Goal: Task Accomplishment & Management: Complete application form

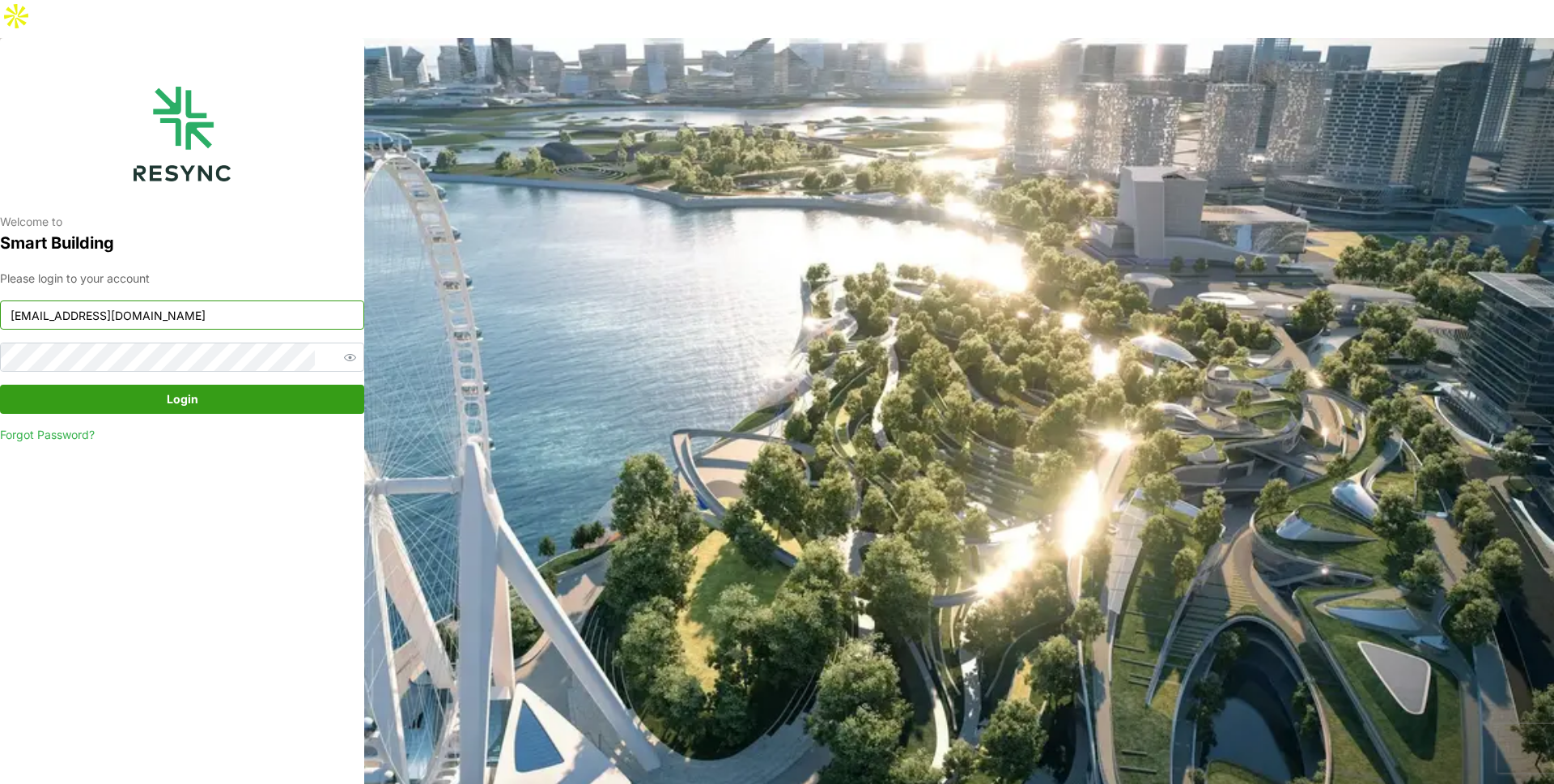
click at [232, 301] on input "mandai_display@resynctech.com" at bounding box center [182, 315] width 364 height 29
type input "demo_user@resynctech.com"
click at [182, 339] on div "Please login to your account demo_user@resynctech.com Login Forgot Password?" at bounding box center [182, 357] width 364 height 174
click at [189, 385] on span "Login" at bounding box center [183, 399] width 32 height 27
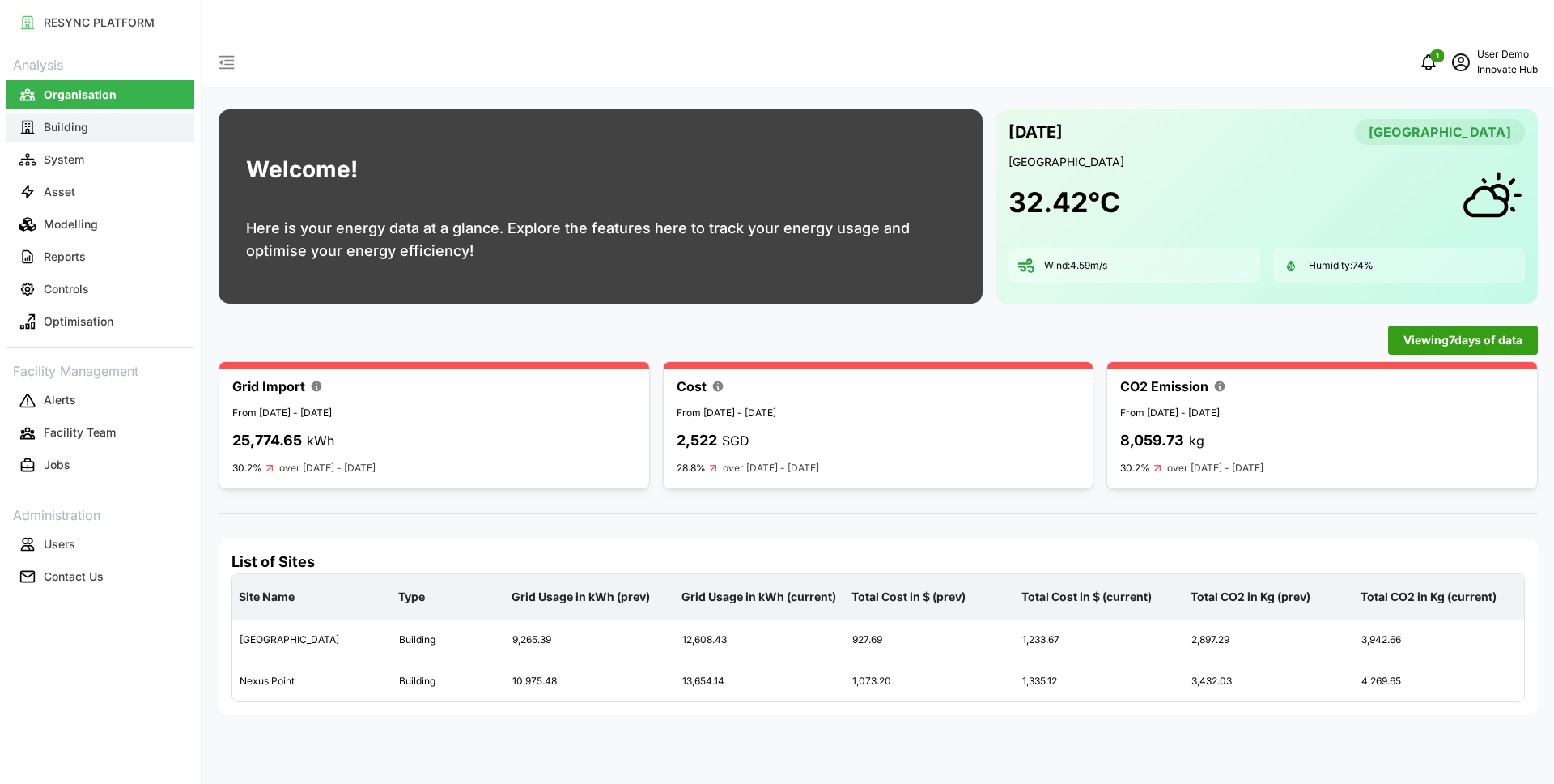
click at [114, 129] on button "Building" at bounding box center [100, 127] width 188 height 29
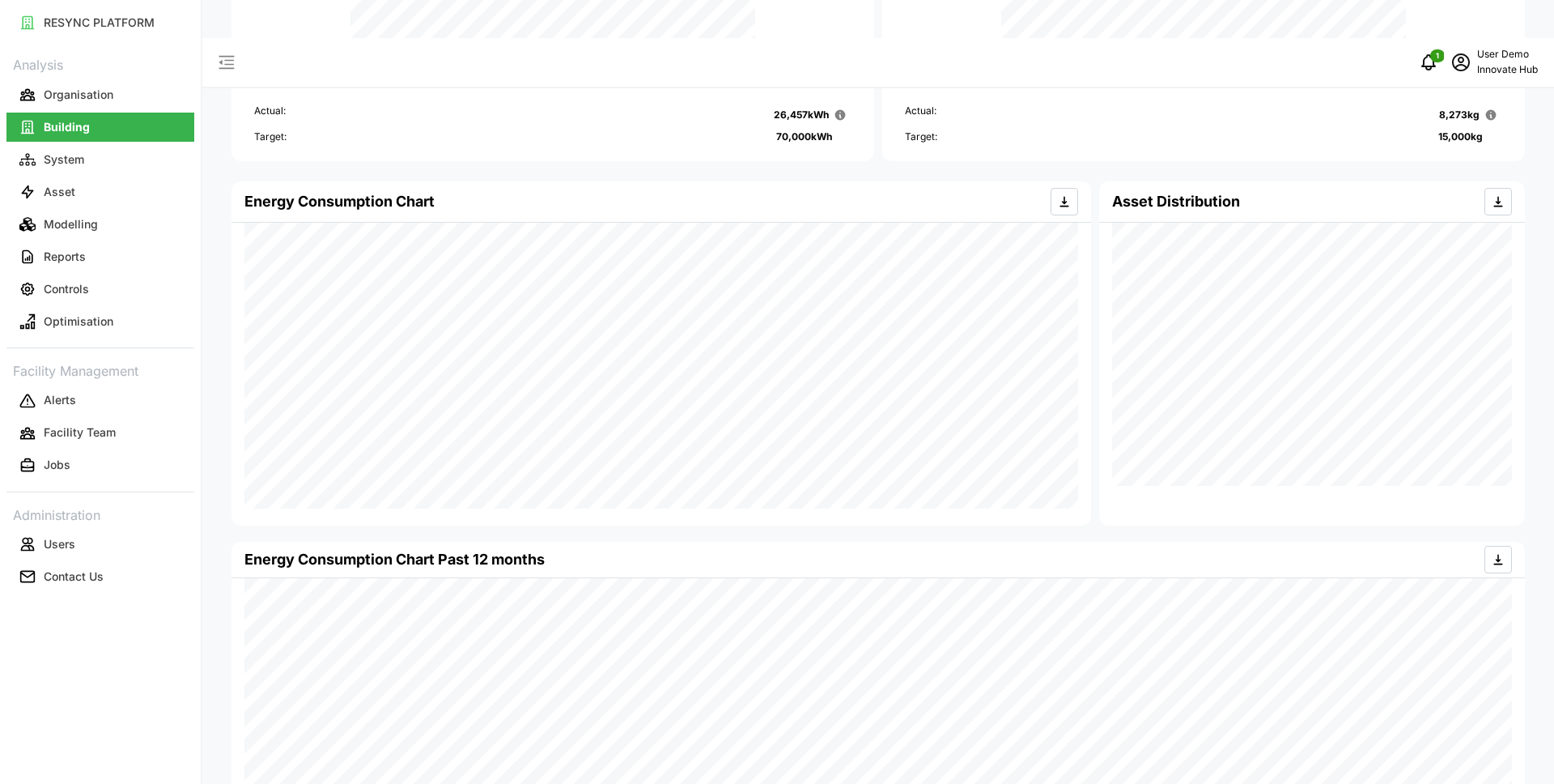
scroll to position [265, 0]
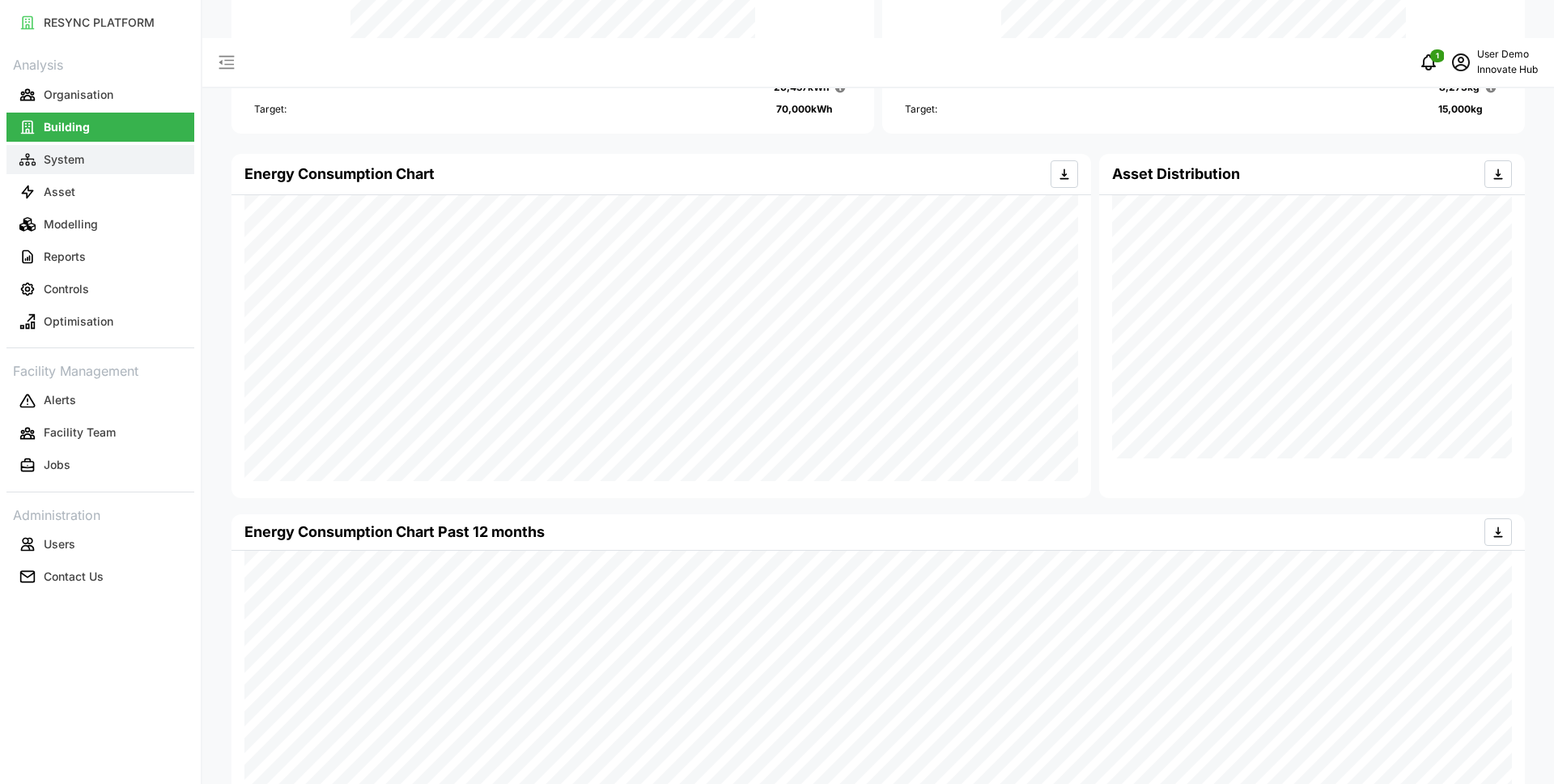
click at [109, 166] on button "System" at bounding box center [100, 159] width 188 height 29
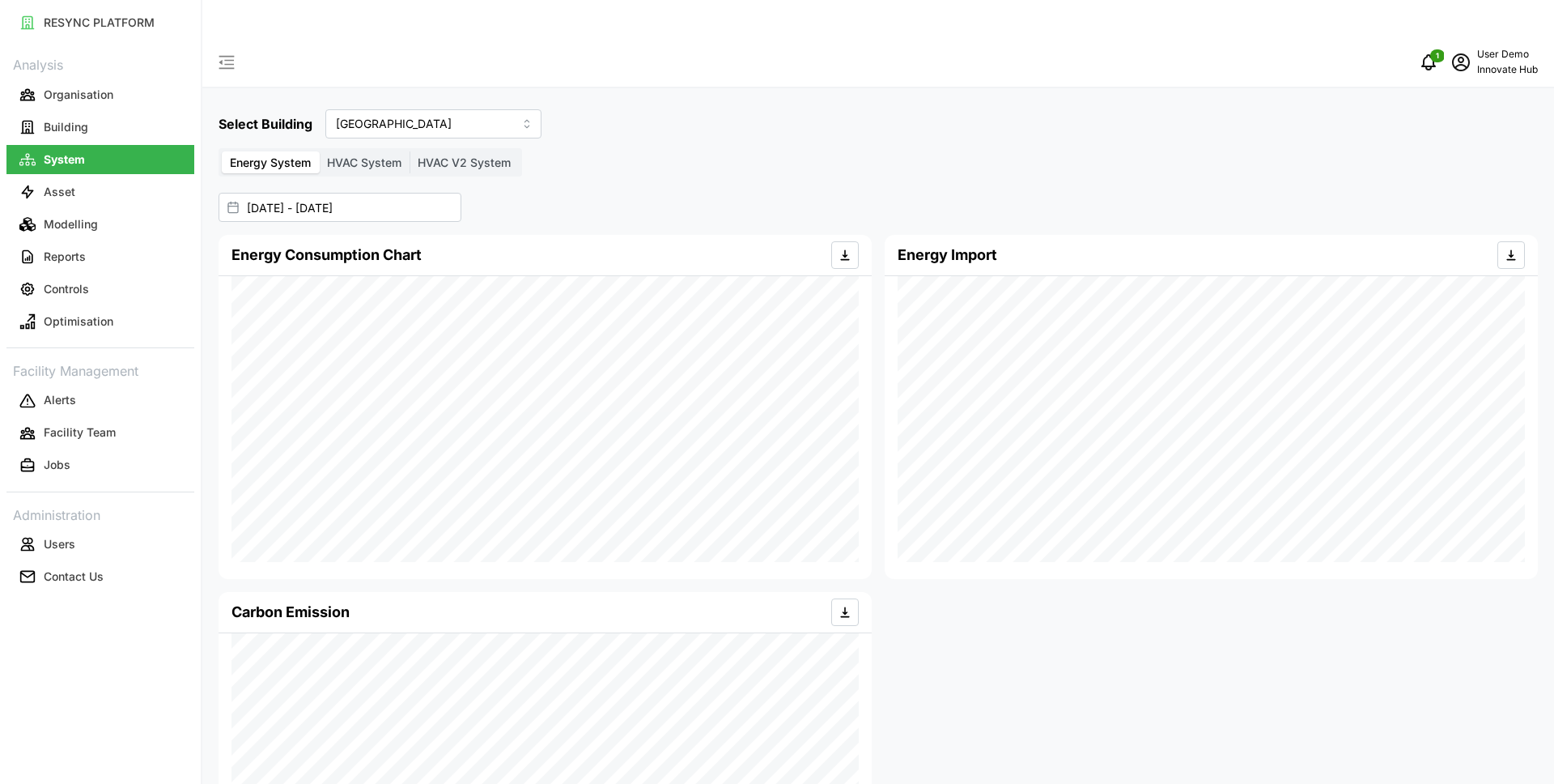
click at [370, 156] on span "HVAC System" at bounding box center [364, 162] width 75 height 14
click at [319, 151] on input "HVAC System" at bounding box center [319, 151] width 0 height 0
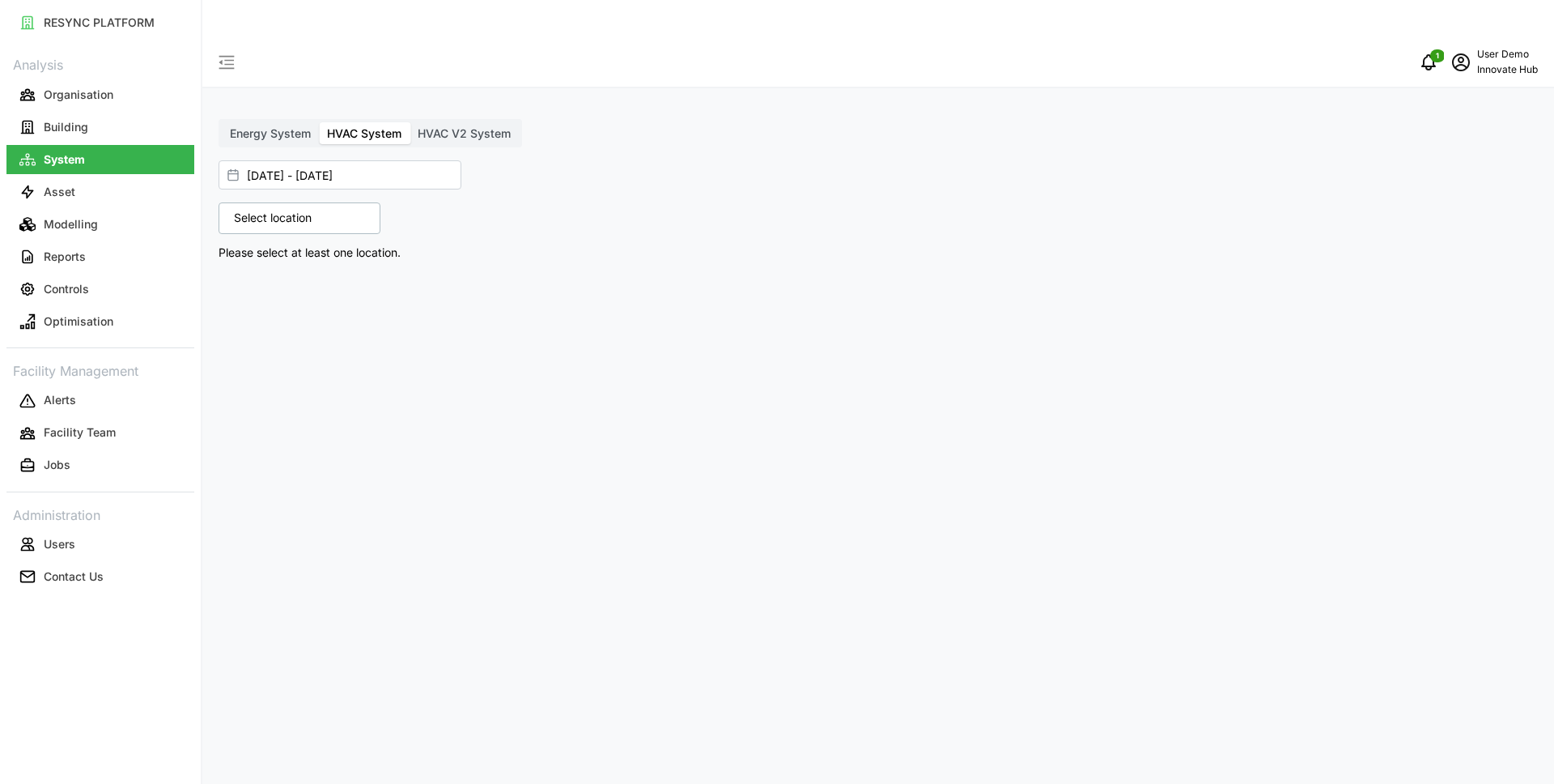
click at [305, 210] on p "Select location" at bounding box center [273, 217] width 94 height 16
click at [243, 283] on icon at bounding box center [240, 289] width 13 height 13
click at [259, 301] on div "[GEOGRAPHIC_DATA]" at bounding box center [360, 313] width 254 height 23
click at [249, 306] on icon at bounding box center [253, 313] width 13 height 13
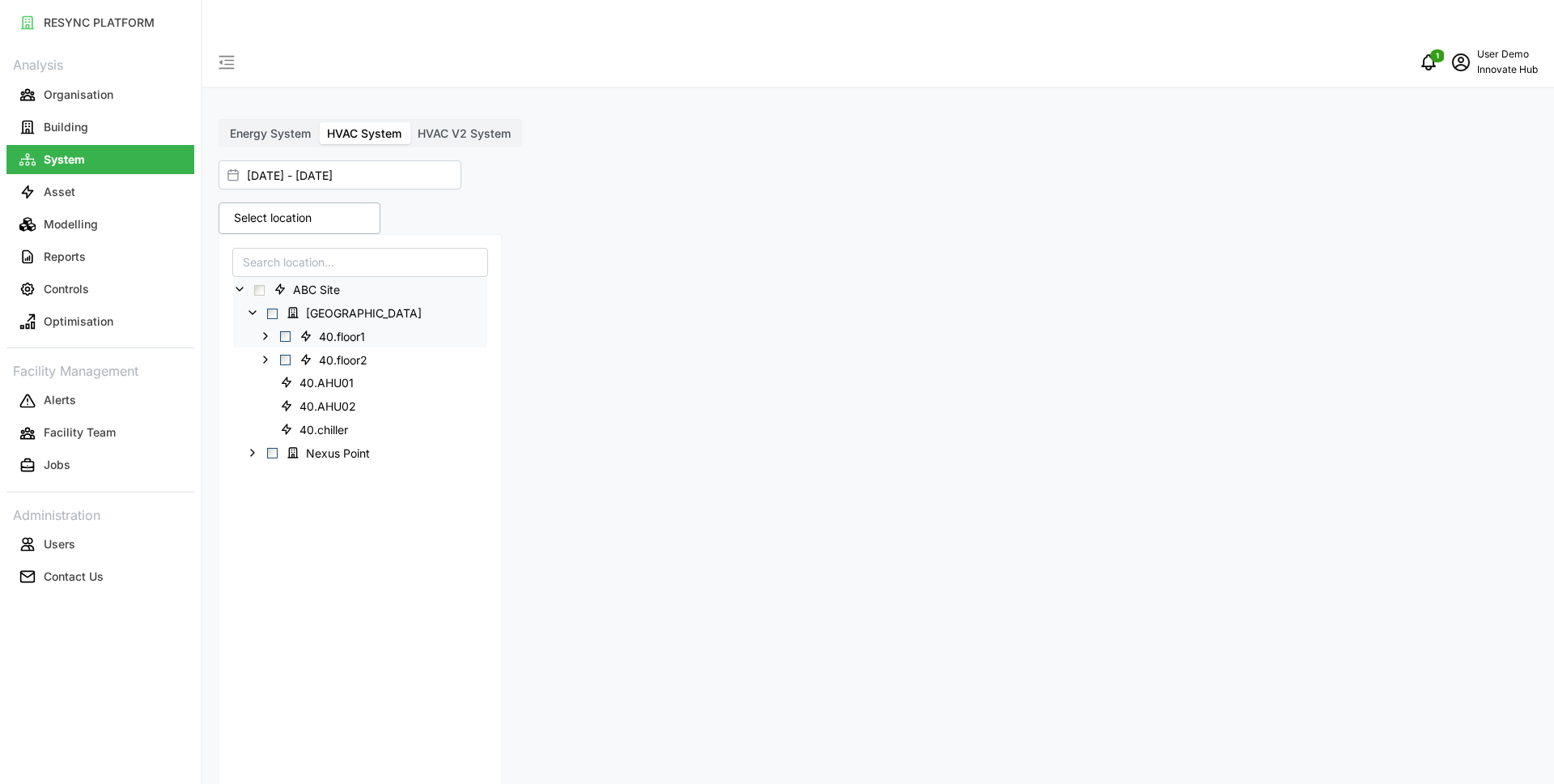
click at [284, 331] on span "Select 40.floor1" at bounding box center [285, 336] width 10 height 10
click at [285, 355] on span "Select 40.floor2" at bounding box center [285, 359] width 10 height 10
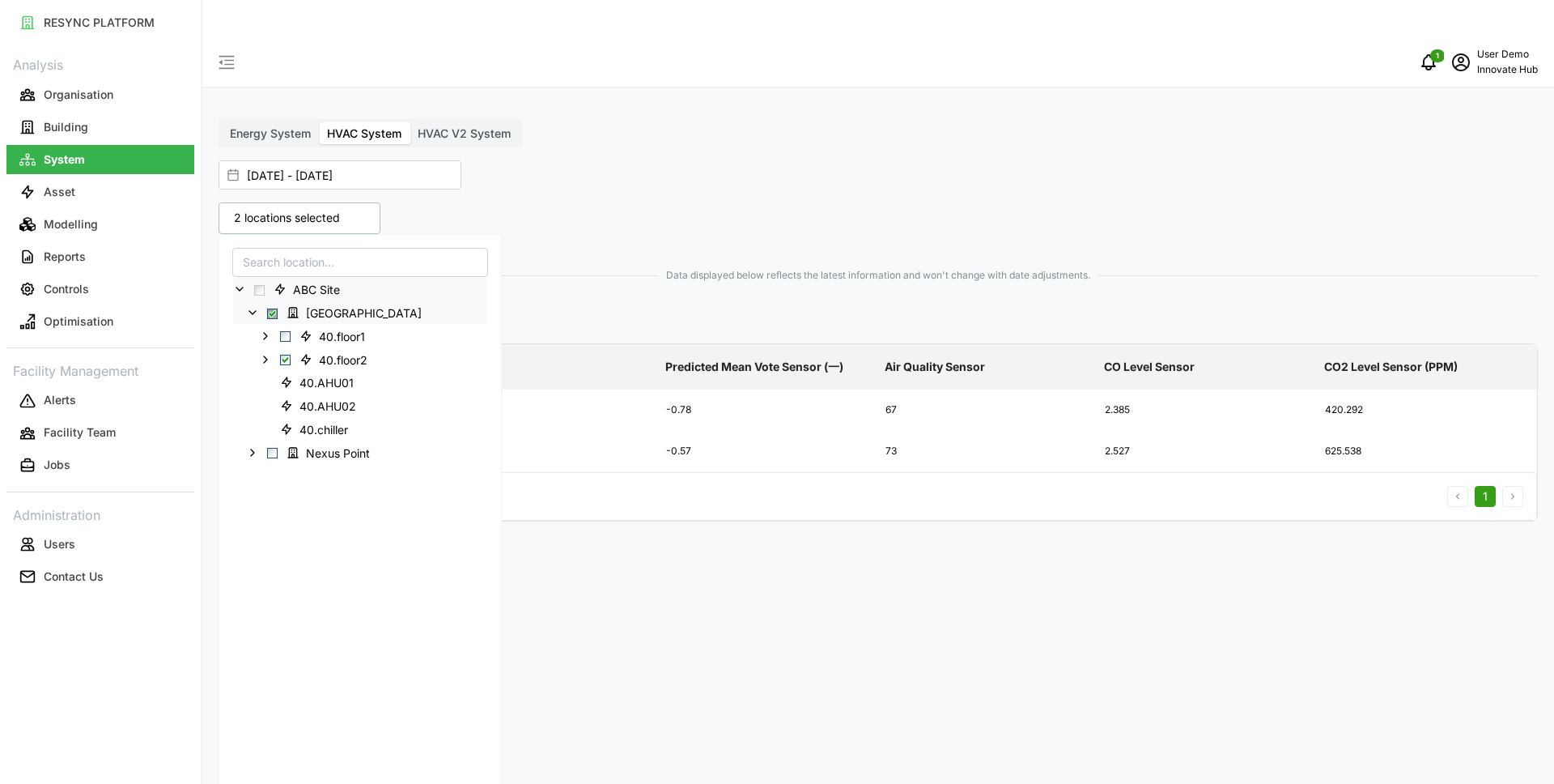
click at [1029, 119] on div "Energy System HVAC System HVAC V2 System" at bounding box center [878, 133] width 1320 height 29
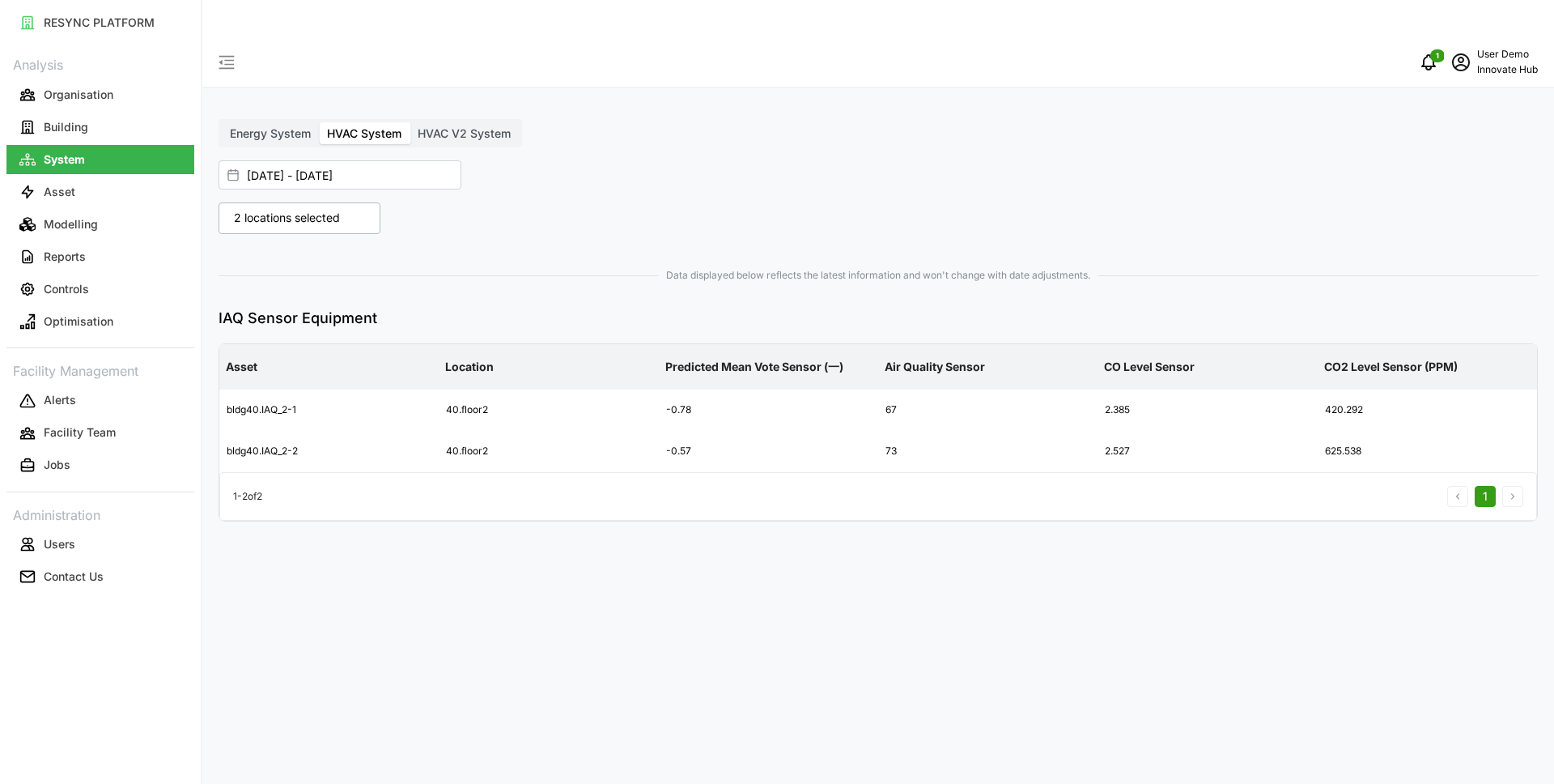
click at [301, 210] on p "2 locations selected" at bounding box center [287, 217] width 122 height 16
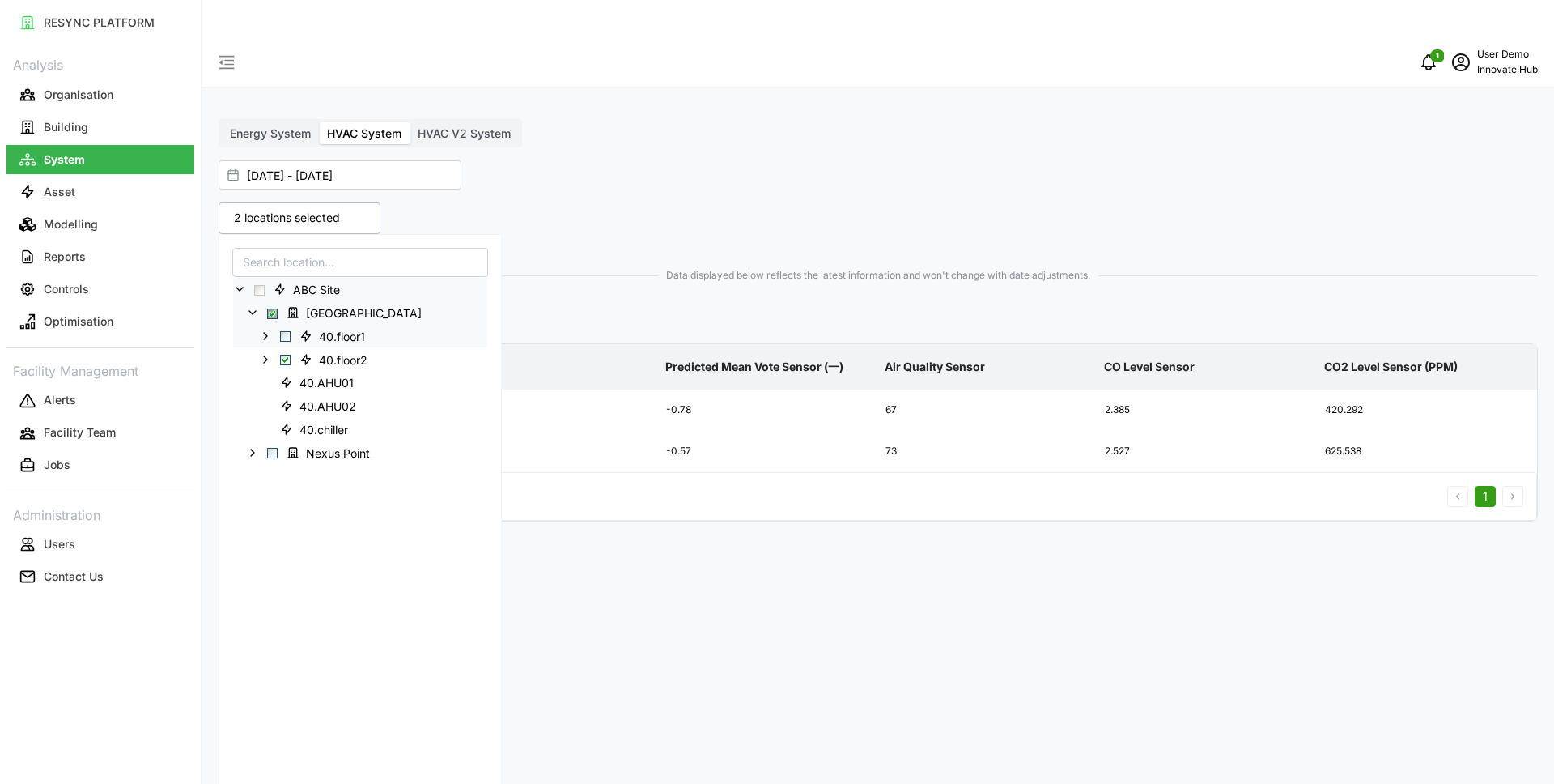
click at [285, 324] on div "40.floor1" at bounding box center [360, 335] width 254 height 23
click at [284, 331] on span "Select 40.floor1" at bounding box center [285, 336] width 10 height 10
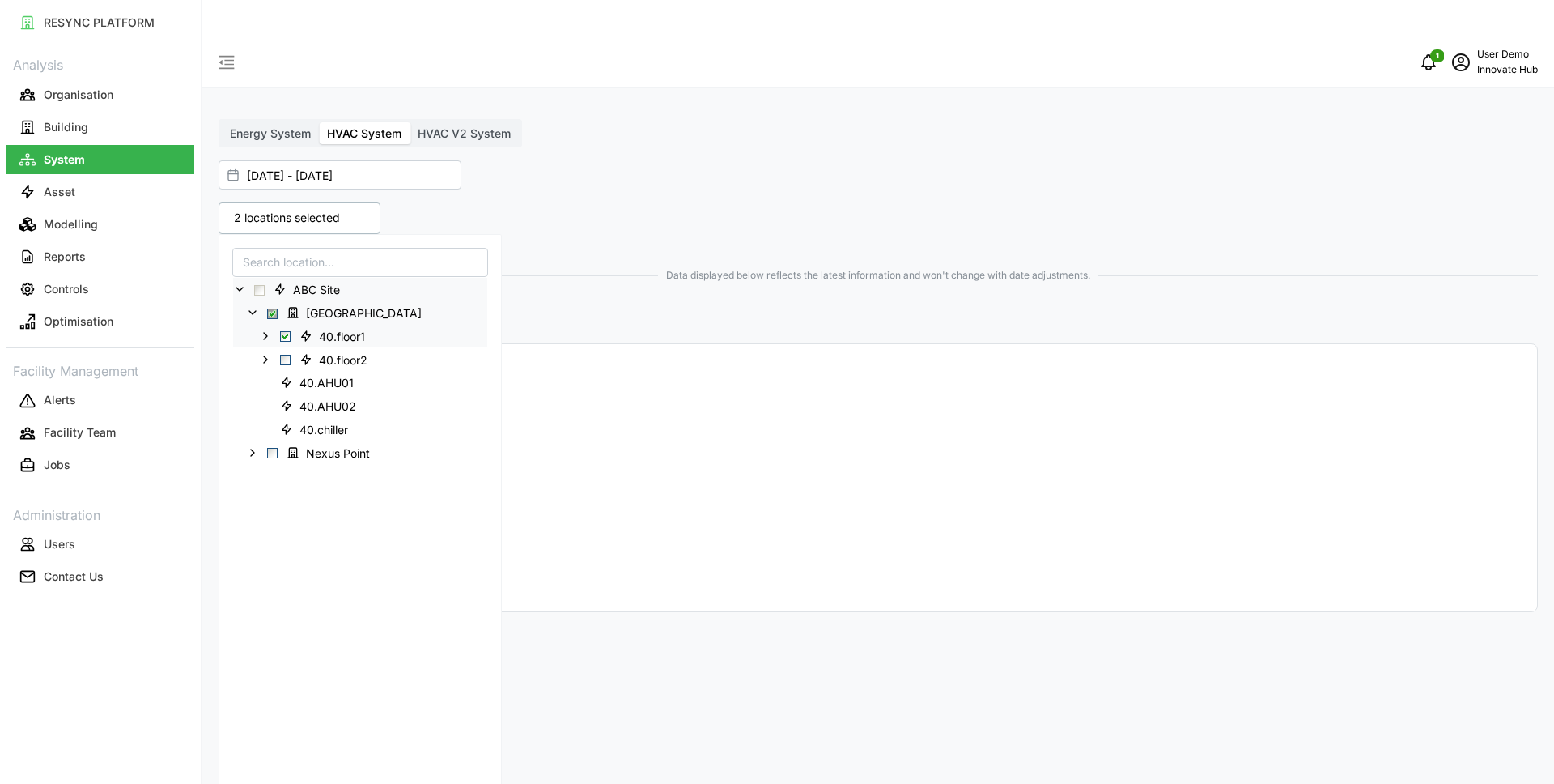
click at [264, 329] on icon at bounding box center [266, 336] width 13 height 13
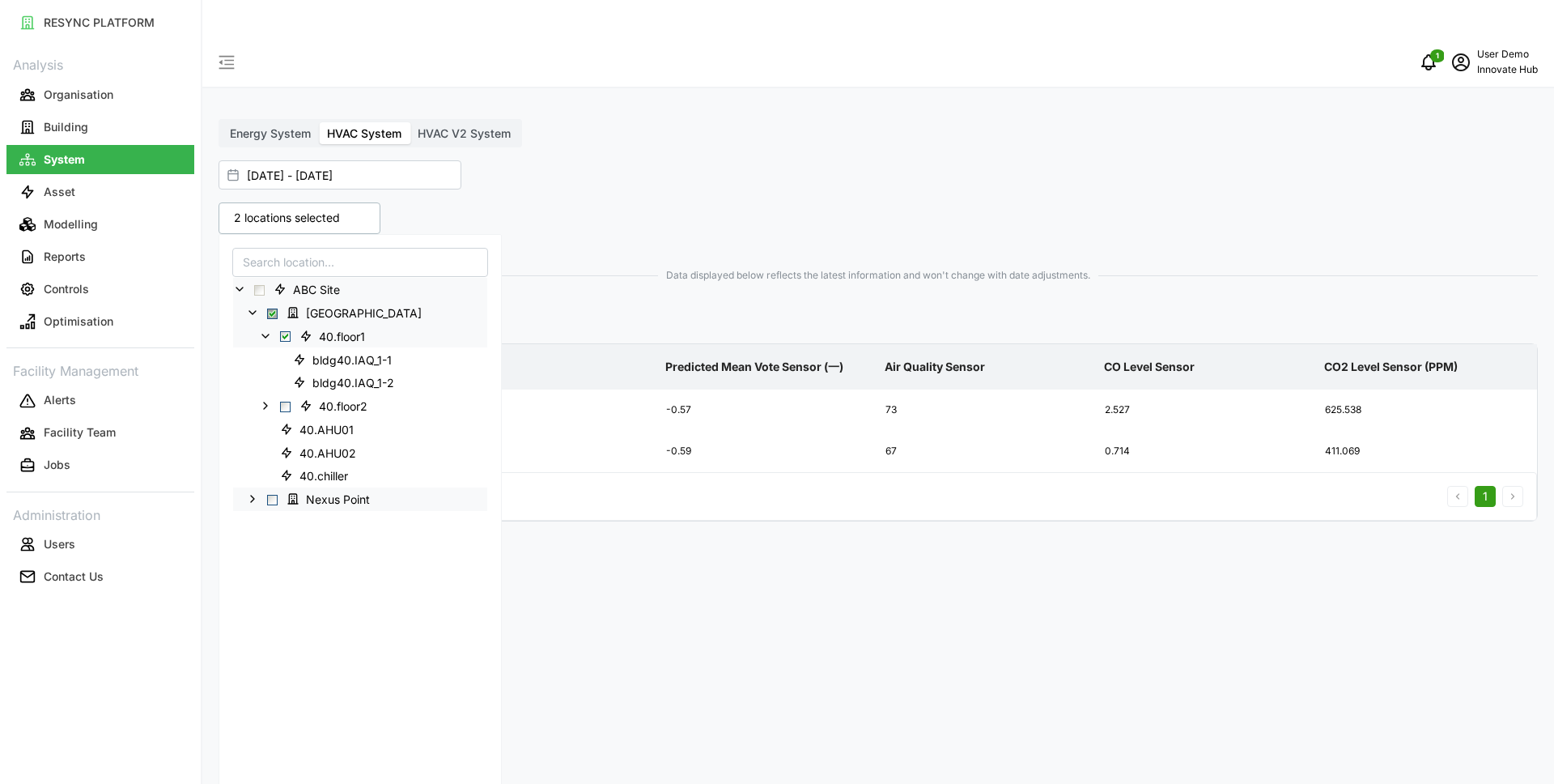
click at [254, 492] on icon at bounding box center [253, 498] width 13 height 13
click at [260, 516] on icon at bounding box center [266, 523] width 13 height 13
click at [287, 518] on span "Select floor1" at bounding box center [285, 523] width 10 height 10
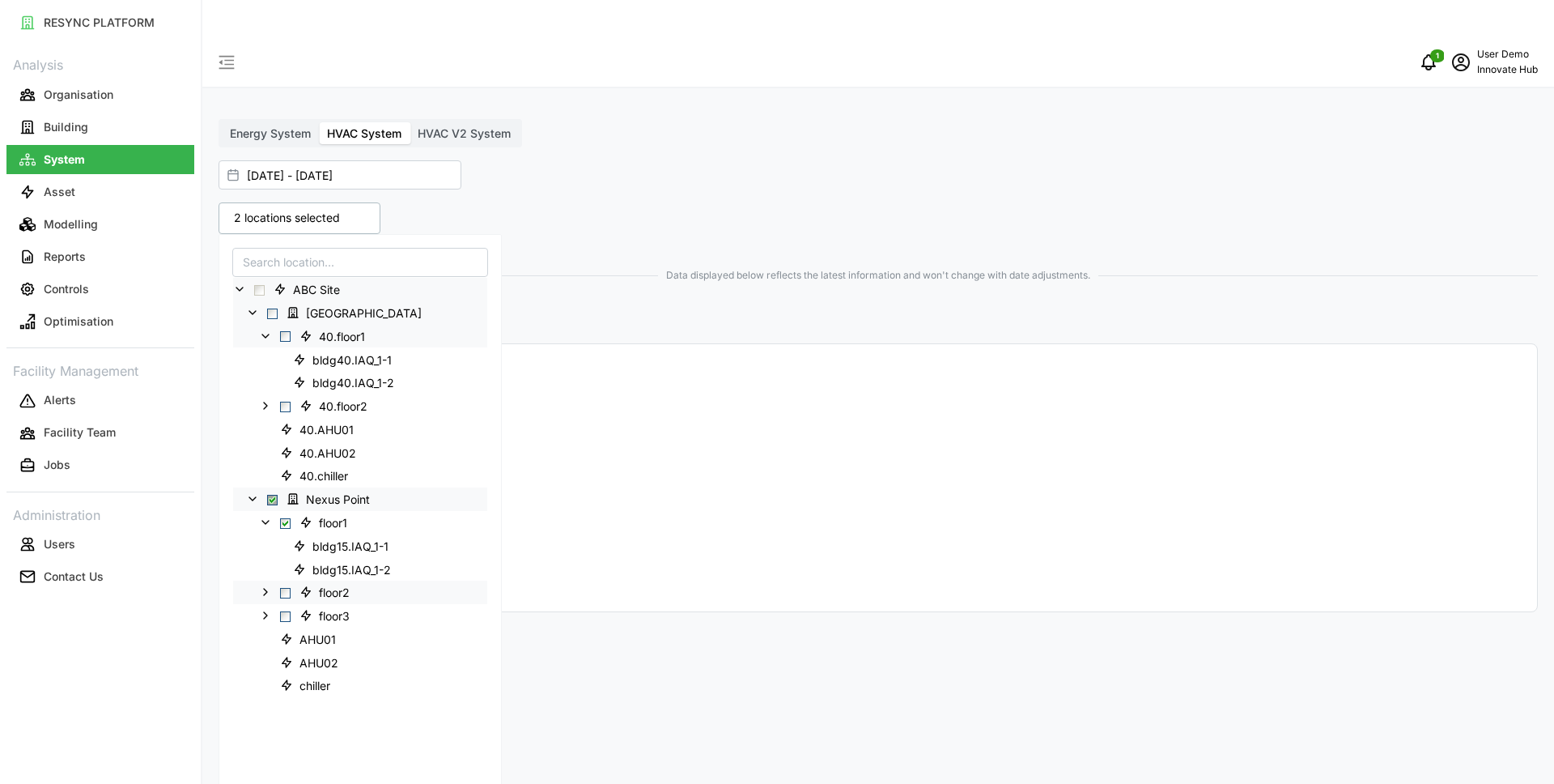
click at [287, 581] on div "floor2" at bounding box center [360, 592] width 254 height 23
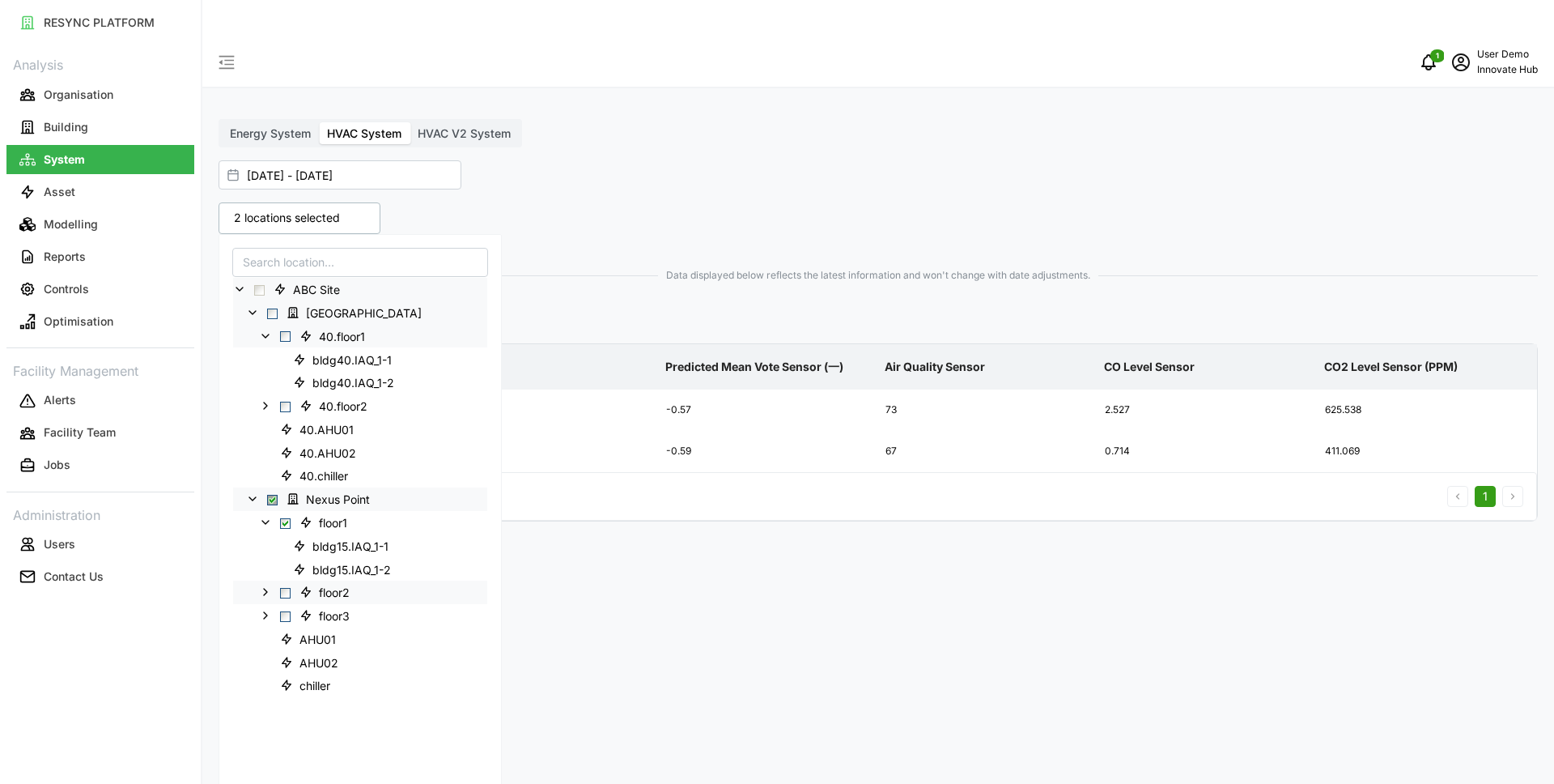
click at [287, 588] on span "Select floor2" at bounding box center [285, 593] width 10 height 10
click at [846, 689] on div "Energy System HVAC System HVAC V2 System [DATE] - [DATE] 2 locations selected A…" at bounding box center [878, 430] width 1352 height 784
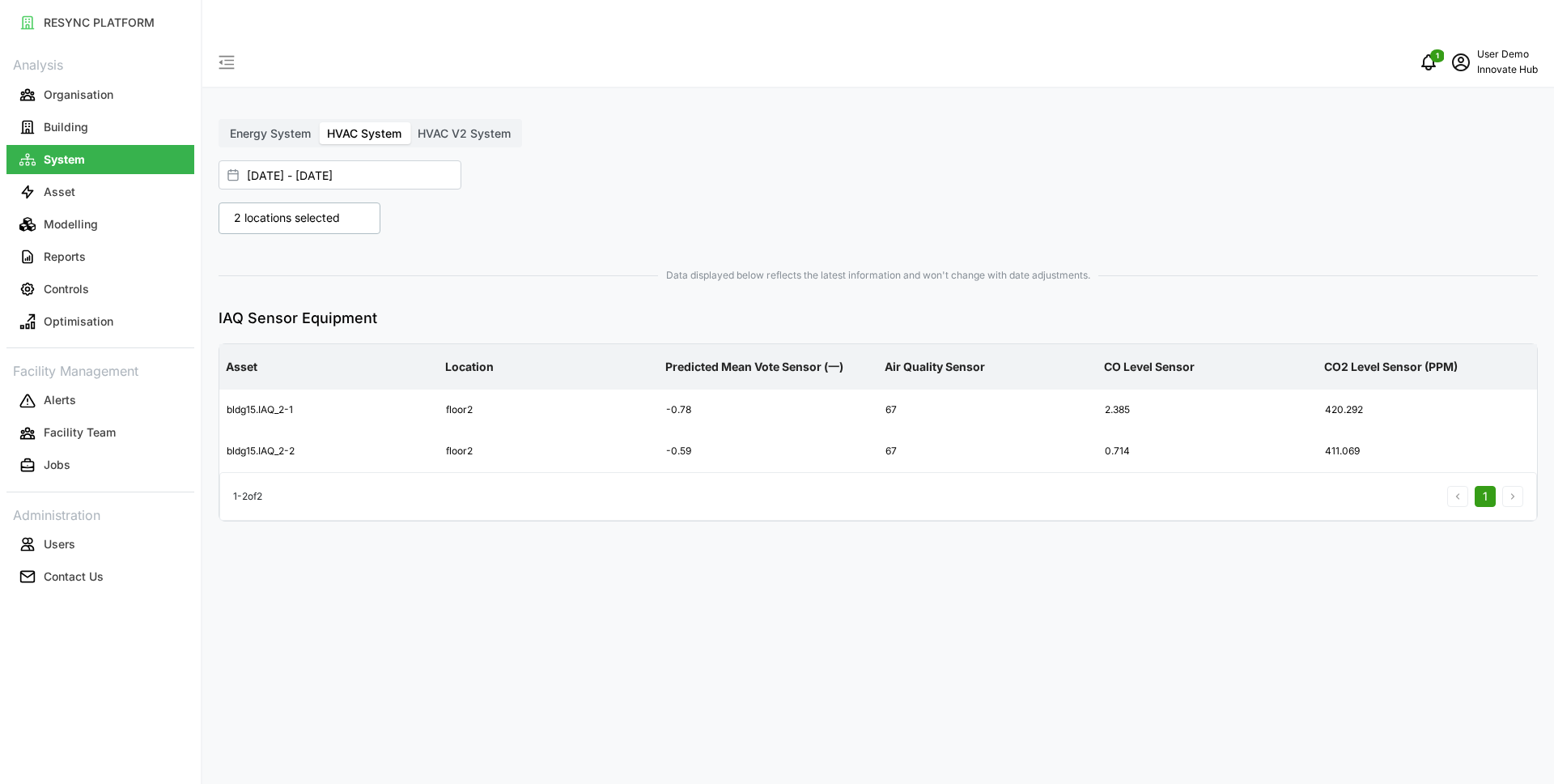
click at [475, 126] on span "HVAC V2 System" at bounding box center [465, 133] width 93 height 14
click at [410, 122] on input "HVAC V2 System" at bounding box center [410, 122] width 0 height 0
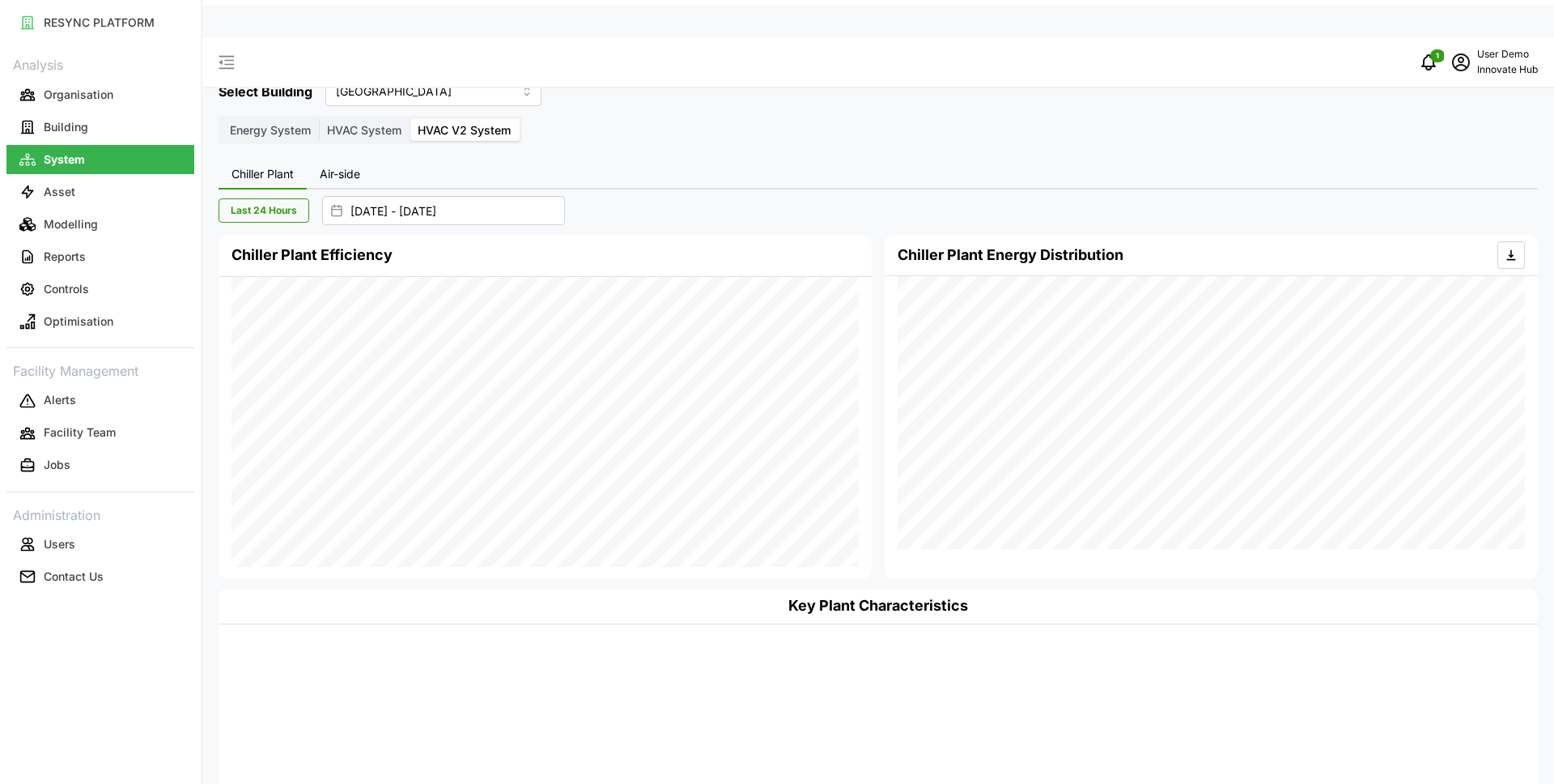
scroll to position [27, 0]
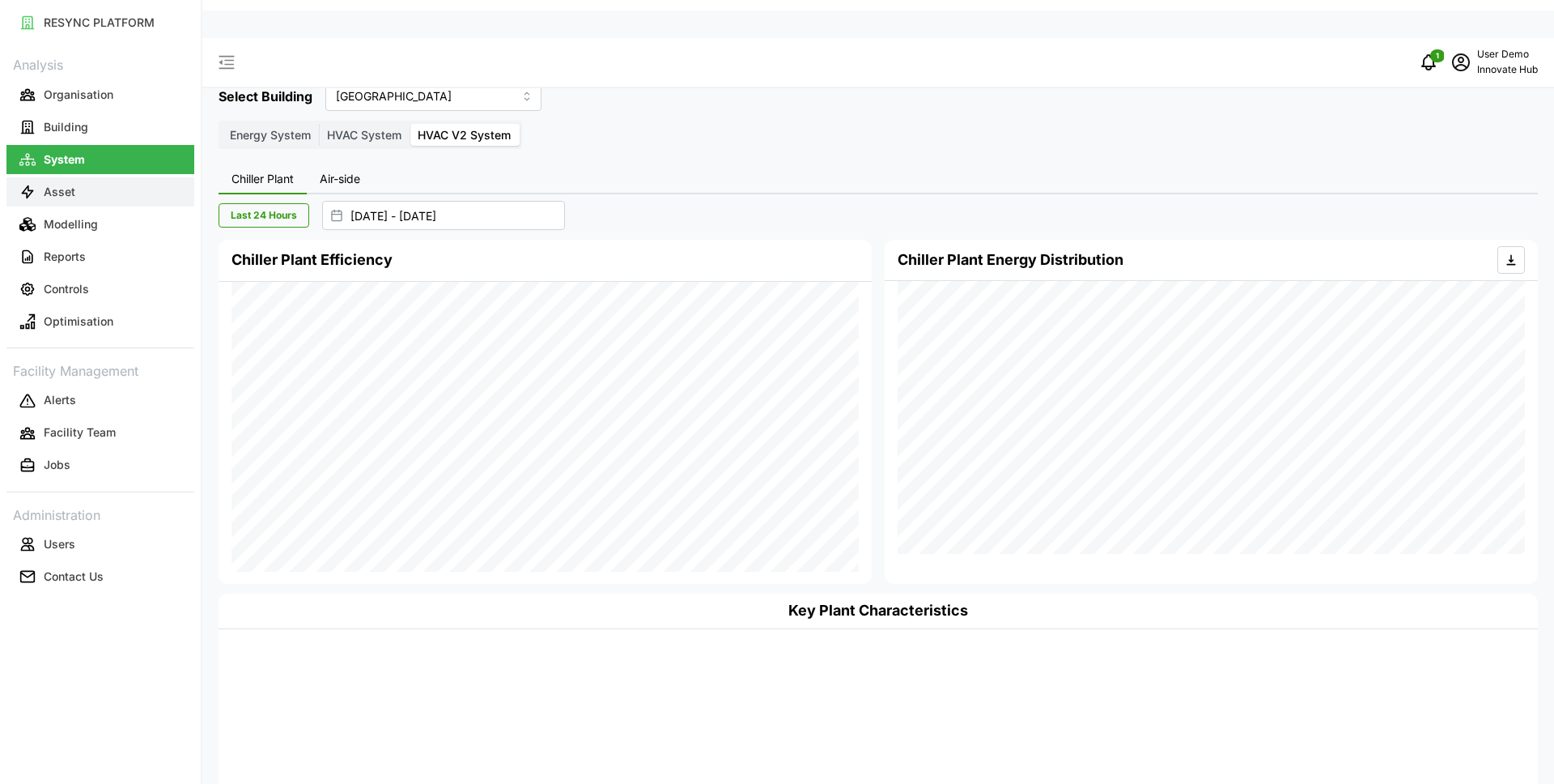
click at [127, 189] on button "Asset" at bounding box center [100, 191] width 188 height 29
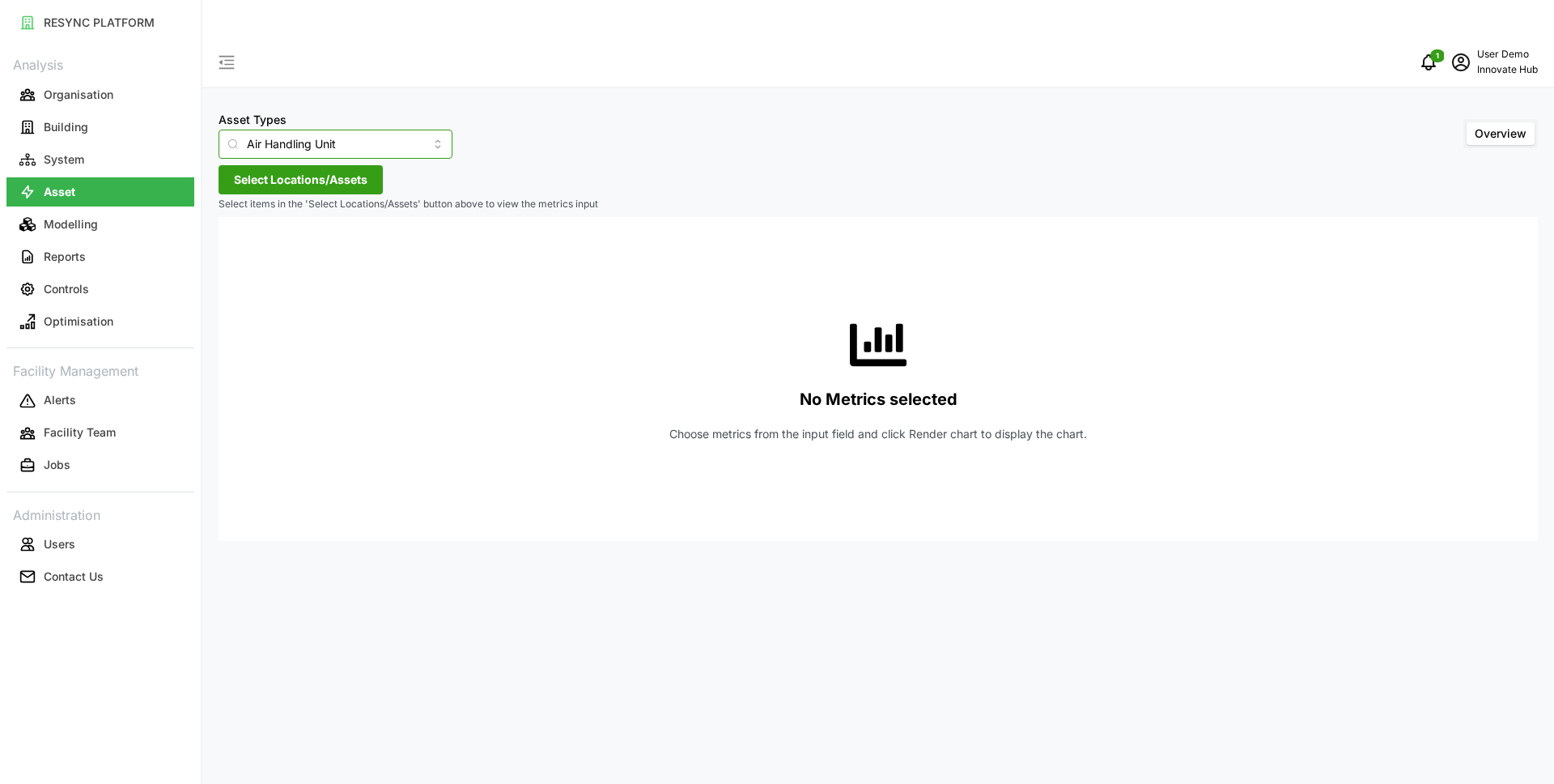
click at [371, 130] on input "Air Handling Unit" at bounding box center [335, 144] width 234 height 29
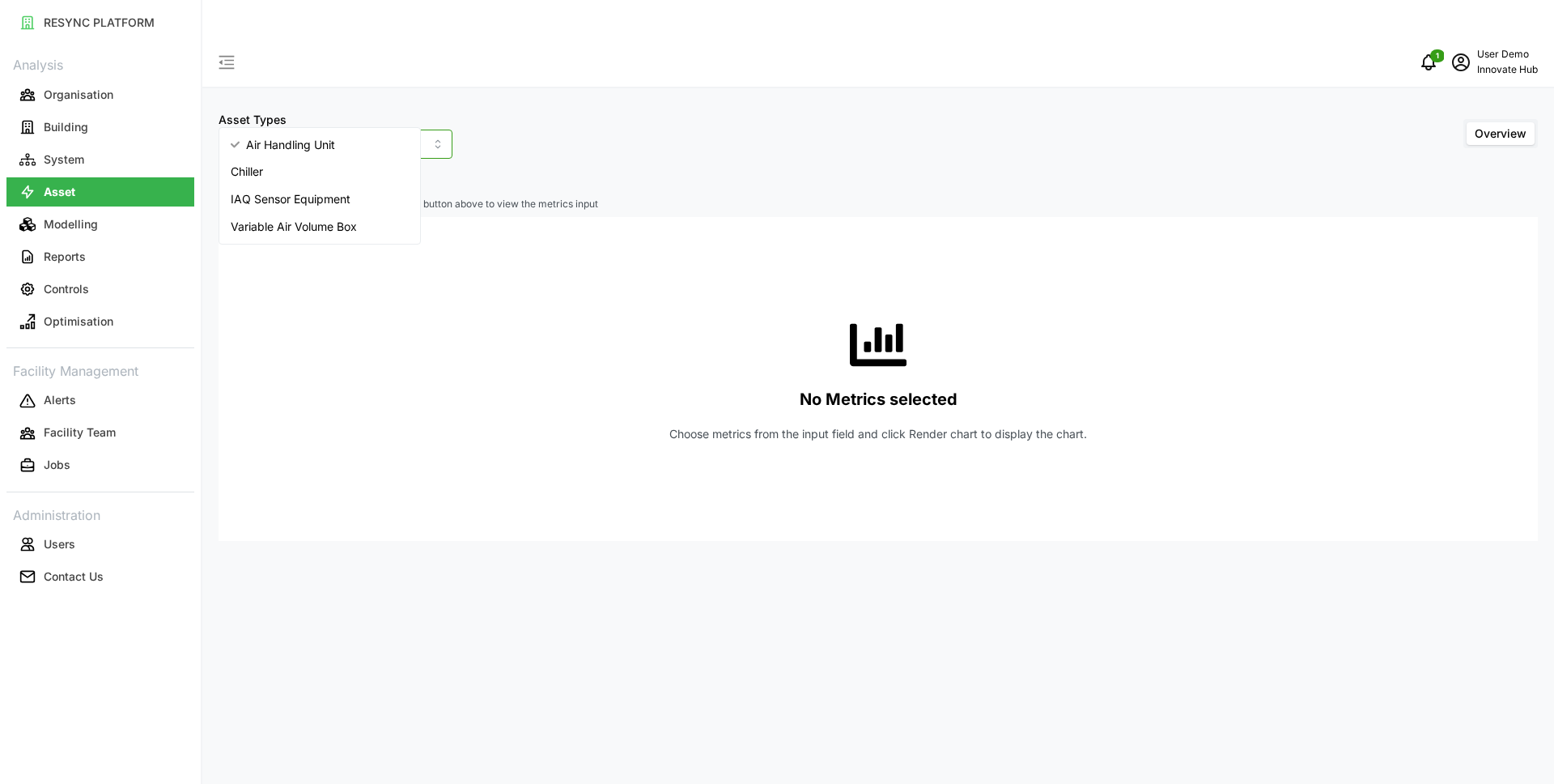
click at [406, 194] on div "IAQ Sensor Equipment" at bounding box center [320, 199] width 194 height 27
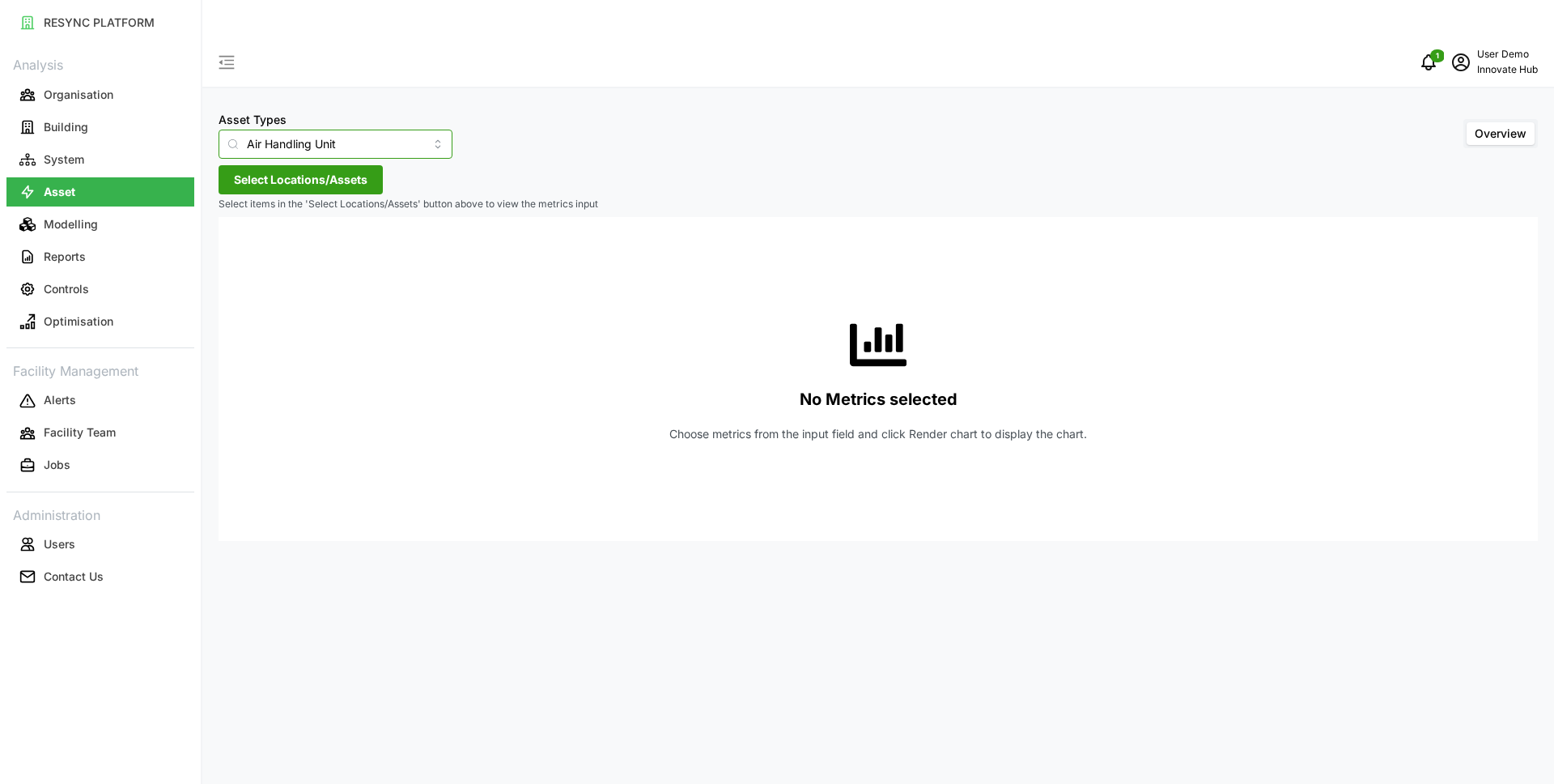
type input "IAQ Sensor Equipment"
click at [299, 166] on span "Select Locations/Assets" at bounding box center [301, 179] width 133 height 27
click at [240, 208] on icon at bounding box center [240, 215] width 13 height 13
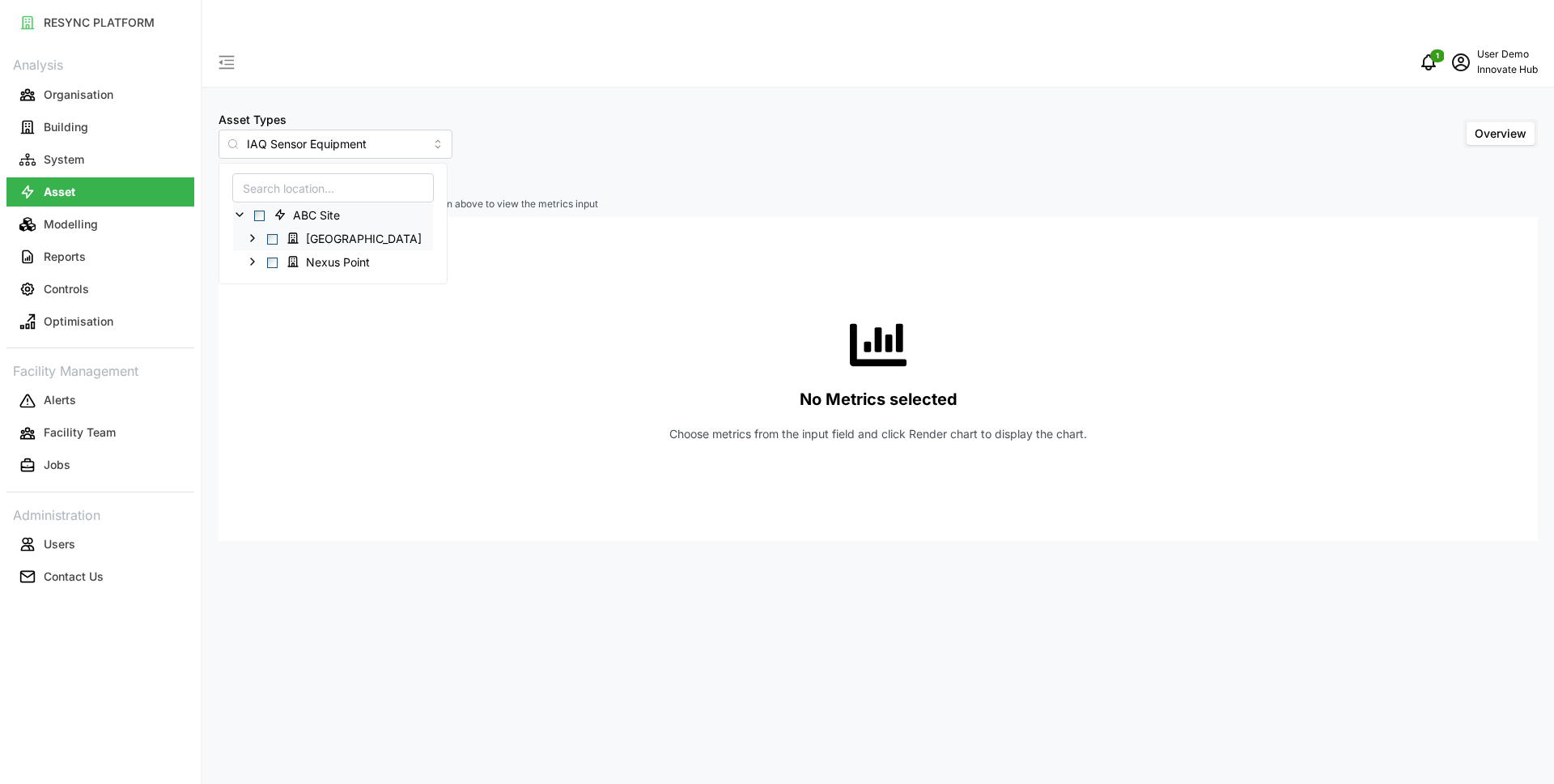
click at [251, 245] on div "[GEOGRAPHIC_DATA]" at bounding box center [333, 238] width 200 height 23
click at [251, 240] on icon at bounding box center [253, 238] width 13 height 13
click at [270, 260] on icon at bounding box center [266, 261] width 13 height 13
click at [301, 285] on span "Select bldg40.IAQ_1-1" at bounding box center [298, 285] width 10 height 10
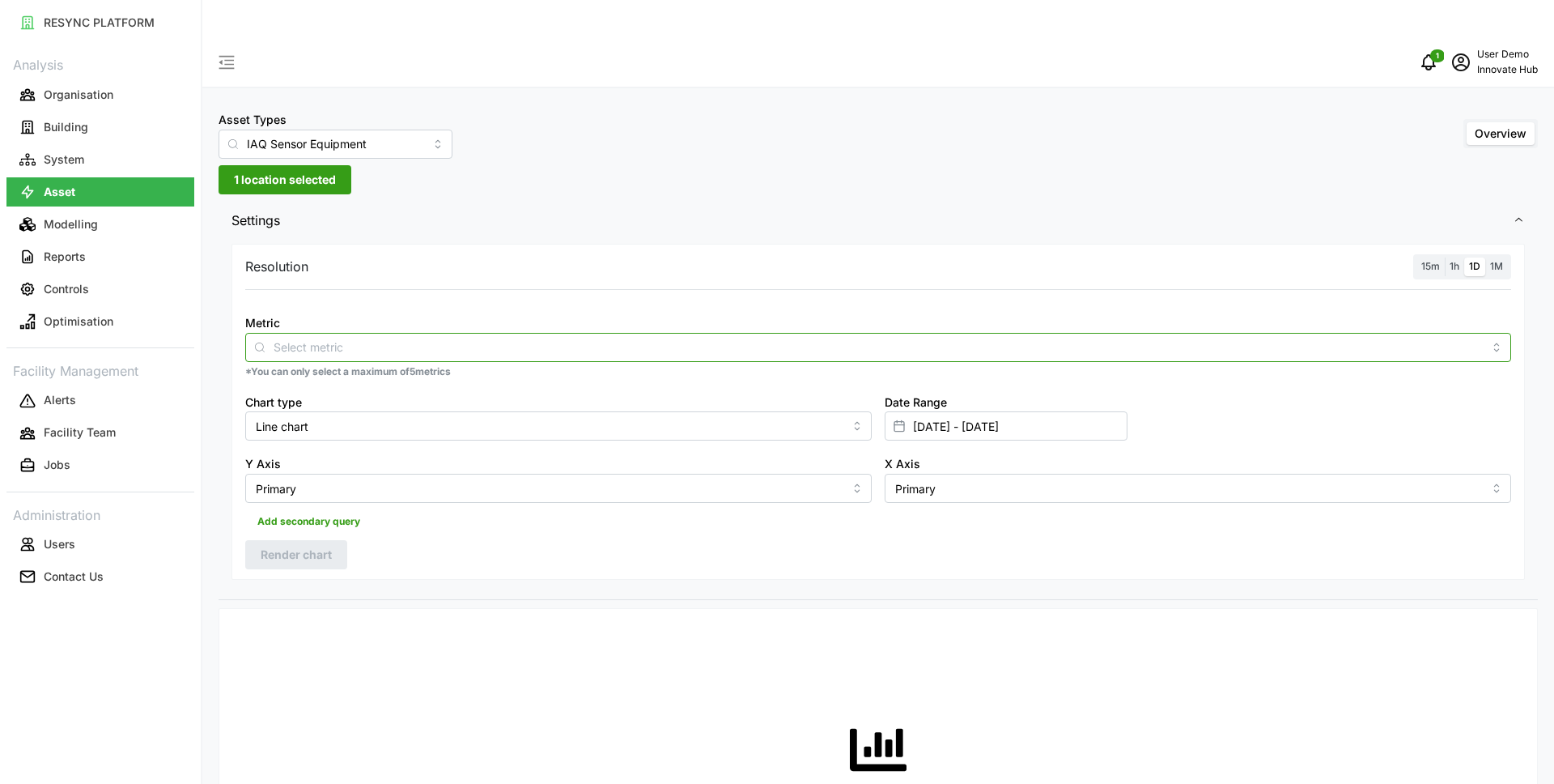
click at [391, 338] on input "Metric" at bounding box center [878, 346] width 1210 height 18
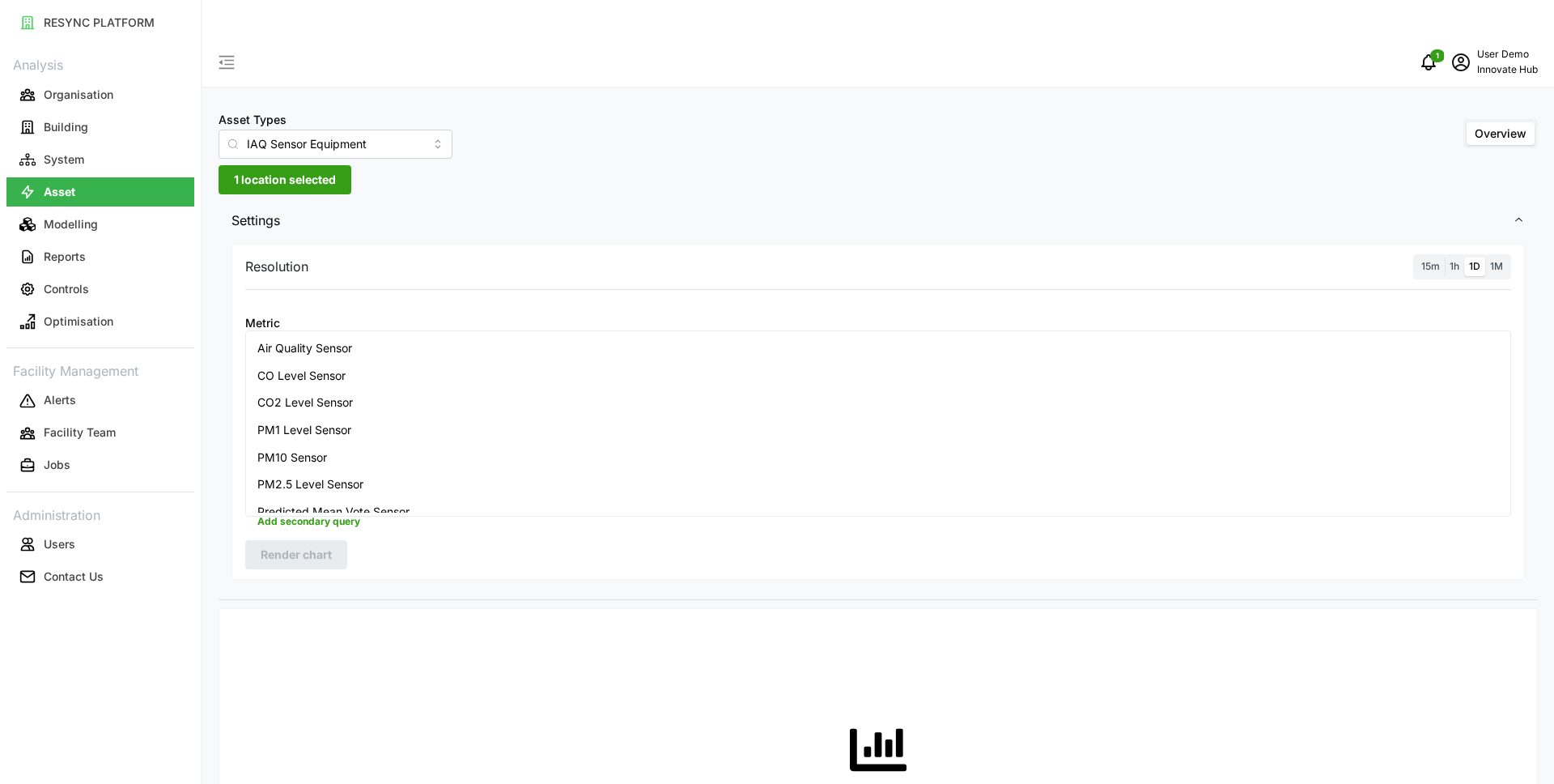
click at [679, 405] on div "CO2 Level Sensor" at bounding box center [878, 401] width 1258 height 27
click at [768, 244] on div "Resolution 15m 1h 1D 1M Metric CO2 Level Sensor *You can only select a maximum …" at bounding box center [878, 412] width 1294 height 336
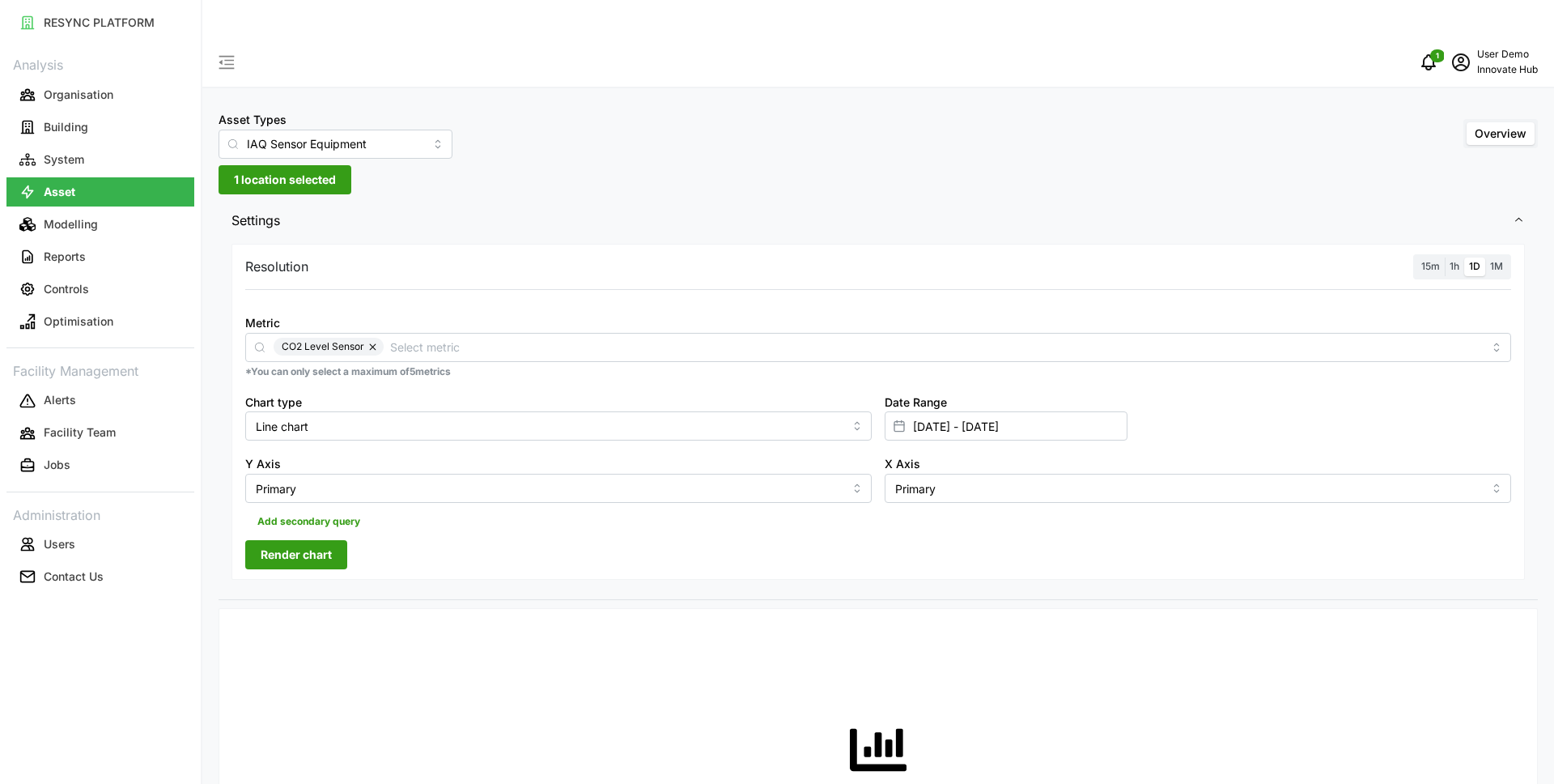
click at [317, 540] on span "Render chart" at bounding box center [296, 553] width 71 height 27
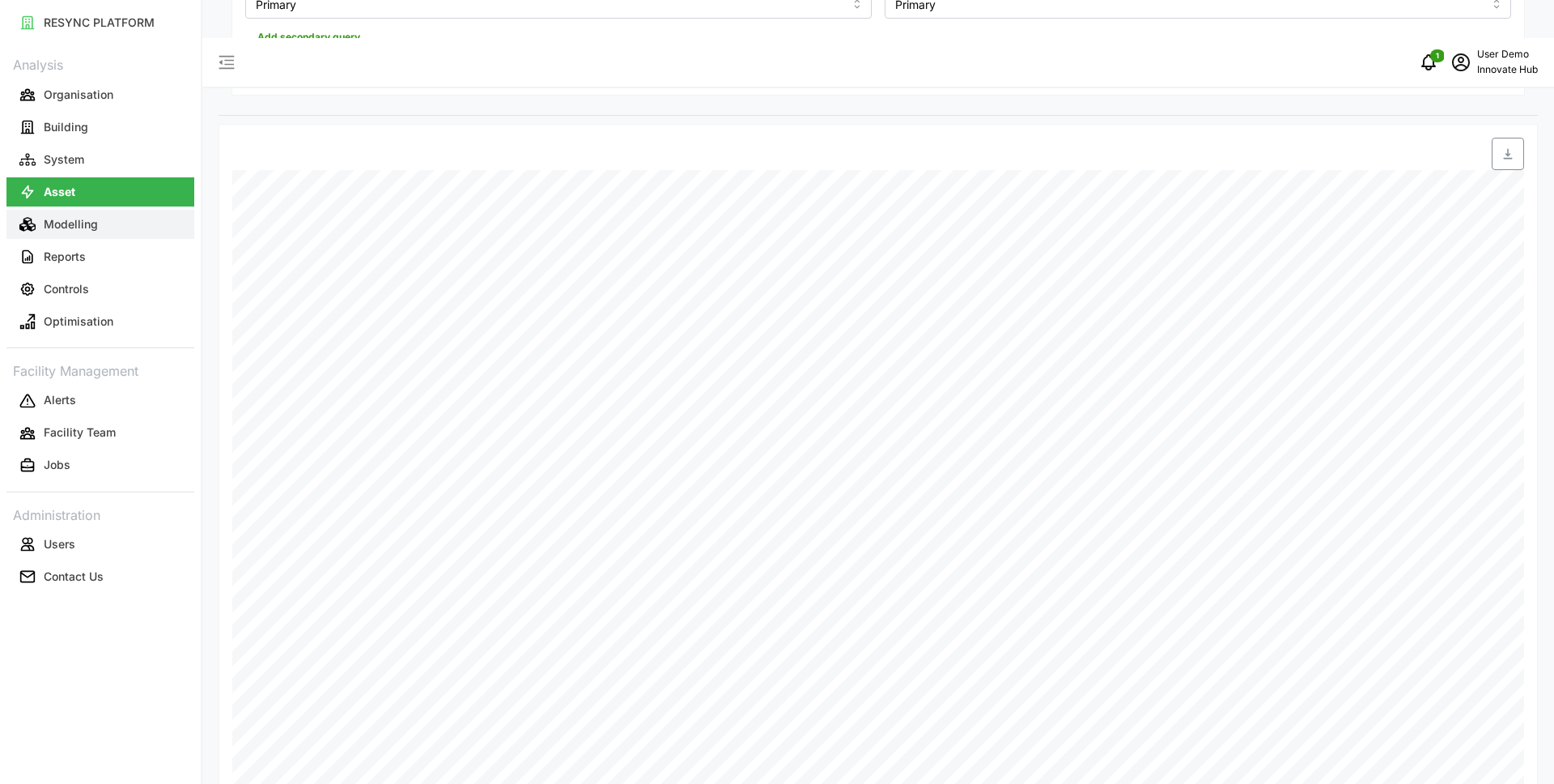
click at [139, 227] on button "Modelling" at bounding box center [100, 224] width 188 height 29
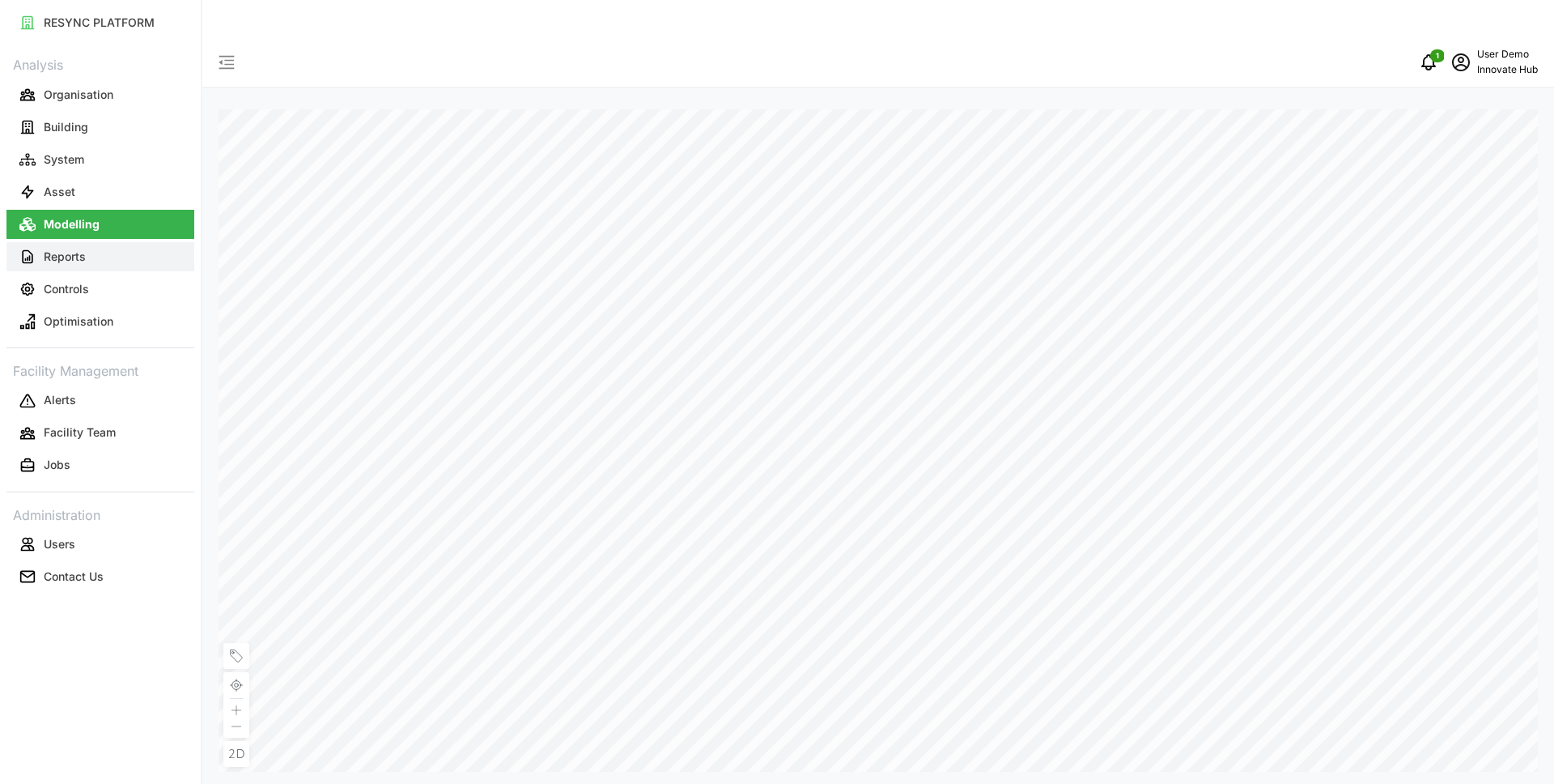
click at [98, 259] on button "Reports" at bounding box center [100, 256] width 188 height 29
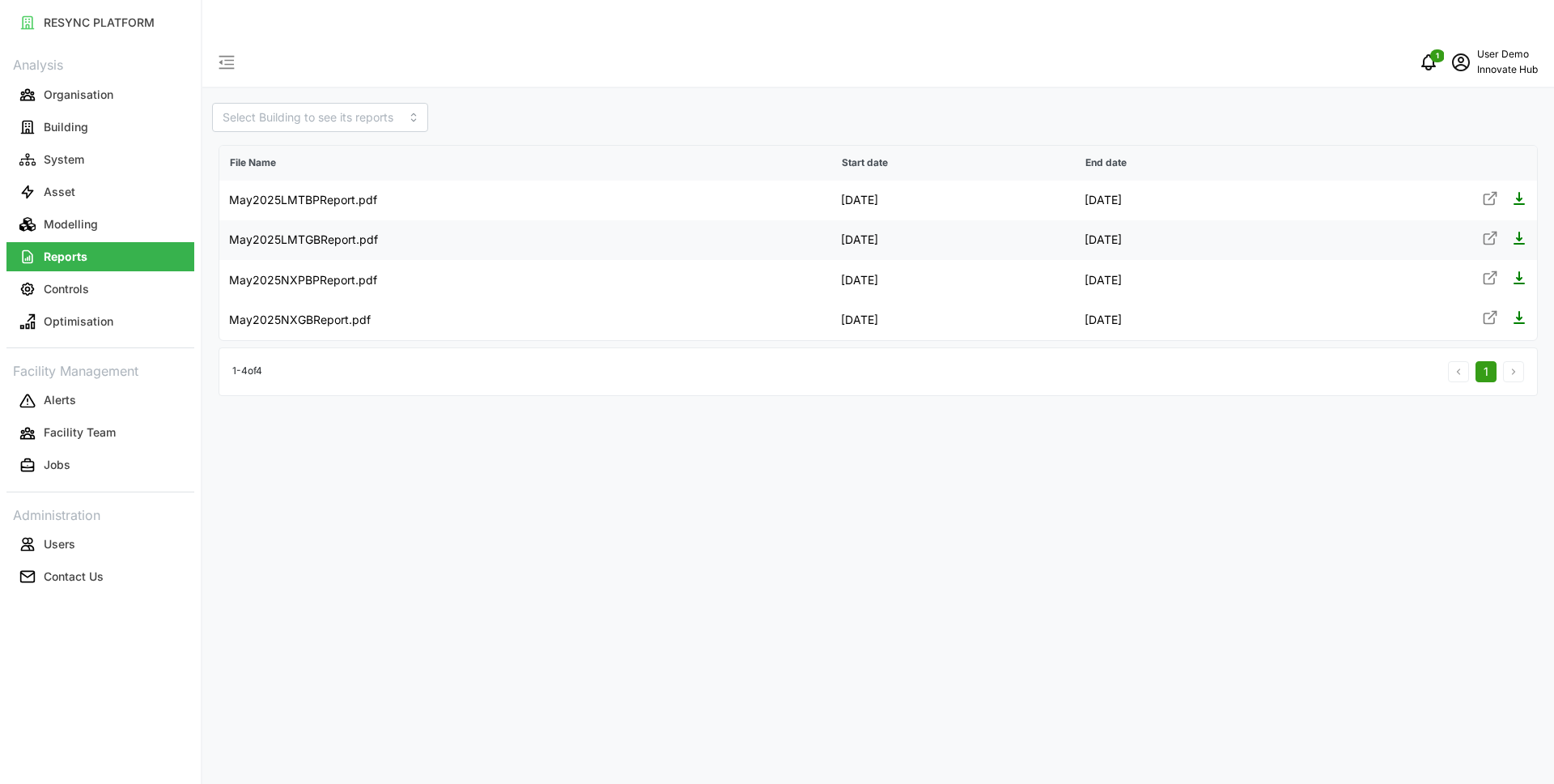
click at [1495, 230] on icon at bounding box center [1490, 237] width 16 height 16
click at [94, 296] on button "Controls" at bounding box center [100, 288] width 188 height 29
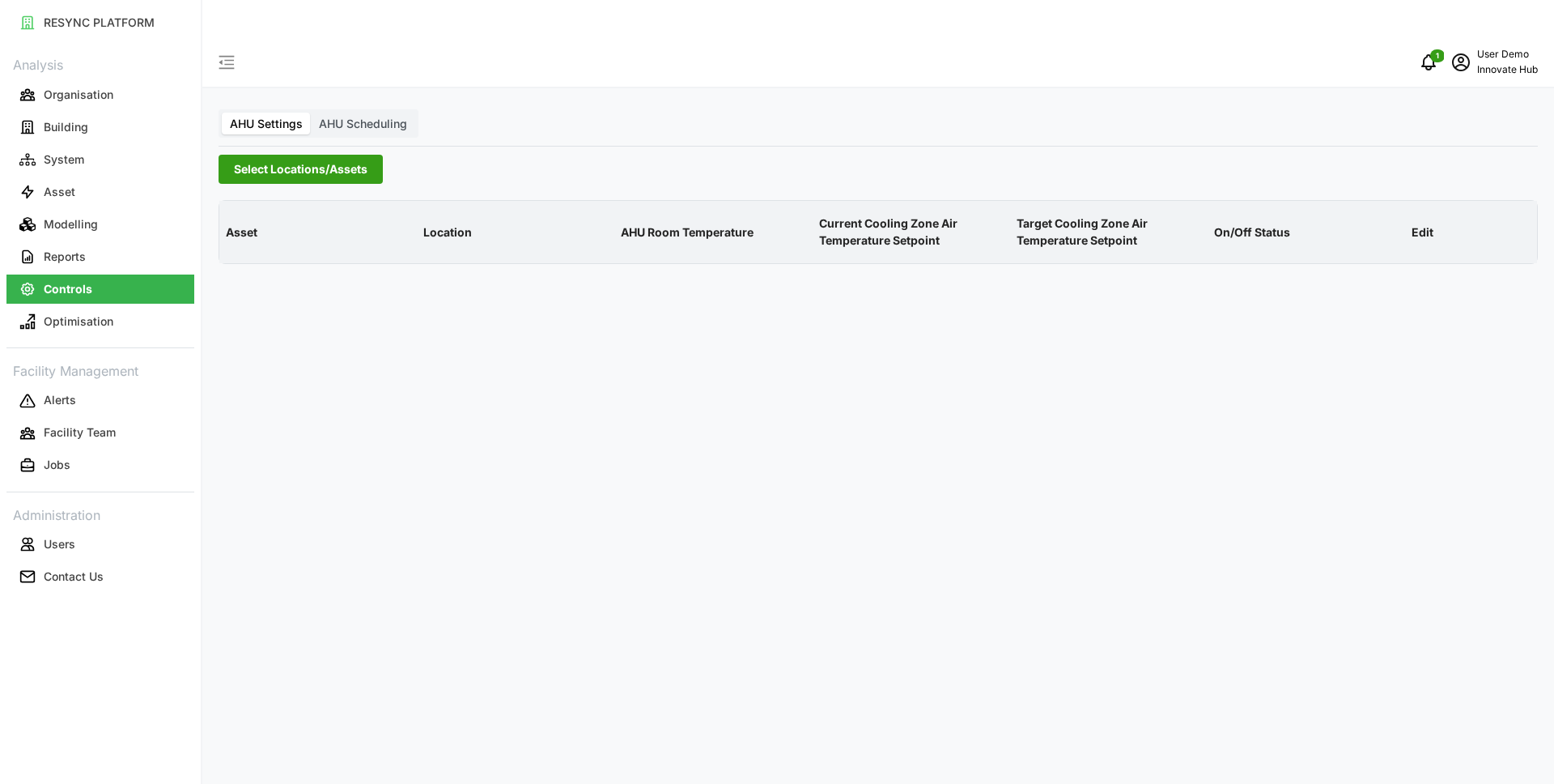
click at [300, 156] on span "Select Locations/Assets" at bounding box center [301, 169] width 133 height 27
click at [240, 203] on polyline at bounding box center [239, 204] width 3 height 7
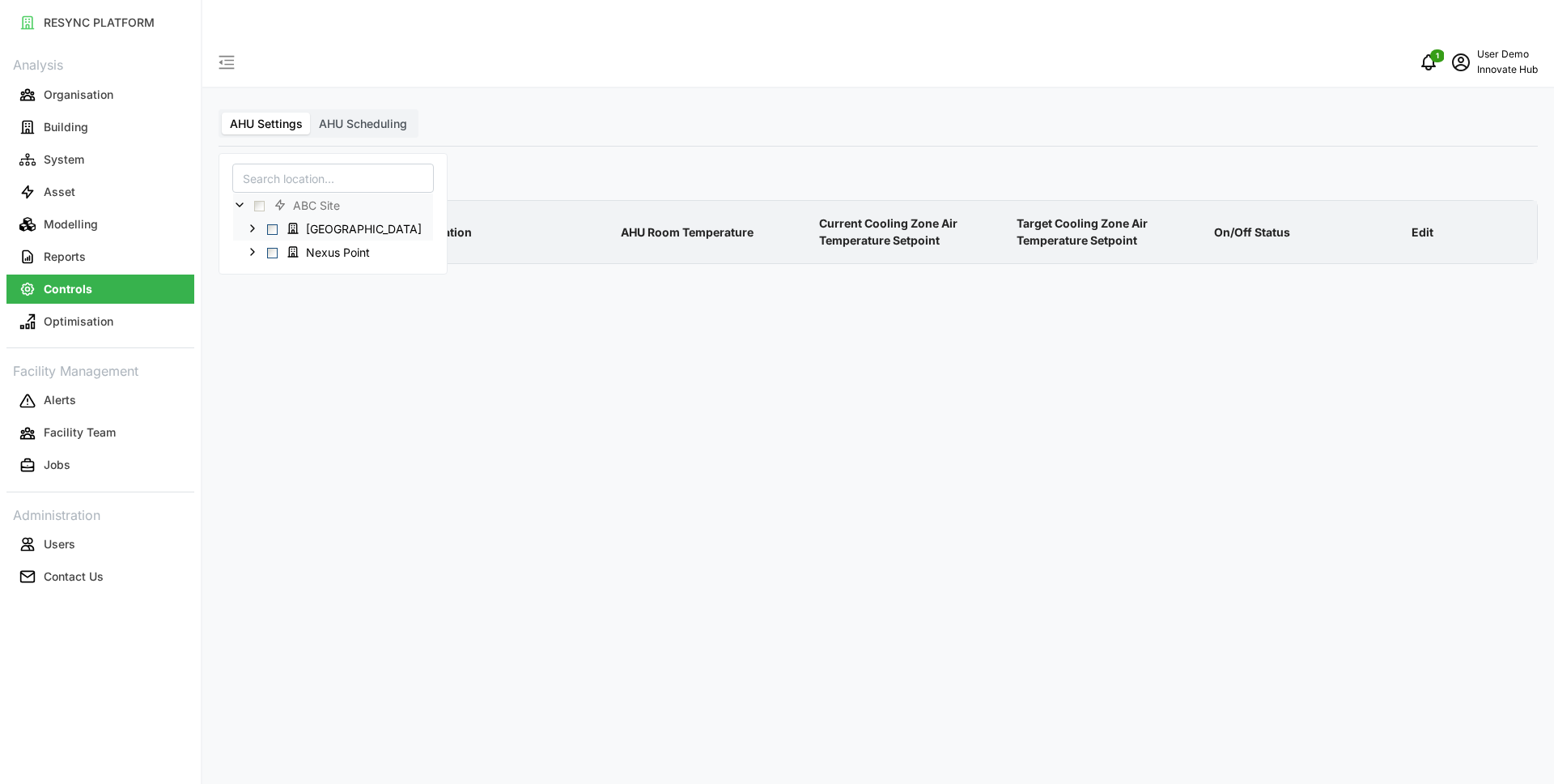
click at [253, 227] on polyline at bounding box center [252, 228] width 3 height 7
click at [272, 227] on span "Select Landmark Tower" at bounding box center [272, 228] width 10 height 10
click at [675, 105] on div "AHU Settings AHU Scheduling Select Locations/Assets Asset Location AHU Room Tem…" at bounding box center [878, 430] width 1352 height 784
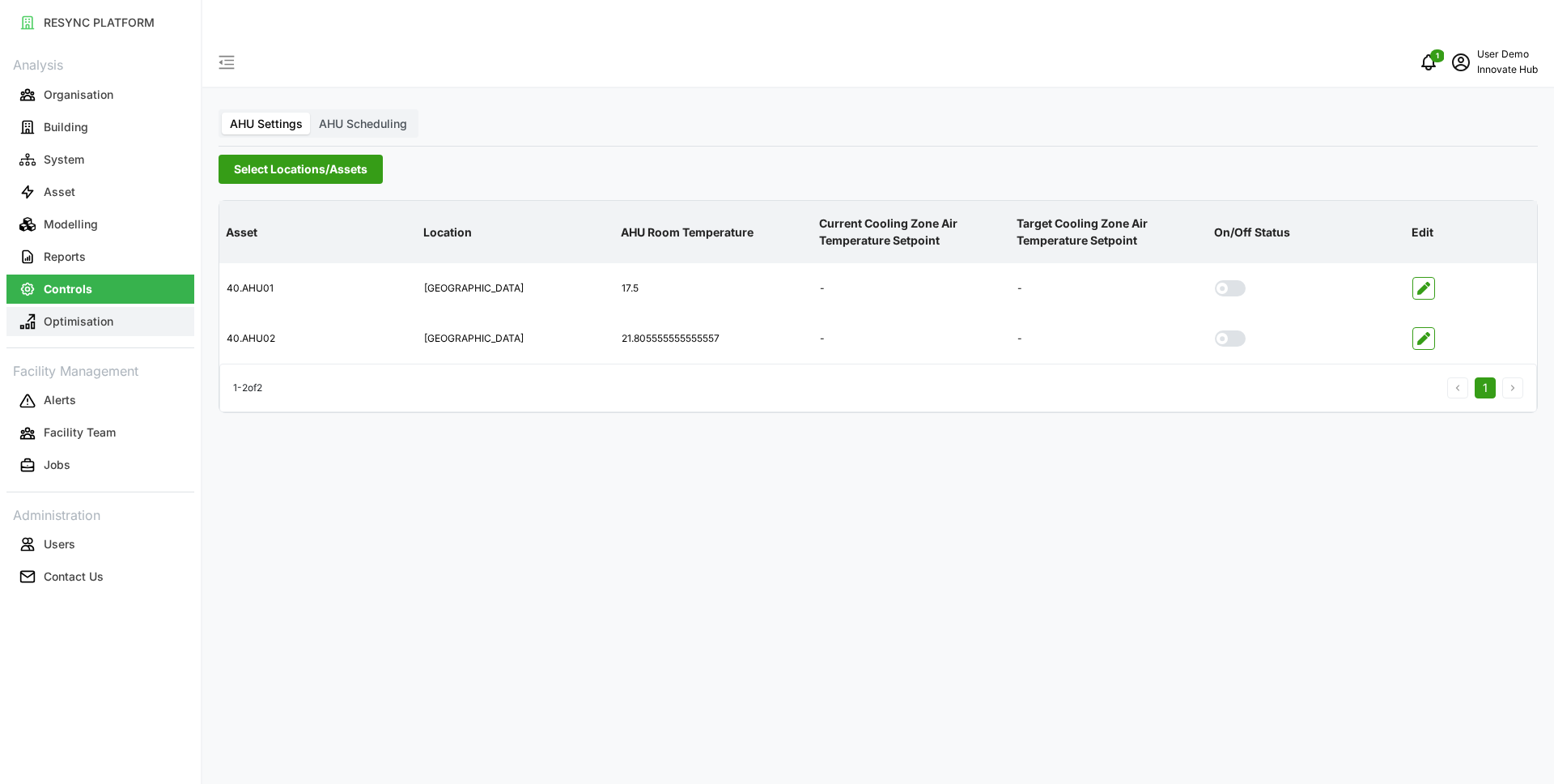
click at [92, 320] on p "Optimisation" at bounding box center [78, 321] width 70 height 16
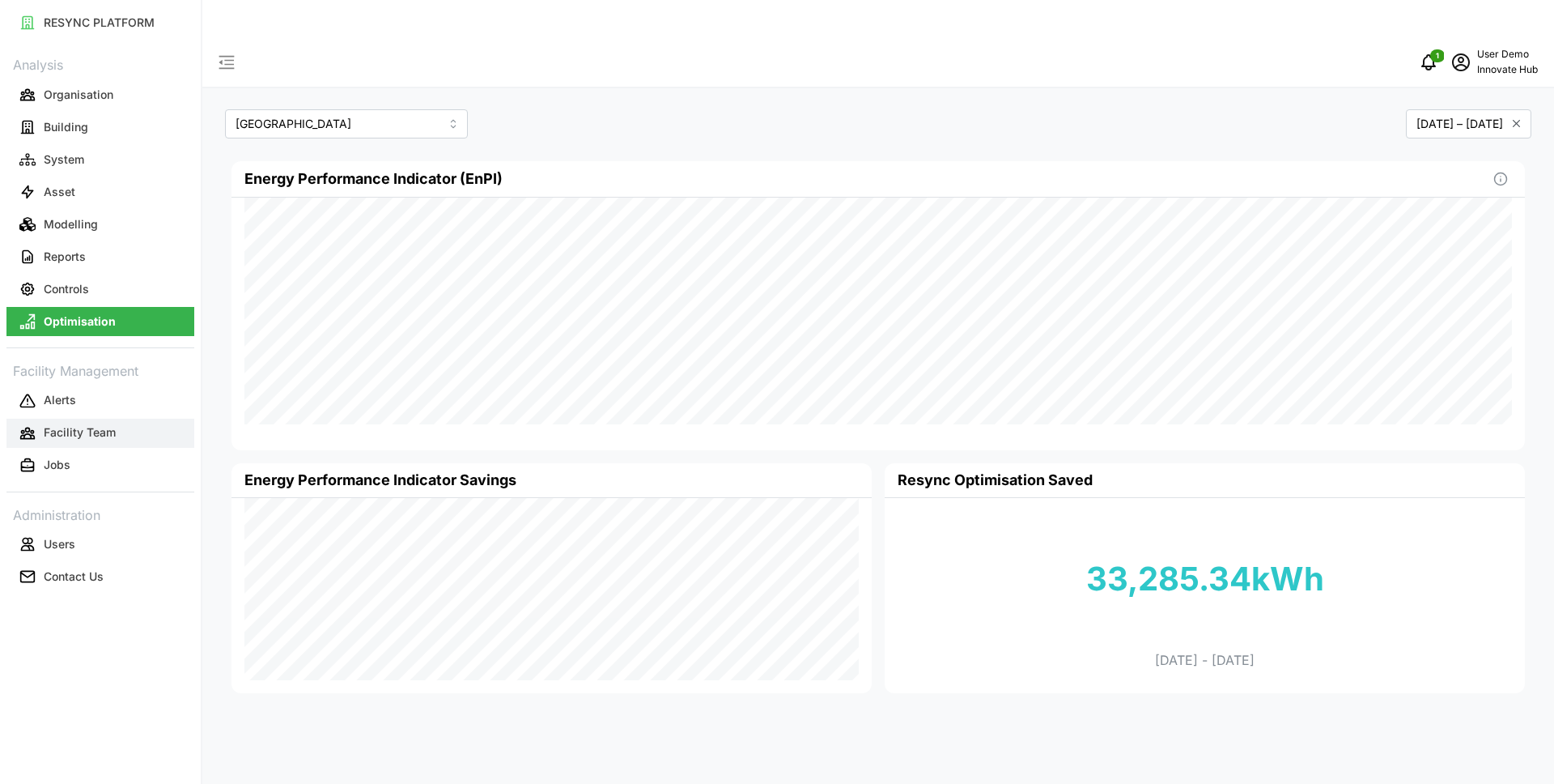
click at [113, 427] on p "Facility Team" at bounding box center [79, 432] width 72 height 16
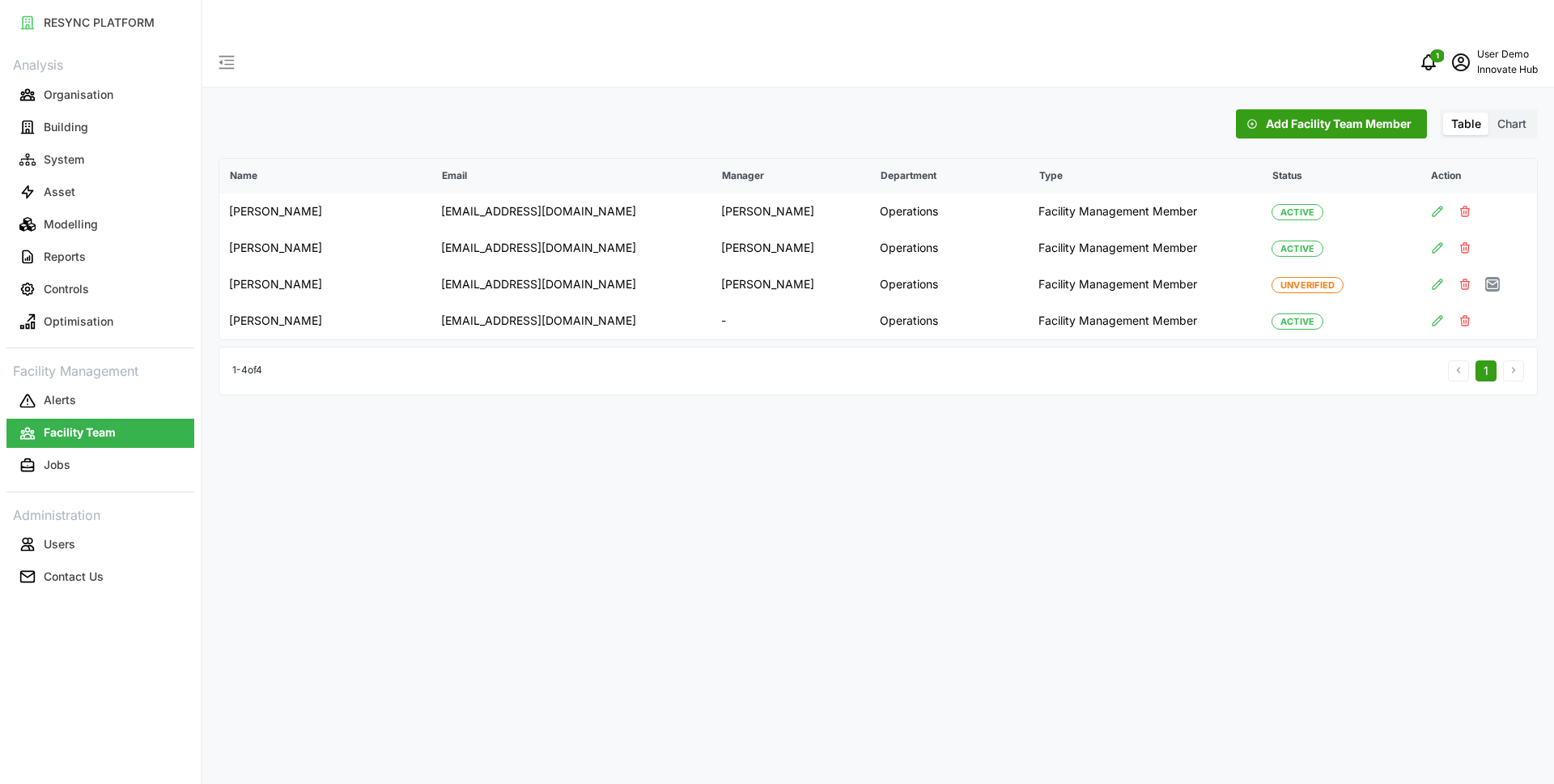
click at [1511, 117] on span "Chart" at bounding box center [1512, 123] width 29 height 14
click at [1490, 113] on input "Chart" at bounding box center [1490, 113] width 0 height 0
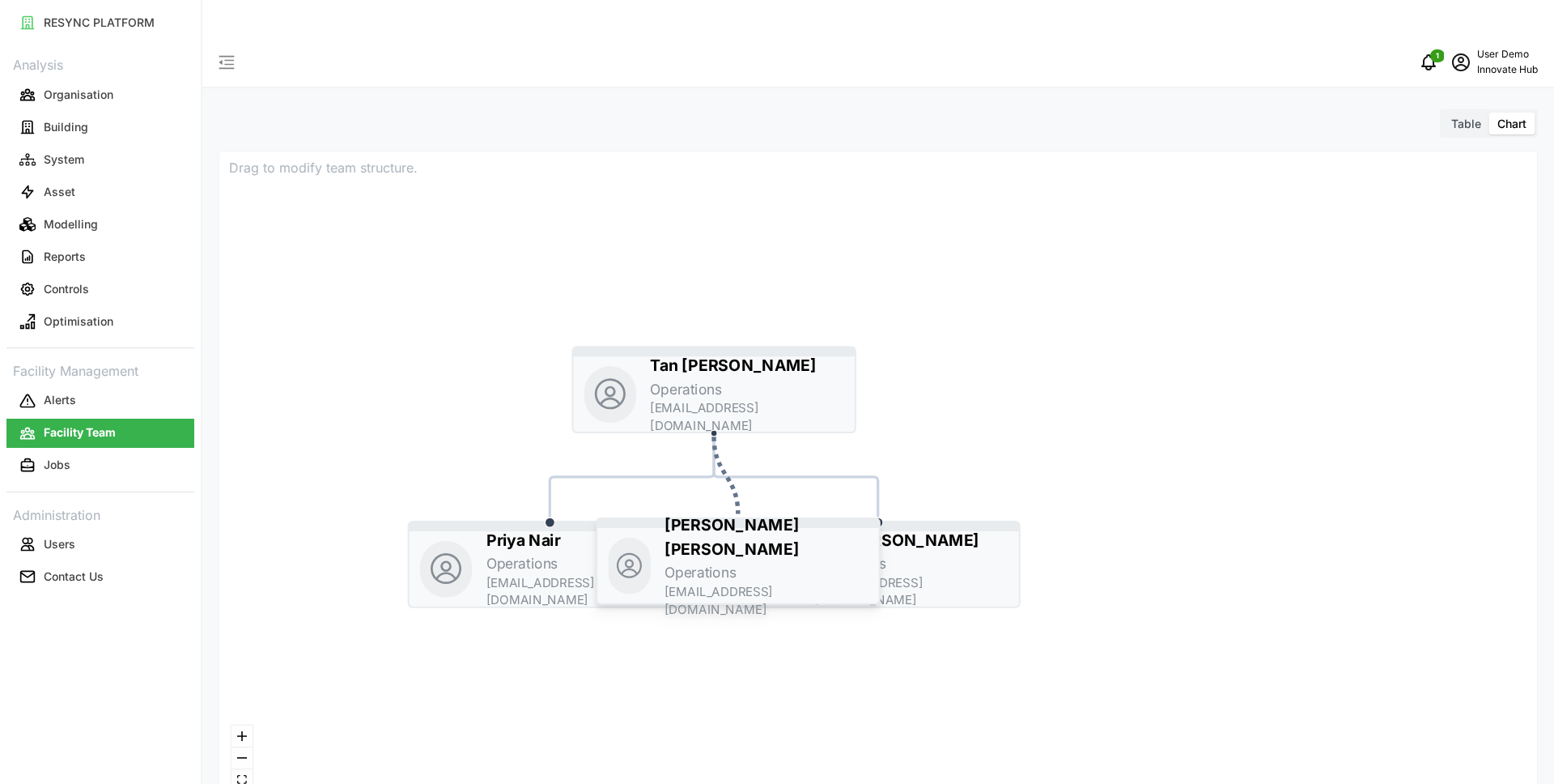
drag, startPoint x: 949, startPoint y: 541, endPoint x: 808, endPoint y: 535, distance: 141.1
click at [808, 535] on div "[PERSON_NAME] Operations [EMAIL_ADDRESS][DOMAIN_NAME]" at bounding box center [766, 566] width 204 height 105
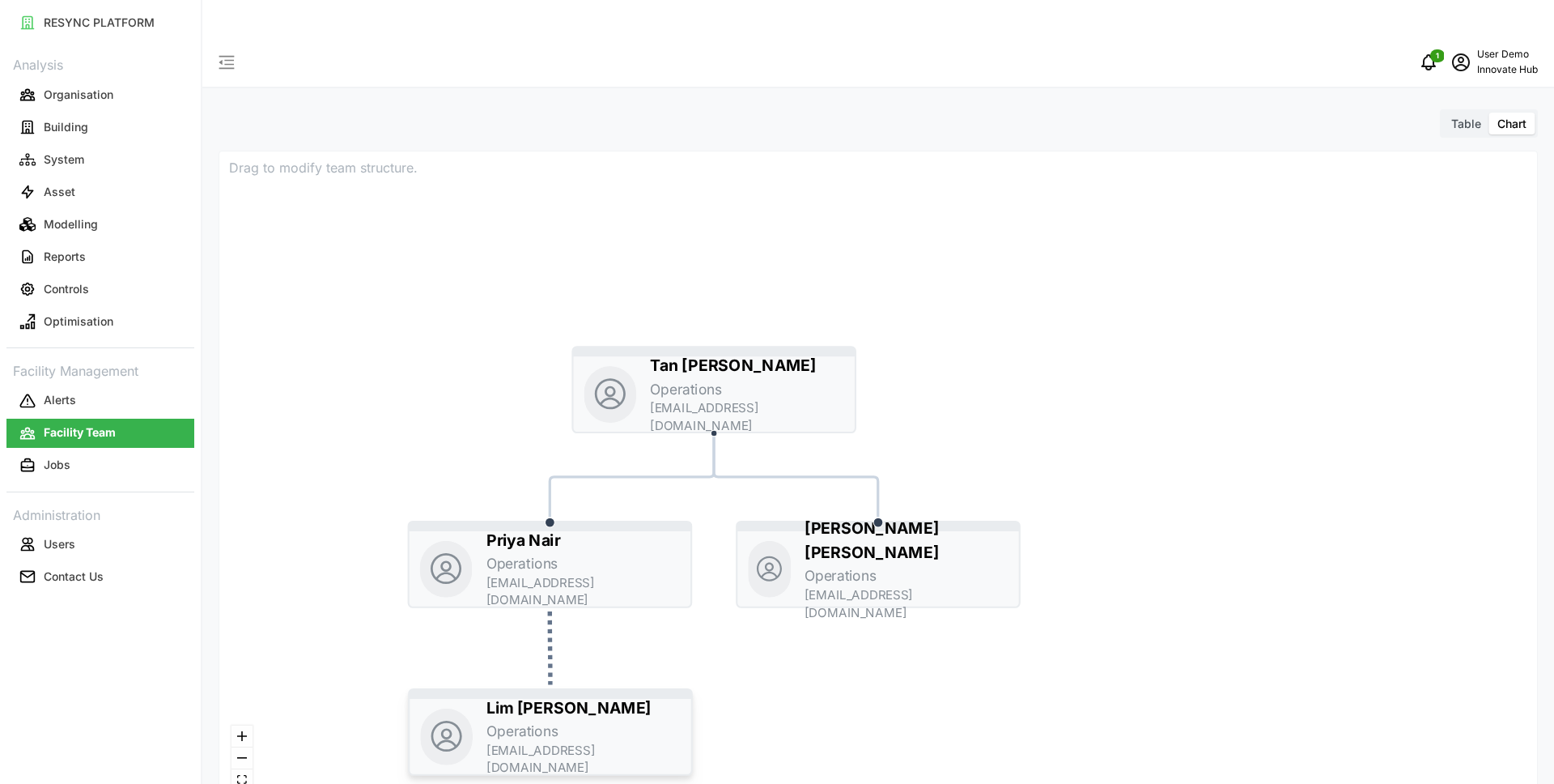
drag, startPoint x: 907, startPoint y: 523, endPoint x: 580, endPoint y: 691, distance: 367.6
click at [580, 696] on div "[PERSON_NAME] Operations [EMAIL_ADDRESS][DOMAIN_NAME]" at bounding box center [583, 736] width 194 height 81
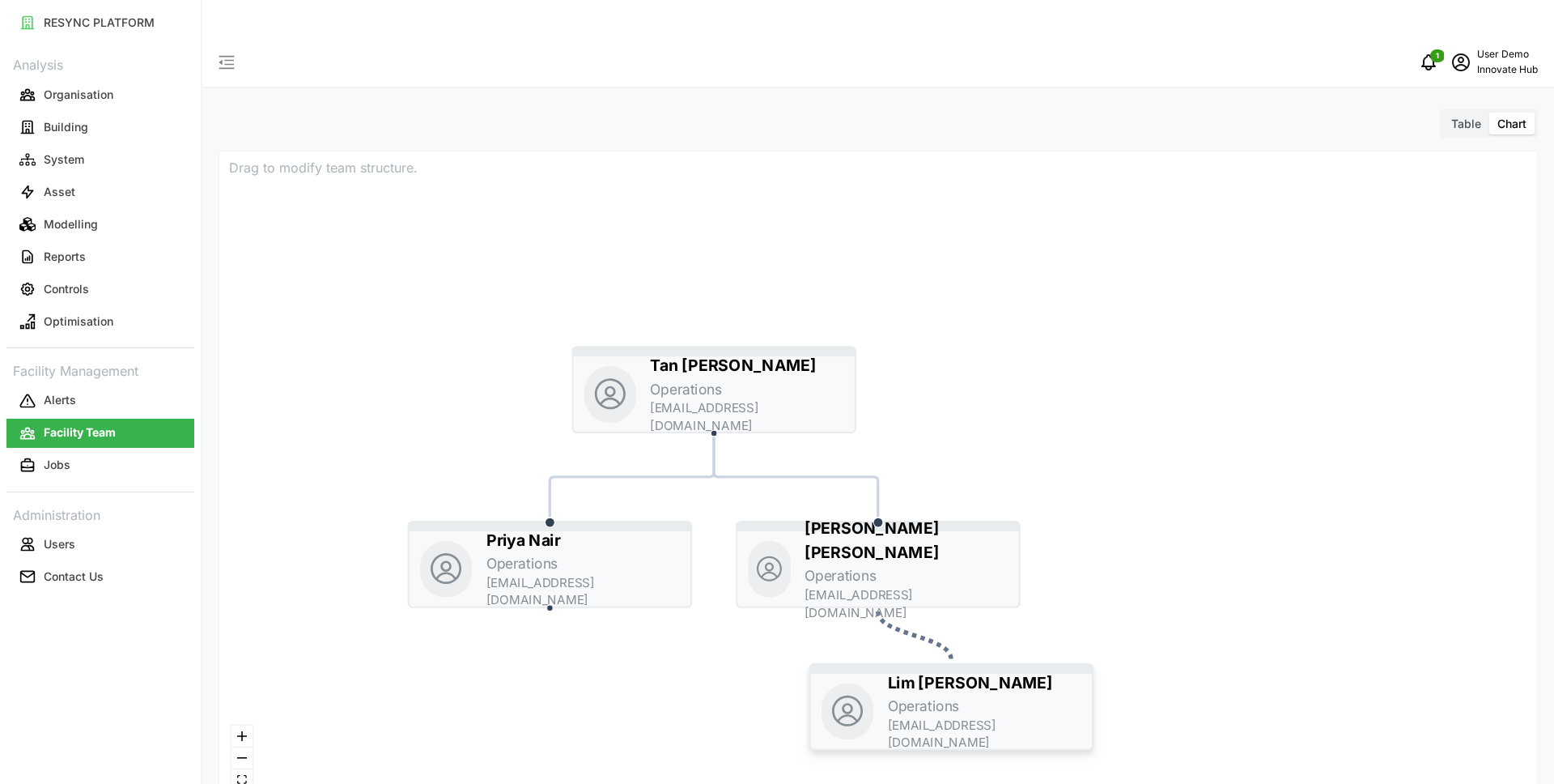
drag, startPoint x: 561, startPoint y: 692, endPoint x: 962, endPoint y: 659, distance: 402.4
click at [962, 670] on p "[PERSON_NAME]" at bounding box center [971, 682] width 165 height 24
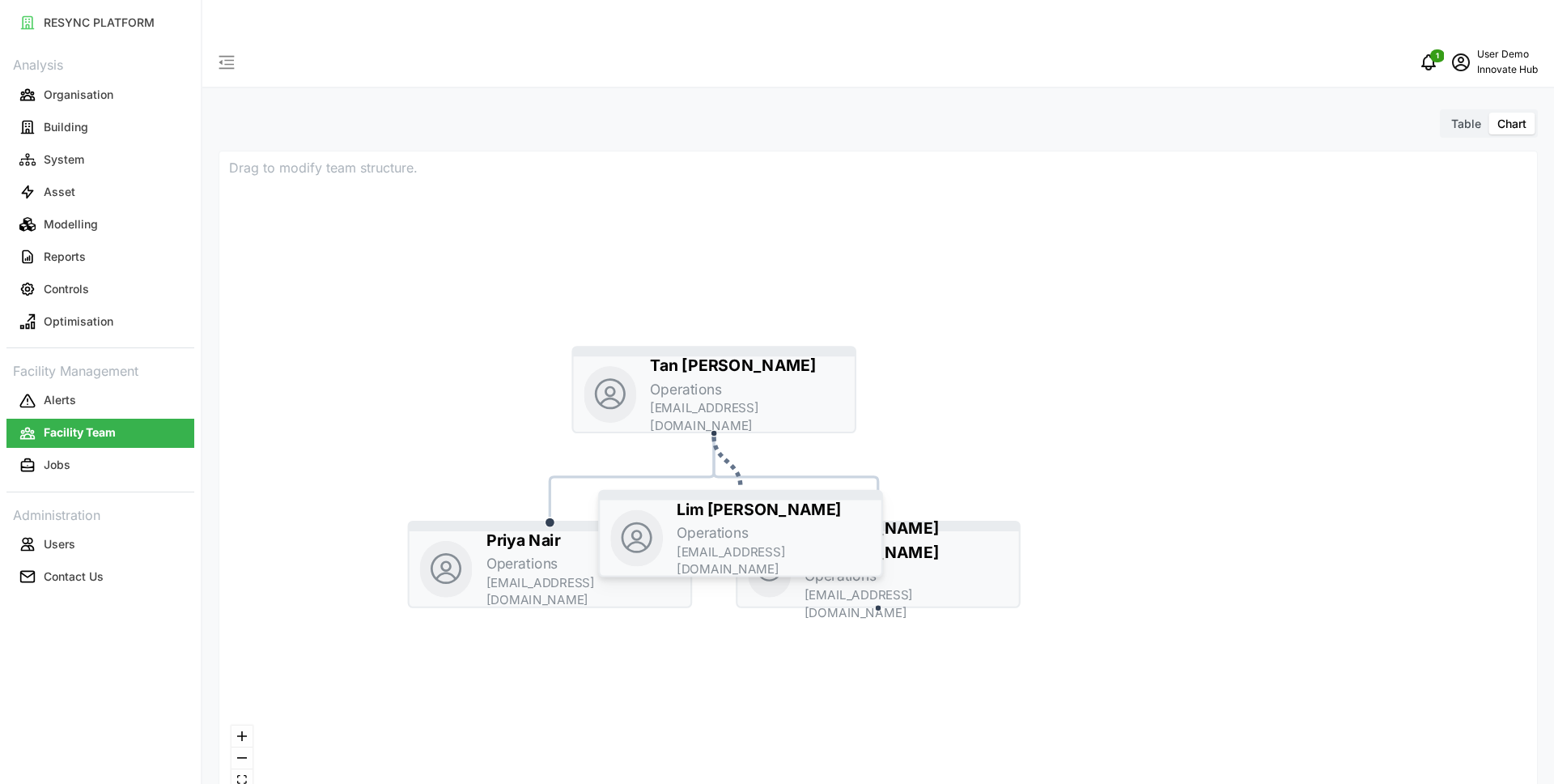
drag, startPoint x: 928, startPoint y: 703, endPoint x: 791, endPoint y: 497, distance: 247.4
click at [791, 497] on div "[PERSON_NAME] Operations [EMAIL_ADDRESS][DOMAIN_NAME]" at bounding box center [774, 538] width 194 height 81
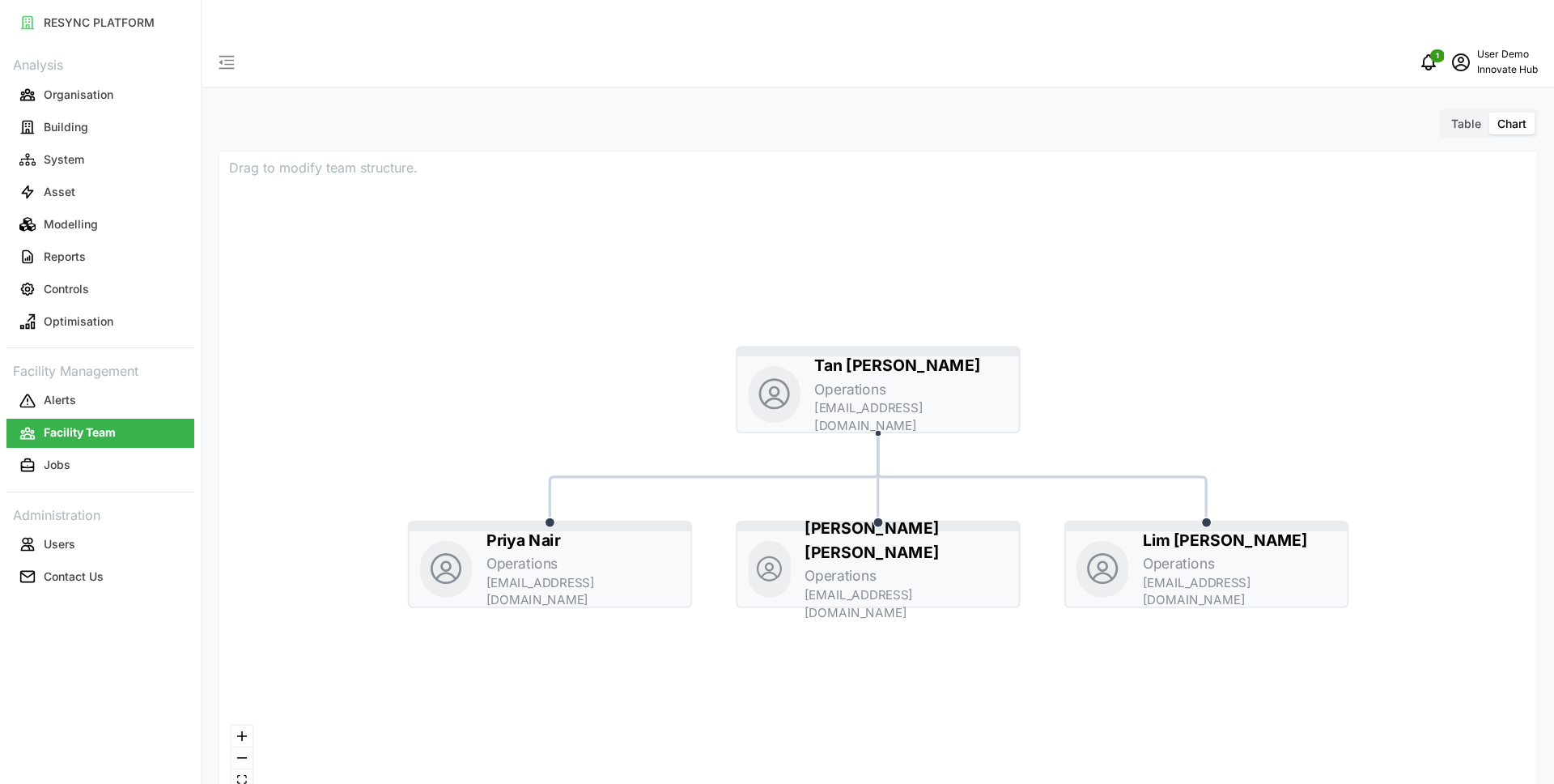
click at [1458, 117] on span "Table" at bounding box center [1466, 123] width 30 height 14
click at [1444, 113] on input "Table" at bounding box center [1444, 113] width 0 height 0
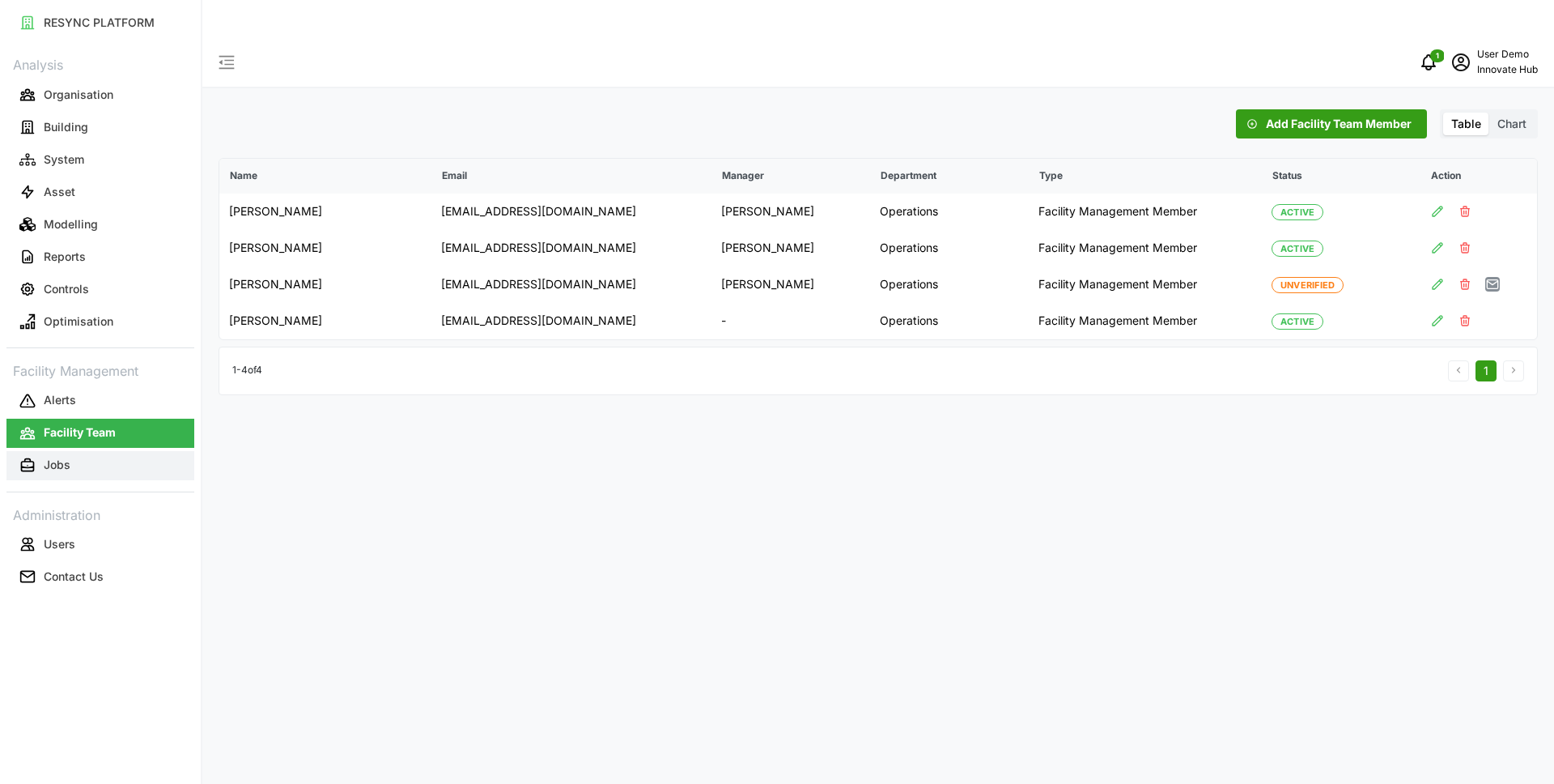
click at [122, 458] on button "Jobs" at bounding box center [100, 465] width 188 height 29
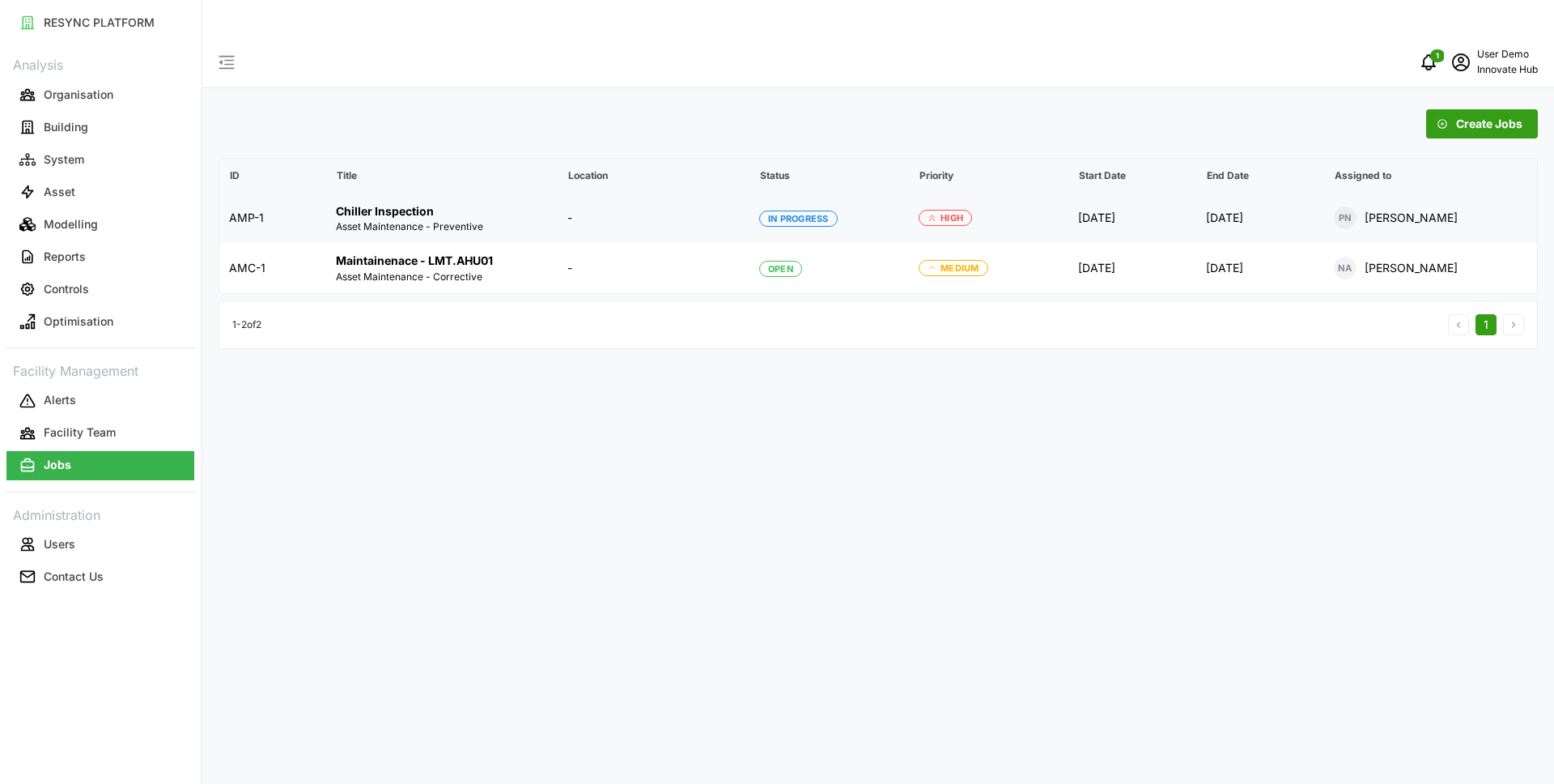
click at [839, 193] on td "In Progress" at bounding box center [829, 218] width 160 height 50
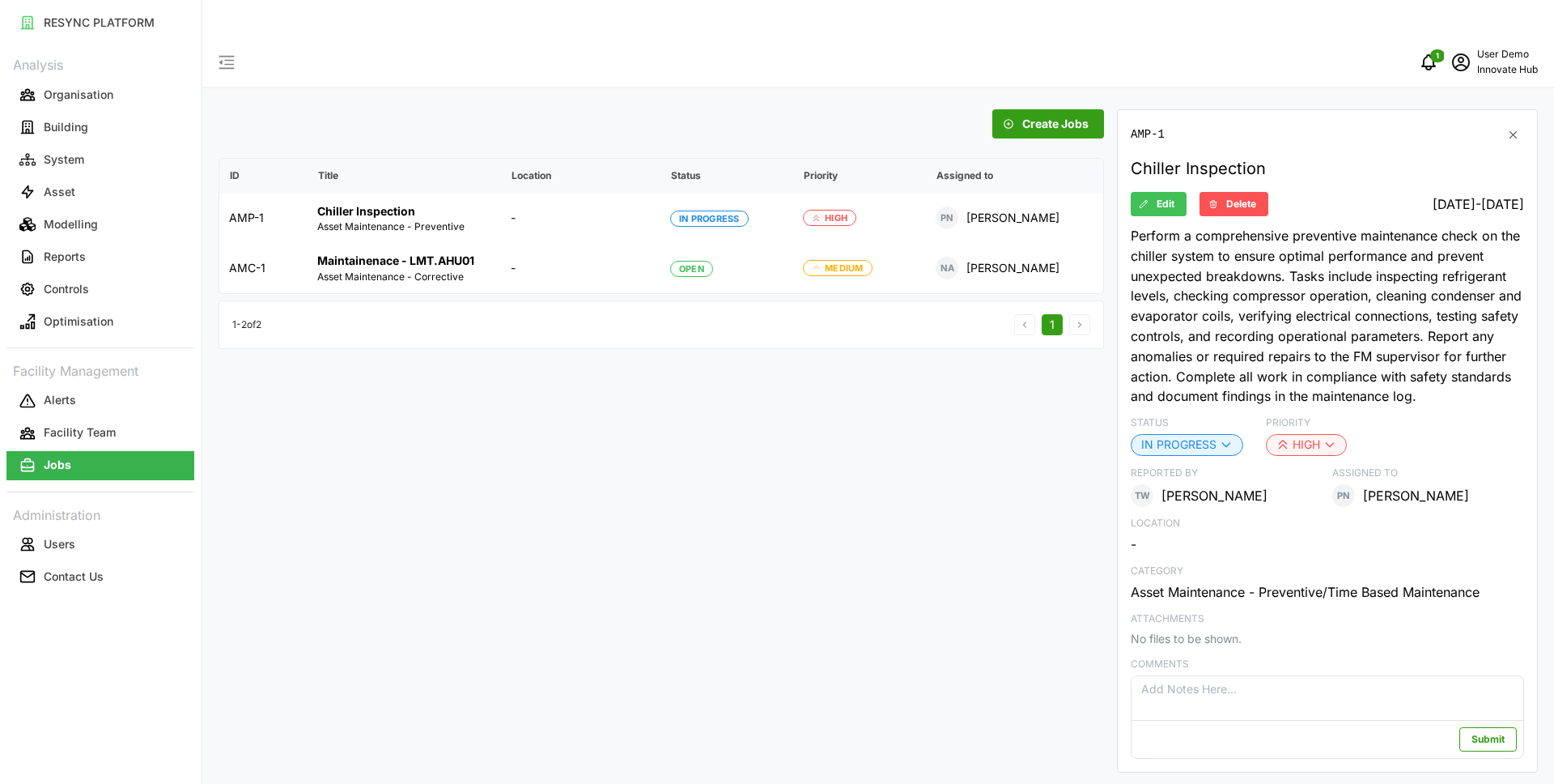
click at [1515, 128] on icon "button" at bounding box center [1513, 133] width 12 height 12
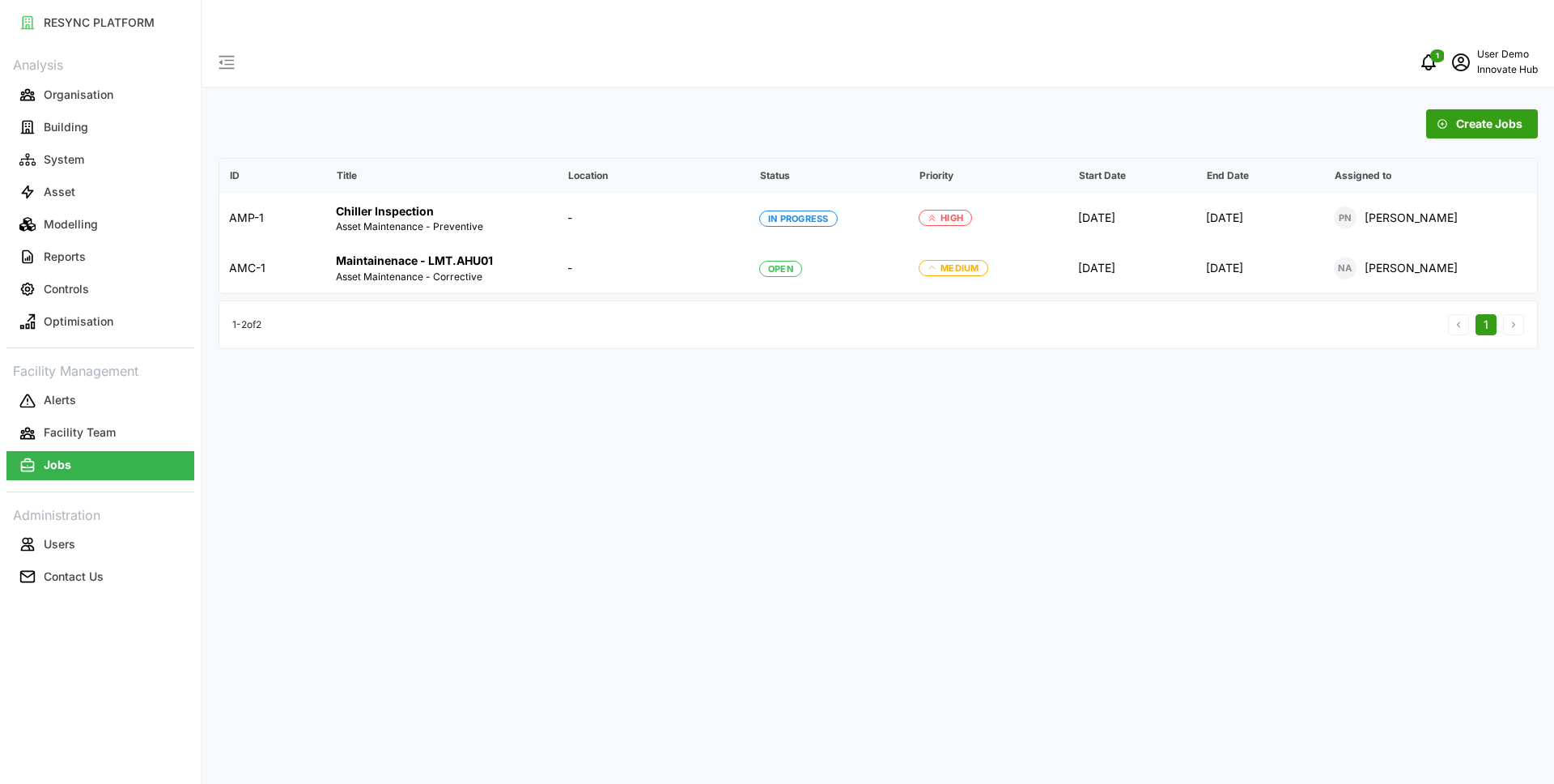
click at [1492, 70] on div "Create Jobs ID Title Location Status Priority Start Date End Date Assigned to A…" at bounding box center [878, 430] width 1352 height 784
click at [1492, 110] on span "Create Jobs" at bounding box center [1489, 123] width 66 height 27
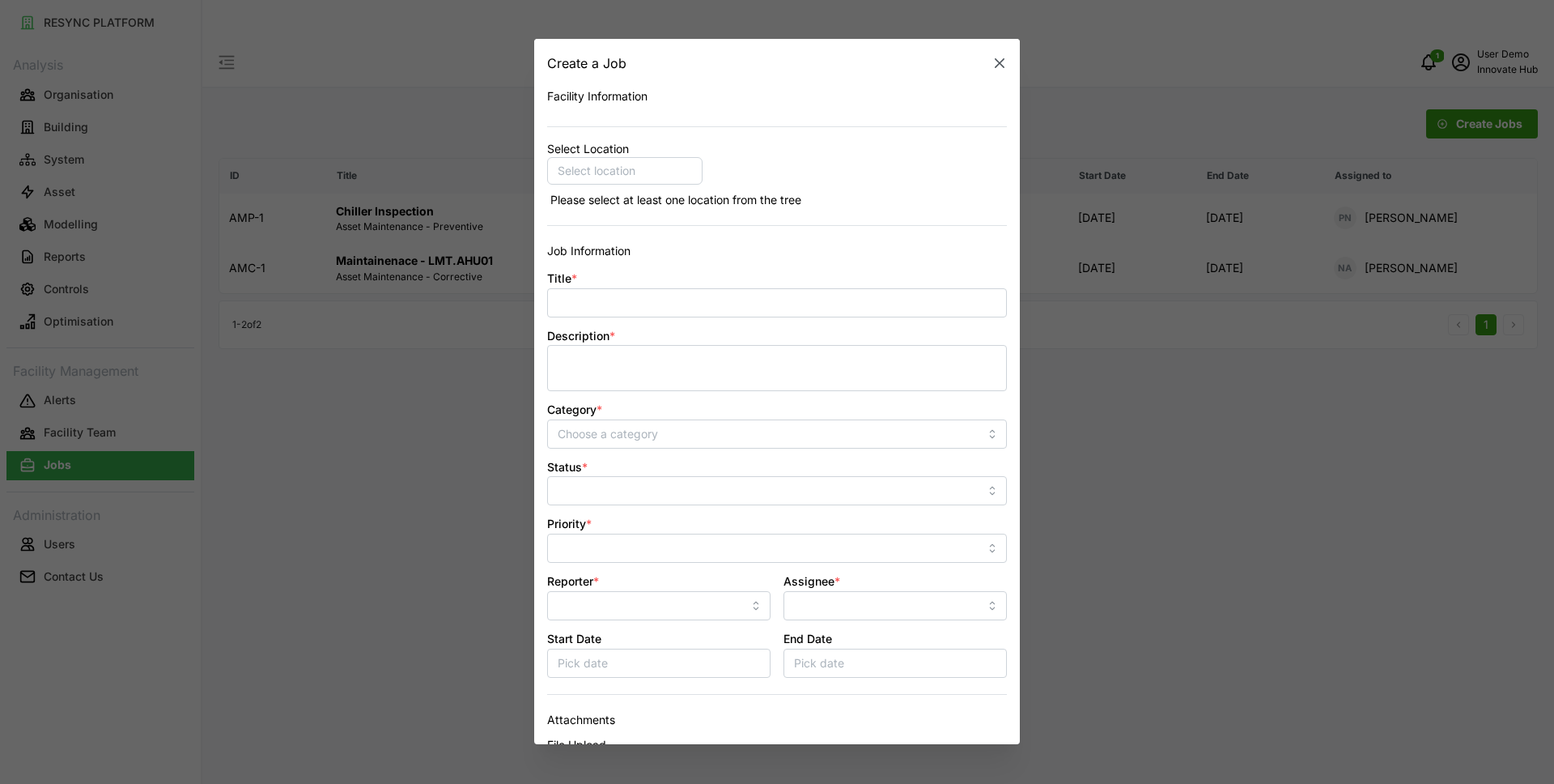
click at [660, 169] on div "Select location" at bounding box center [624, 171] width 156 height 27
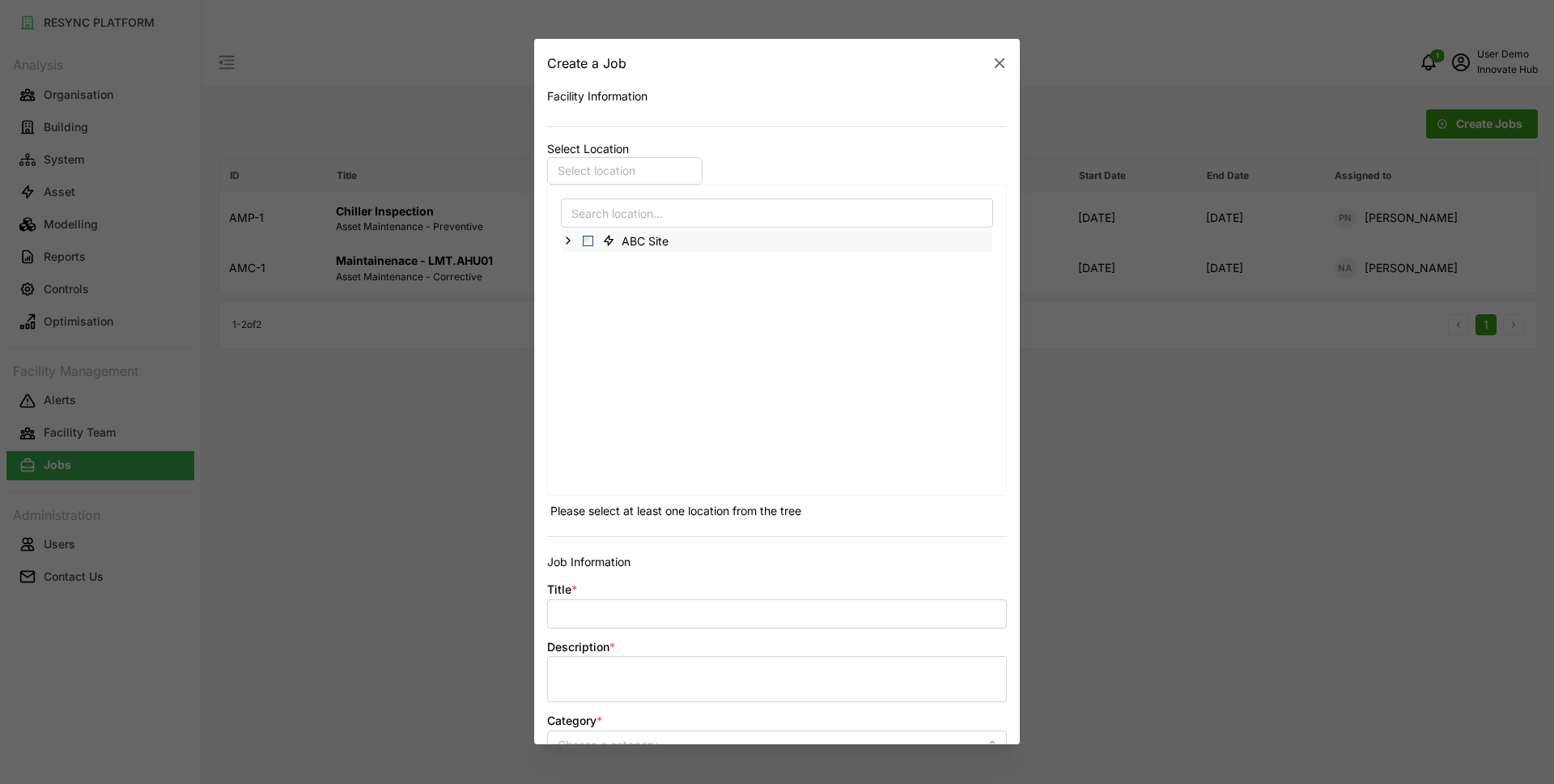
click at [565, 243] on icon at bounding box center [568, 241] width 13 height 13
click at [583, 262] on icon at bounding box center [581, 264] width 13 height 13
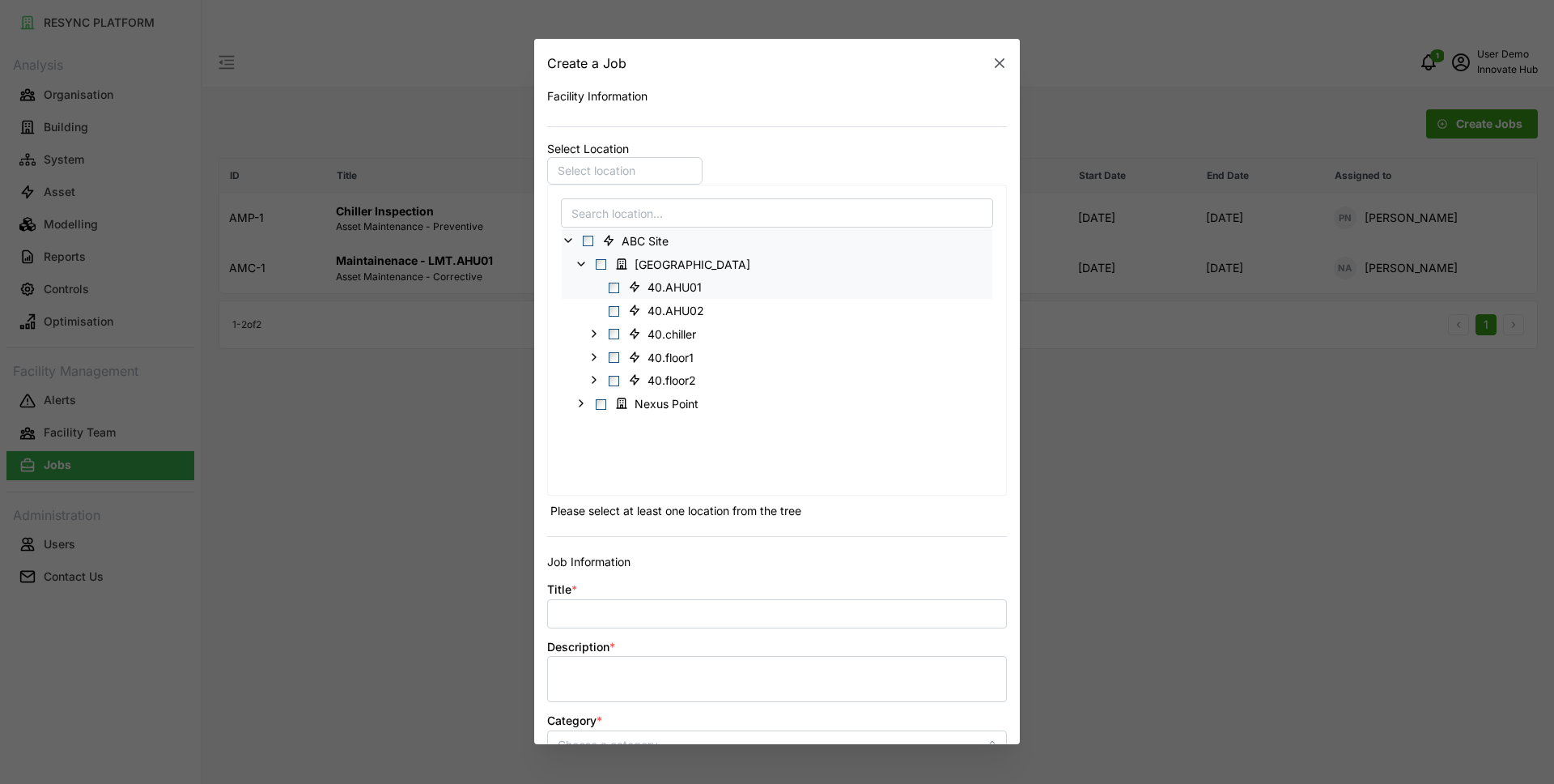
click at [610, 287] on span "Select 40.AHU01" at bounding box center [613, 287] width 10 height 10
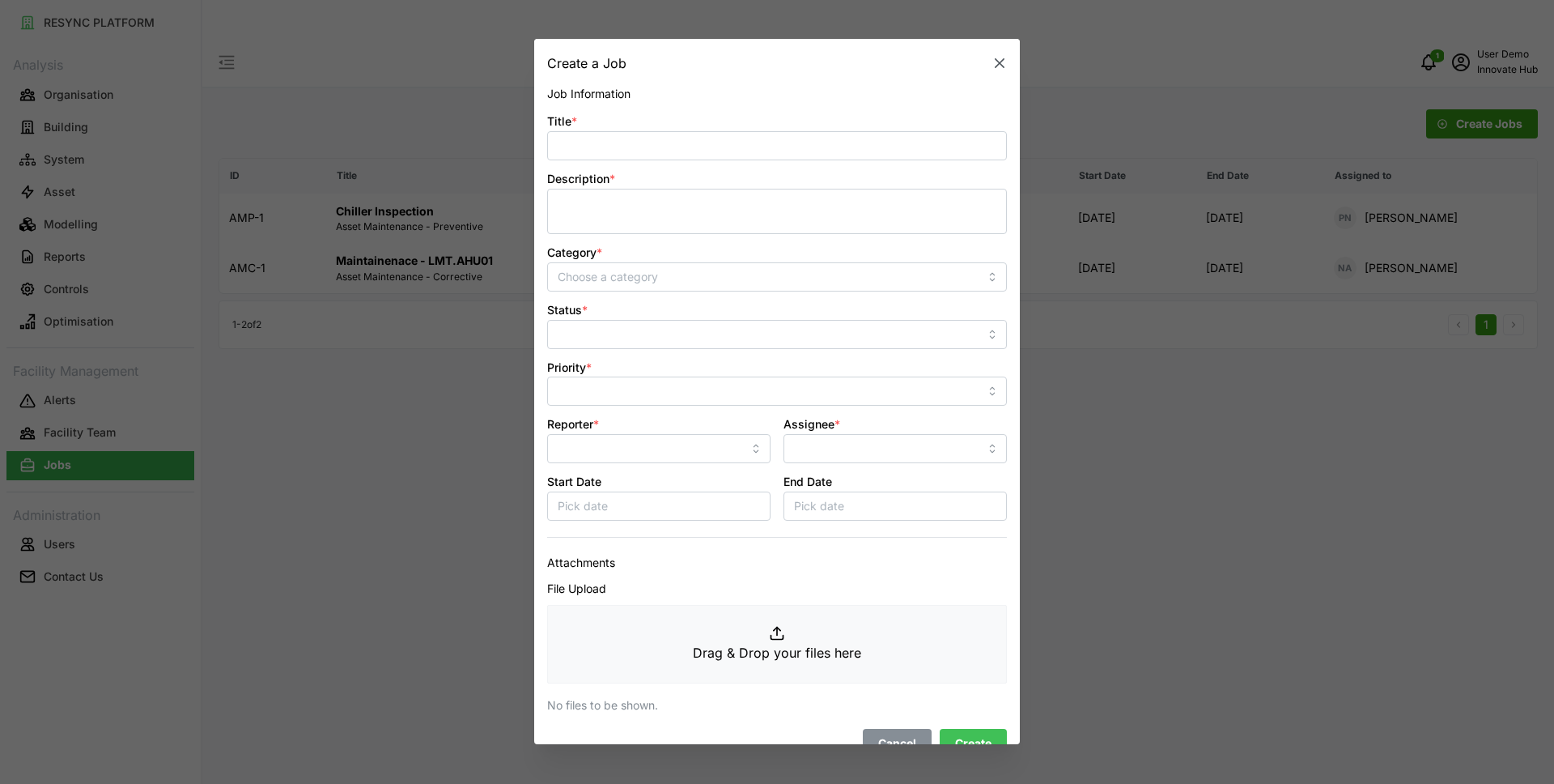
scroll to position [447, 0]
click at [629, 149] on div "Facility Information Select Location 1 location selected ABC Site [GEOGRAPHIC_D…" at bounding box center [777, 198] width 460 height 1114
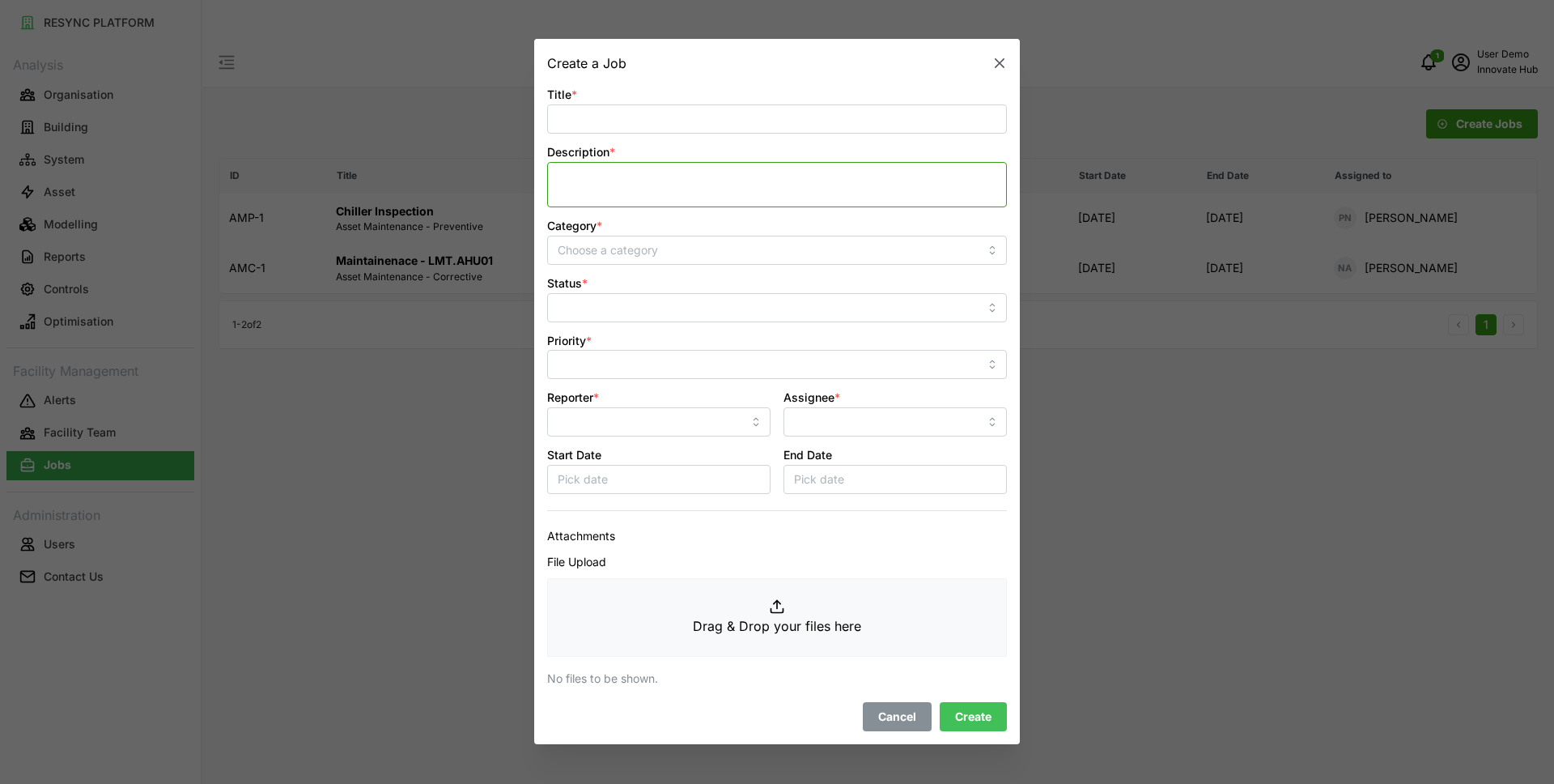
click at [639, 204] on textarea "Description *" at bounding box center [777, 184] width 460 height 46
click at [688, 255] on input "Category *" at bounding box center [777, 249] width 460 height 29
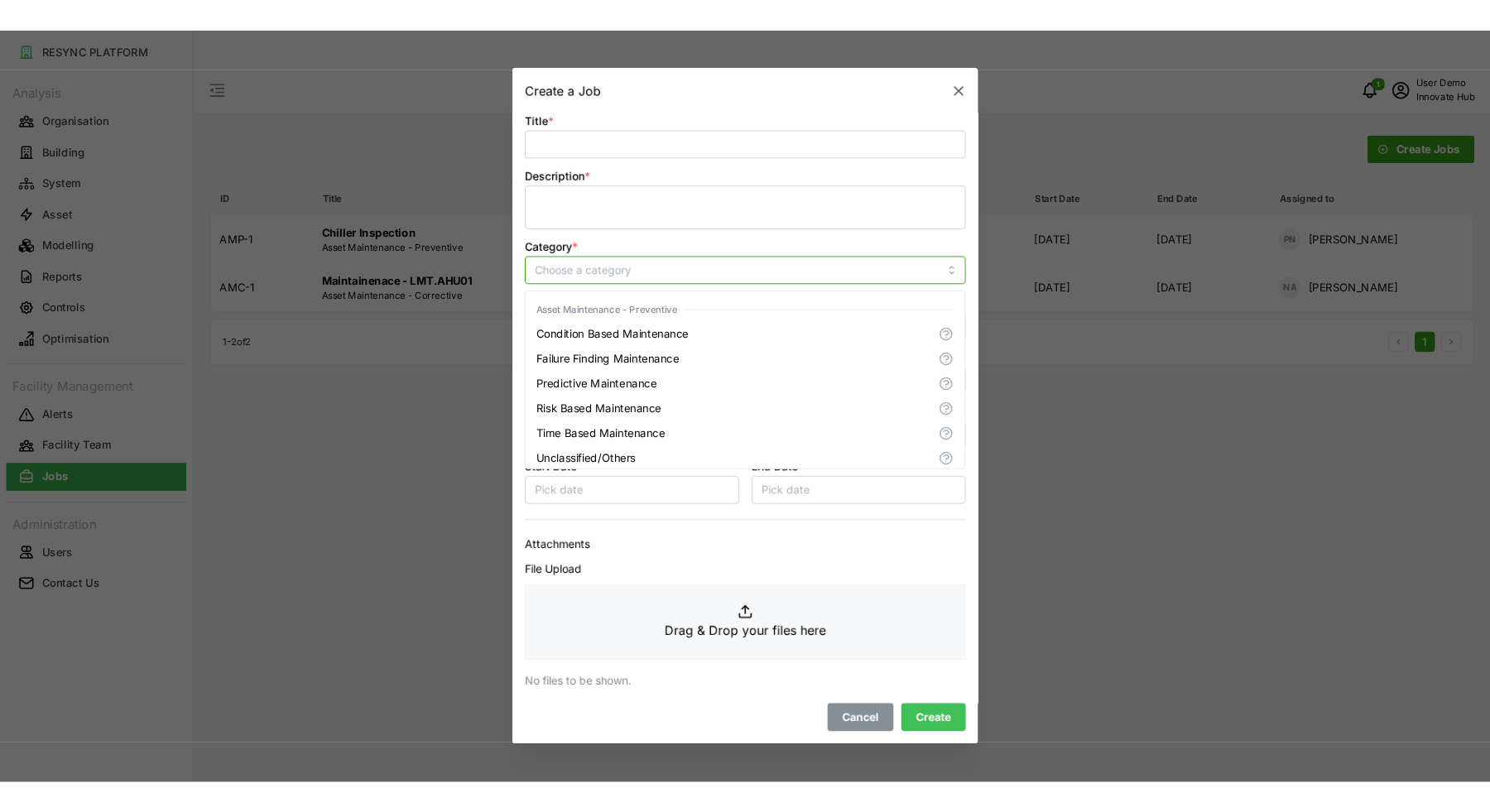
scroll to position [134, 0]
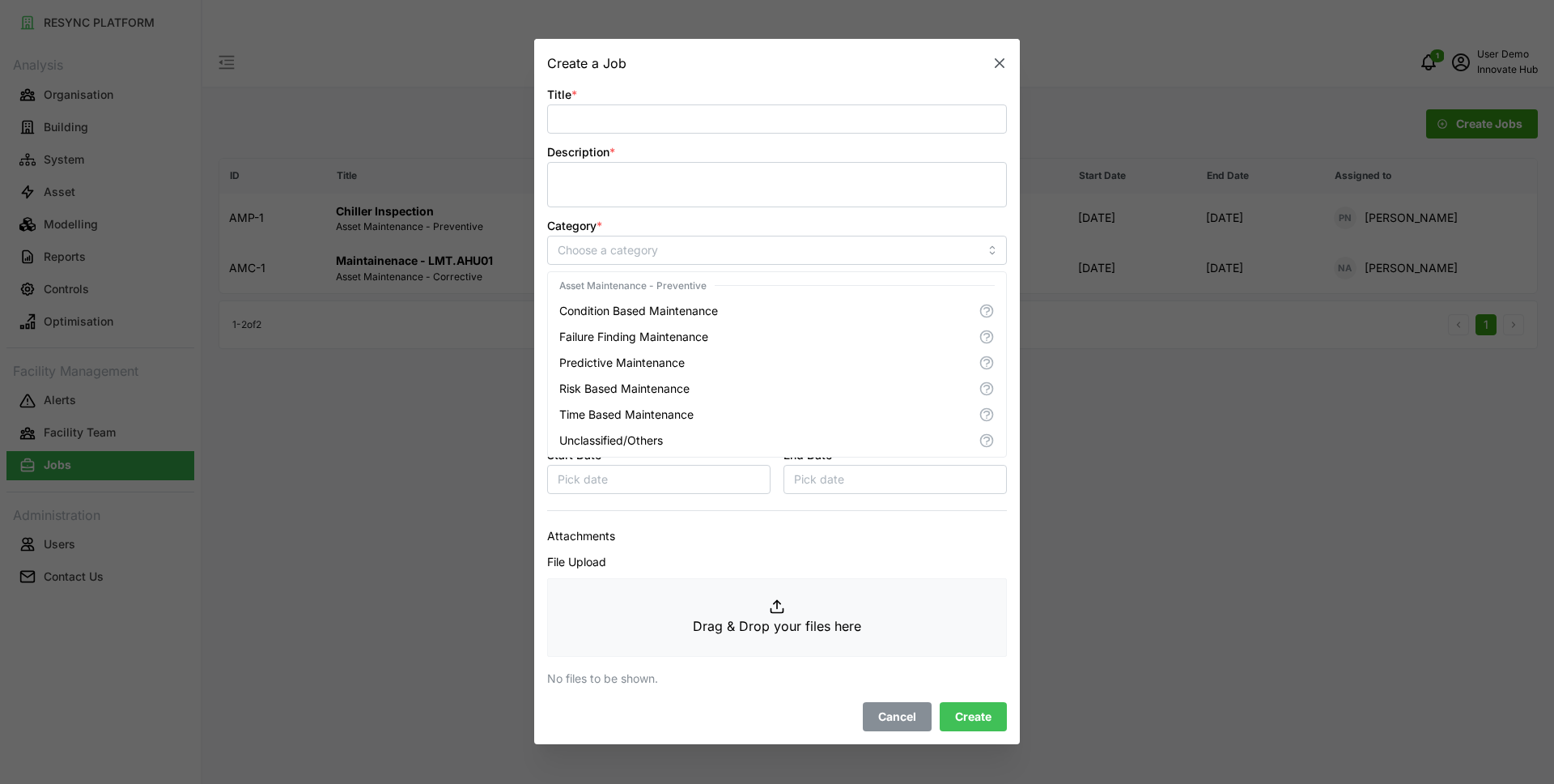
click at [1004, 216] on div "Category *" at bounding box center [777, 240] width 460 height 49
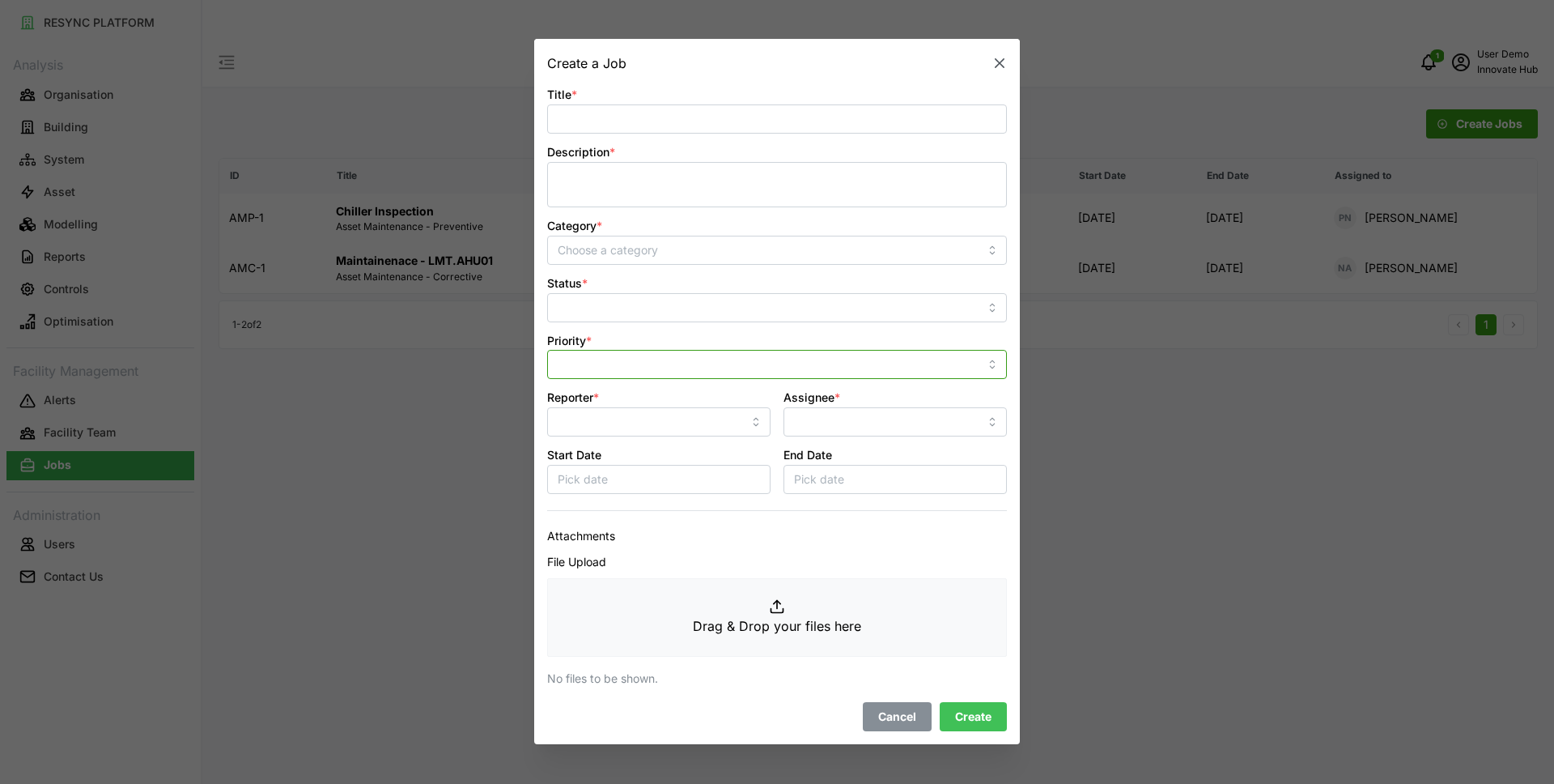
click at [618, 361] on input "Priority *" at bounding box center [777, 365] width 460 height 29
click at [959, 537] on p "Attachments" at bounding box center [777, 536] width 460 height 18
click at [630, 304] on input "Status *" at bounding box center [777, 307] width 460 height 29
click at [573, 418] on input "Reporter *" at bounding box center [658, 422] width 223 height 29
click at [933, 416] on input "Assignee *" at bounding box center [895, 422] width 223 height 29
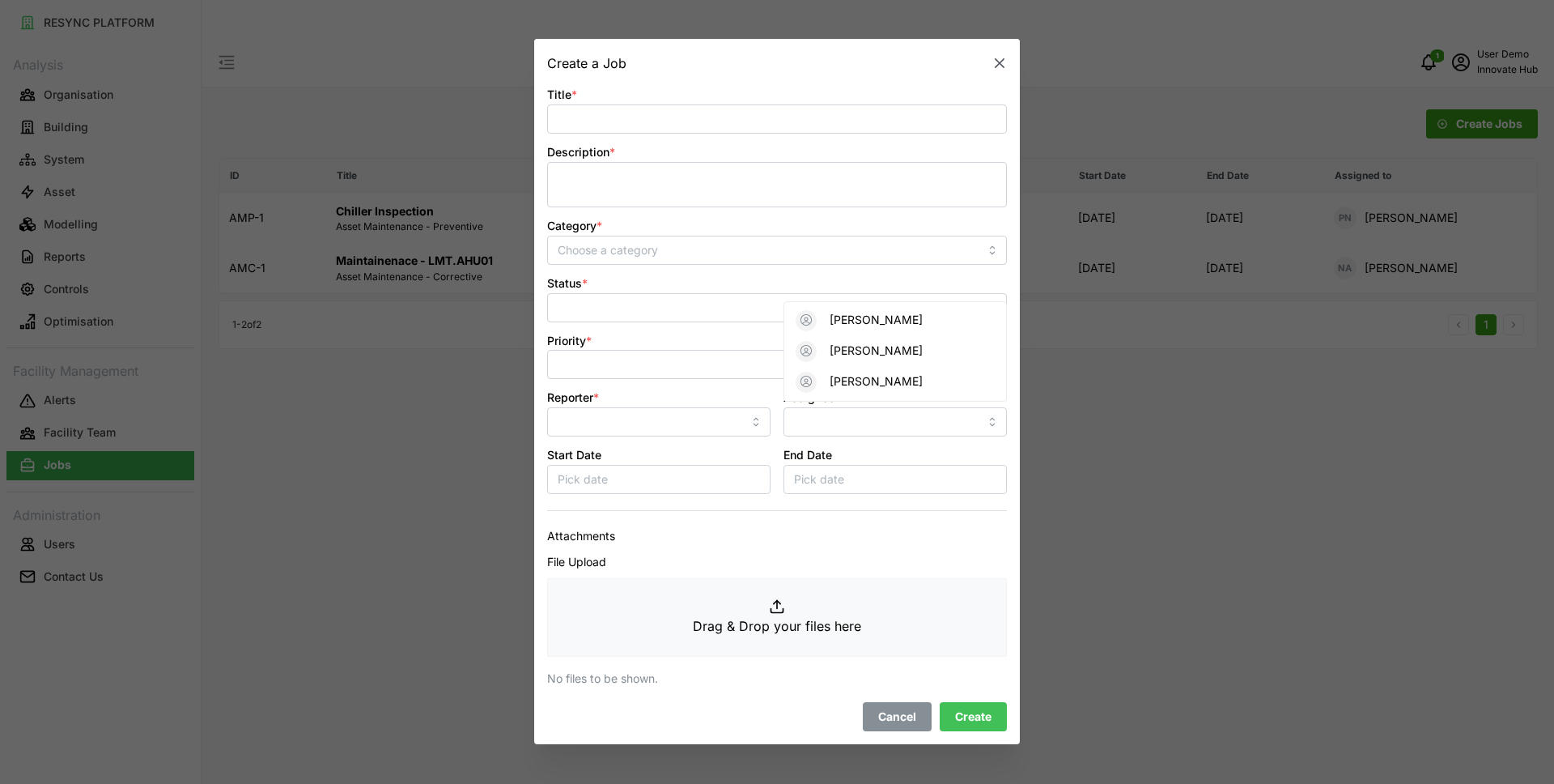
click at [1002, 61] on icon "button" at bounding box center [1000, 63] width 9 height 9
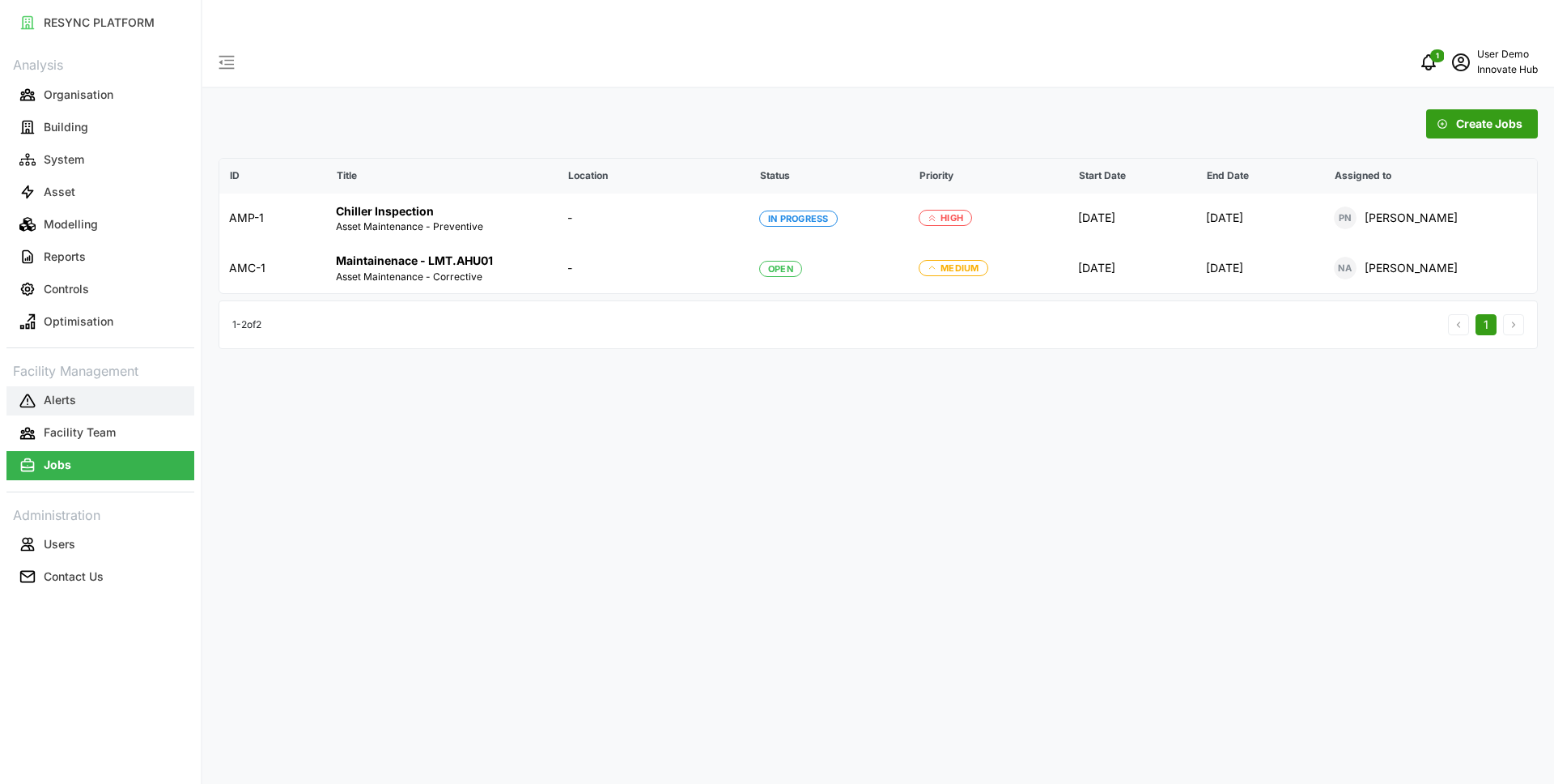
click at [93, 403] on button "Alerts" at bounding box center [100, 400] width 188 height 29
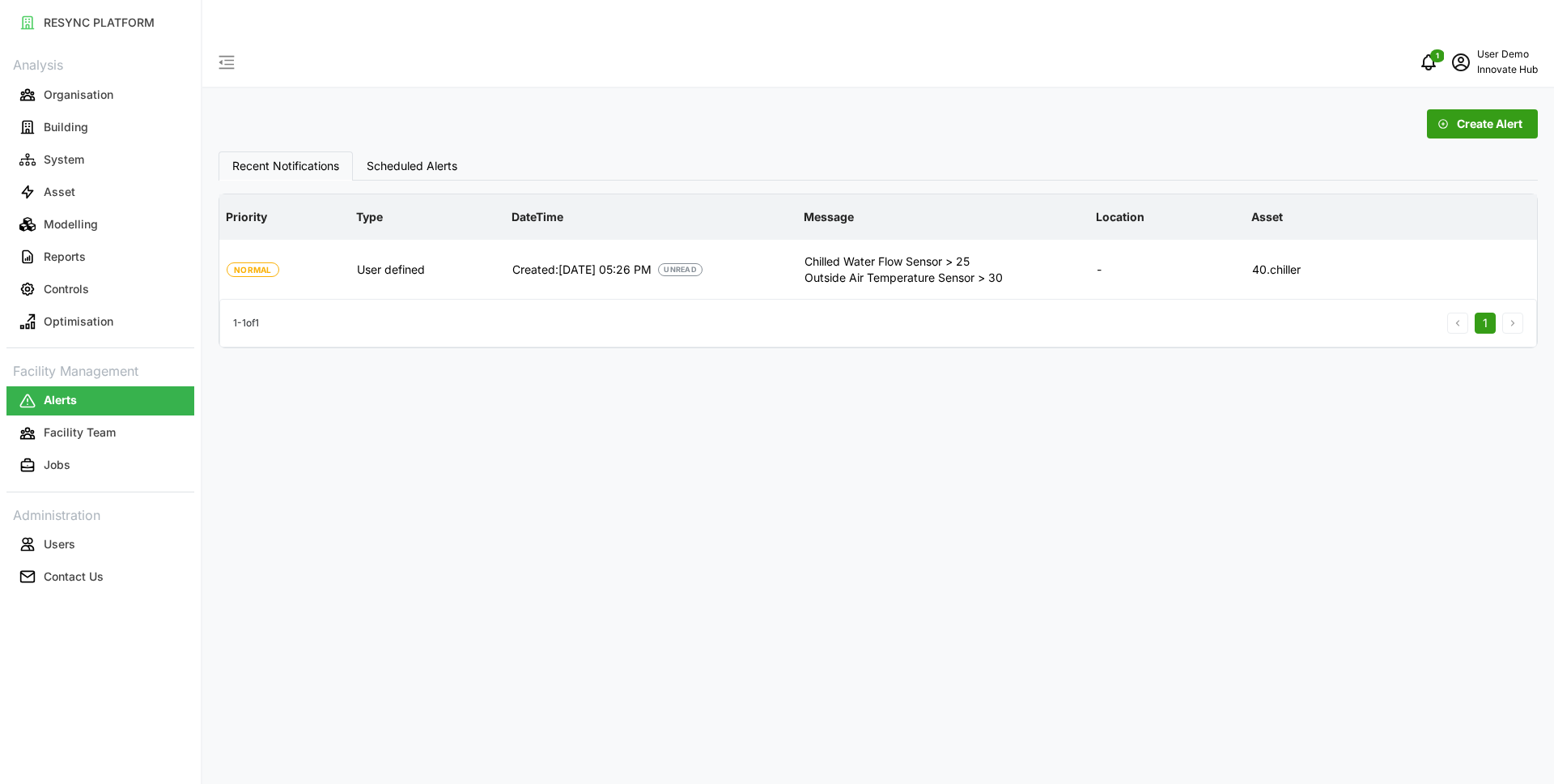
click at [1487, 110] on span "Create Alert" at bounding box center [1490, 123] width 65 height 27
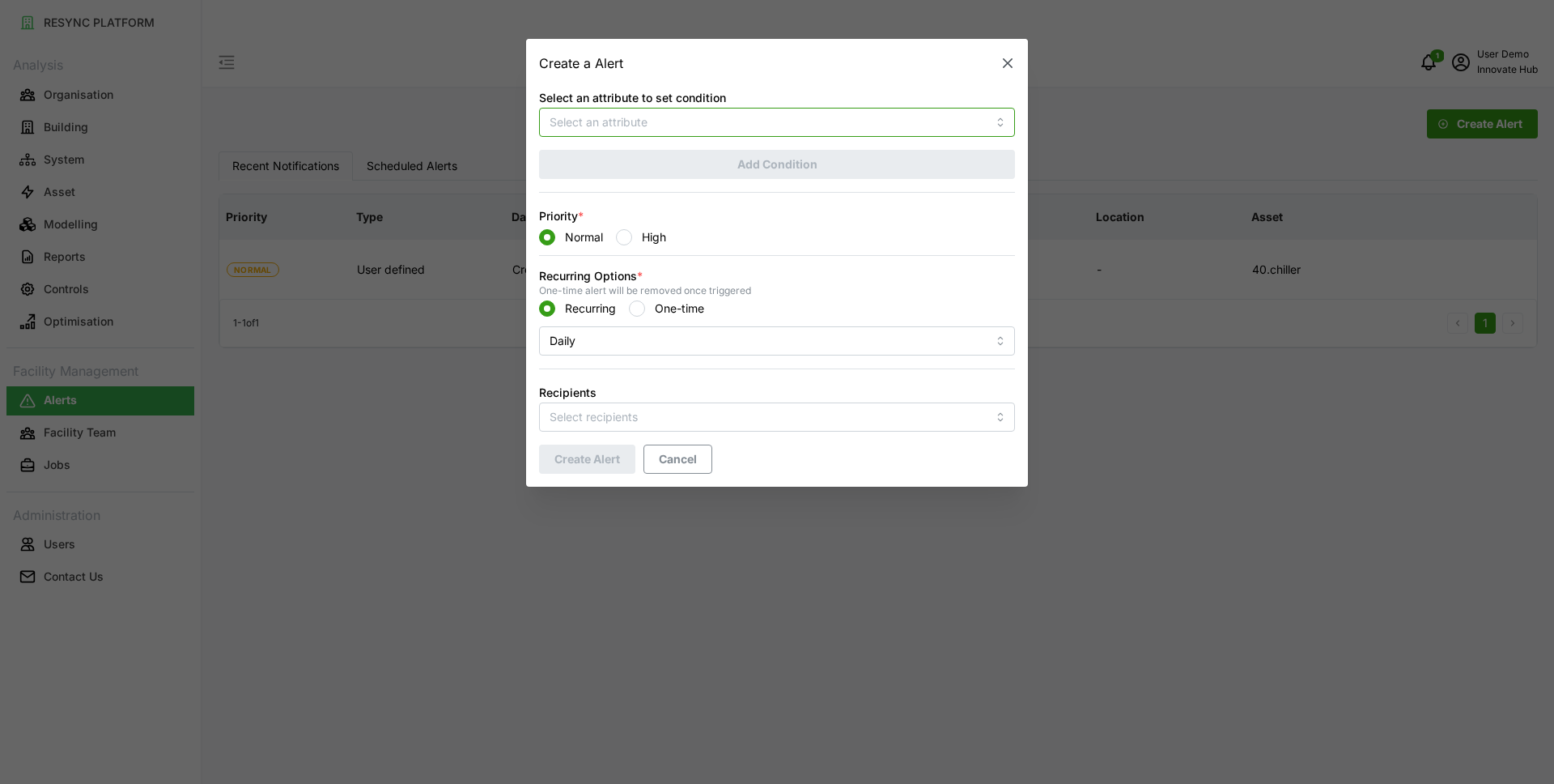
click at [640, 119] on input "Select an attribute to set condition" at bounding box center [777, 121] width 476 height 29
click at [646, 160] on span "Electrical Energy Usage Sensor absolute" at bounding box center [658, 161] width 214 height 18
type input "Electrical Energy Usage Sensor absolute"
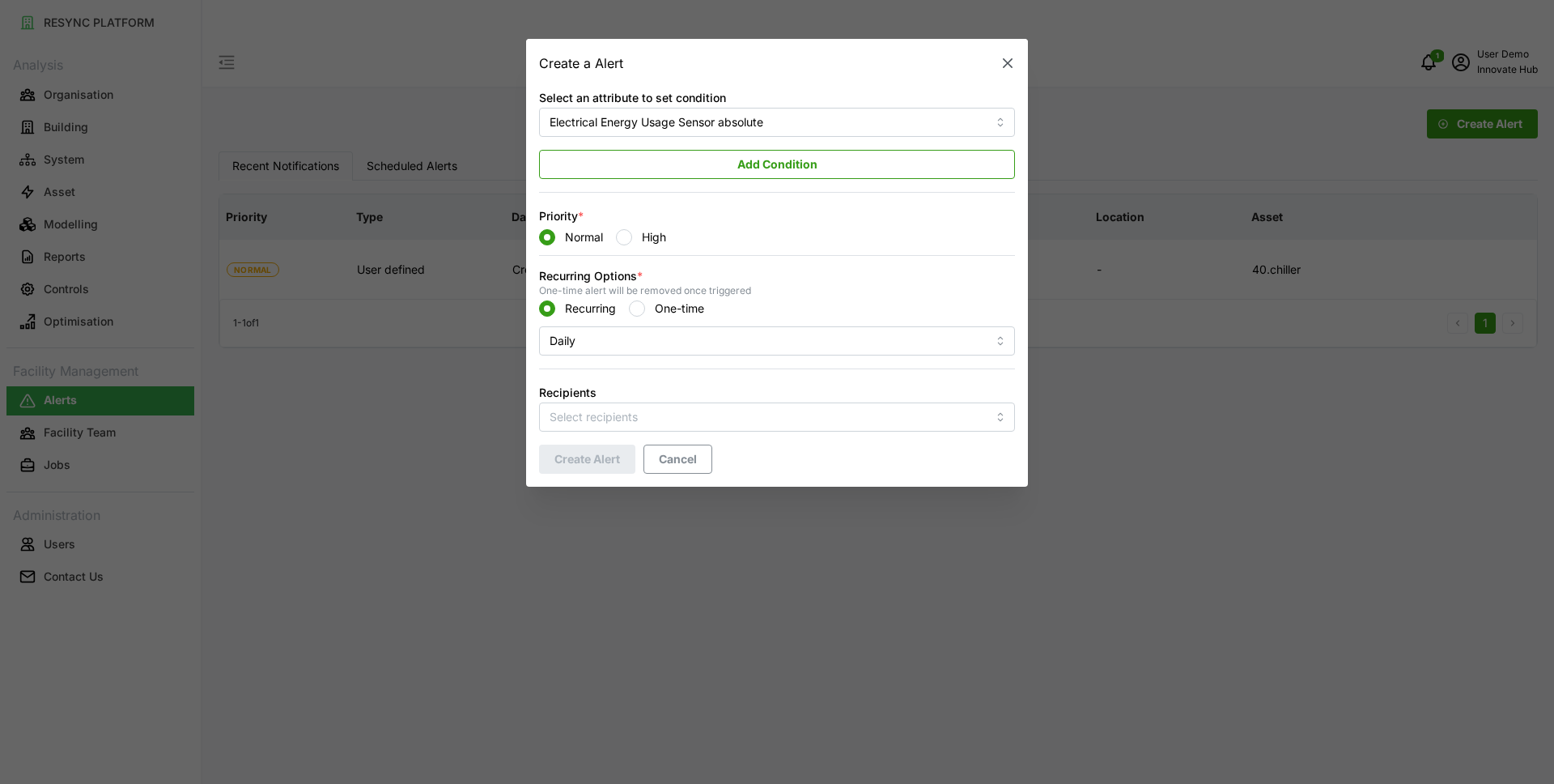
click at [763, 165] on span "Add Condition" at bounding box center [777, 163] width 80 height 27
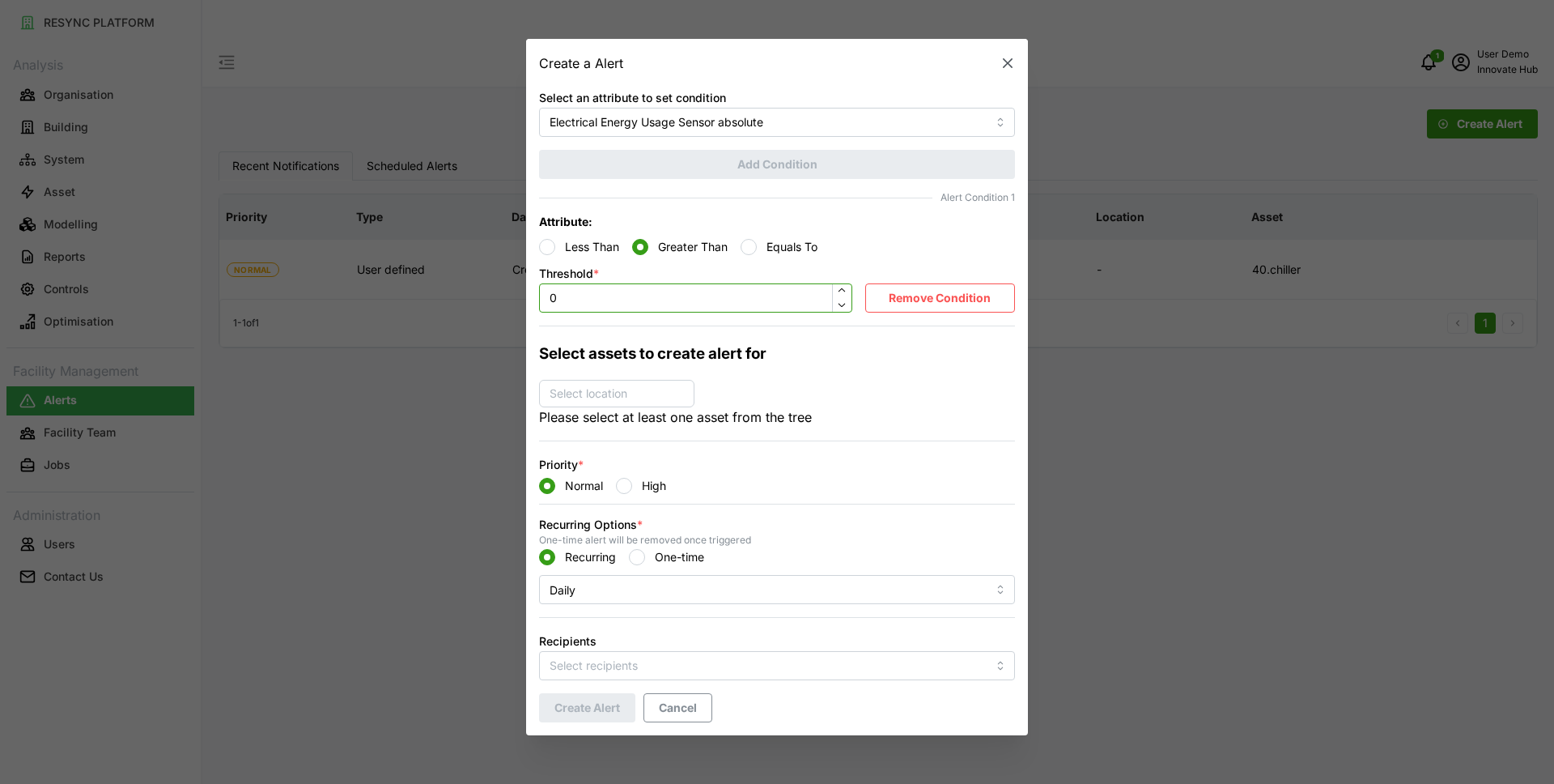
drag, startPoint x: 582, startPoint y: 291, endPoint x: 532, endPoint y: 292, distance: 50.0
click at [531, 292] on div "Select an attribute to set condition Electrical Energy Usage Sensor absolute Ad…" at bounding box center [777, 408] width 502 height 654
click at [533, 292] on div "Threshold * 0" at bounding box center [696, 287] width 327 height 63
click at [567, 299] on input "0" at bounding box center [696, 298] width 314 height 29
type input "0"
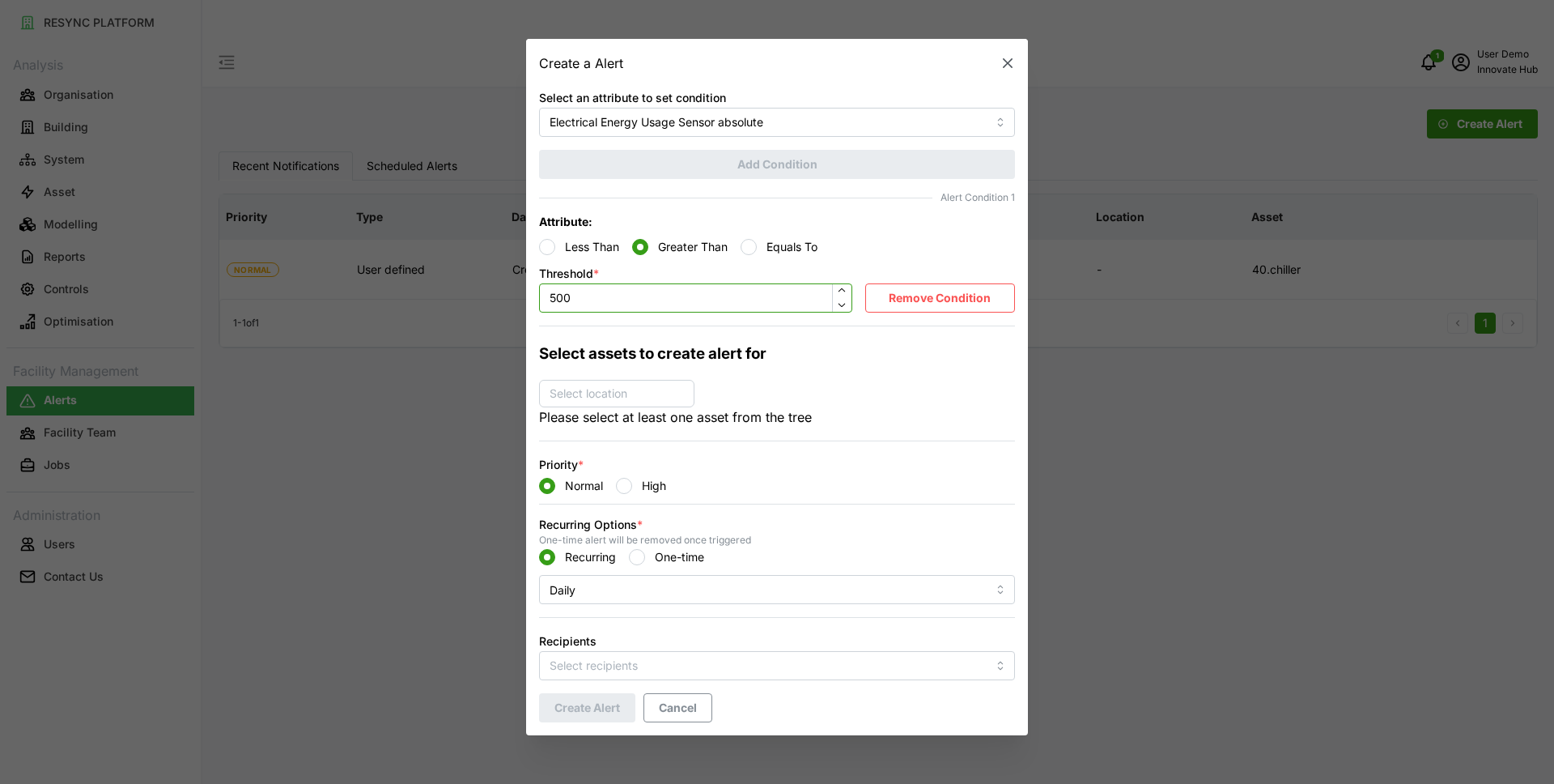
type input "500"
click at [610, 388] on p "Select location" at bounding box center [588, 394] width 91 height 16
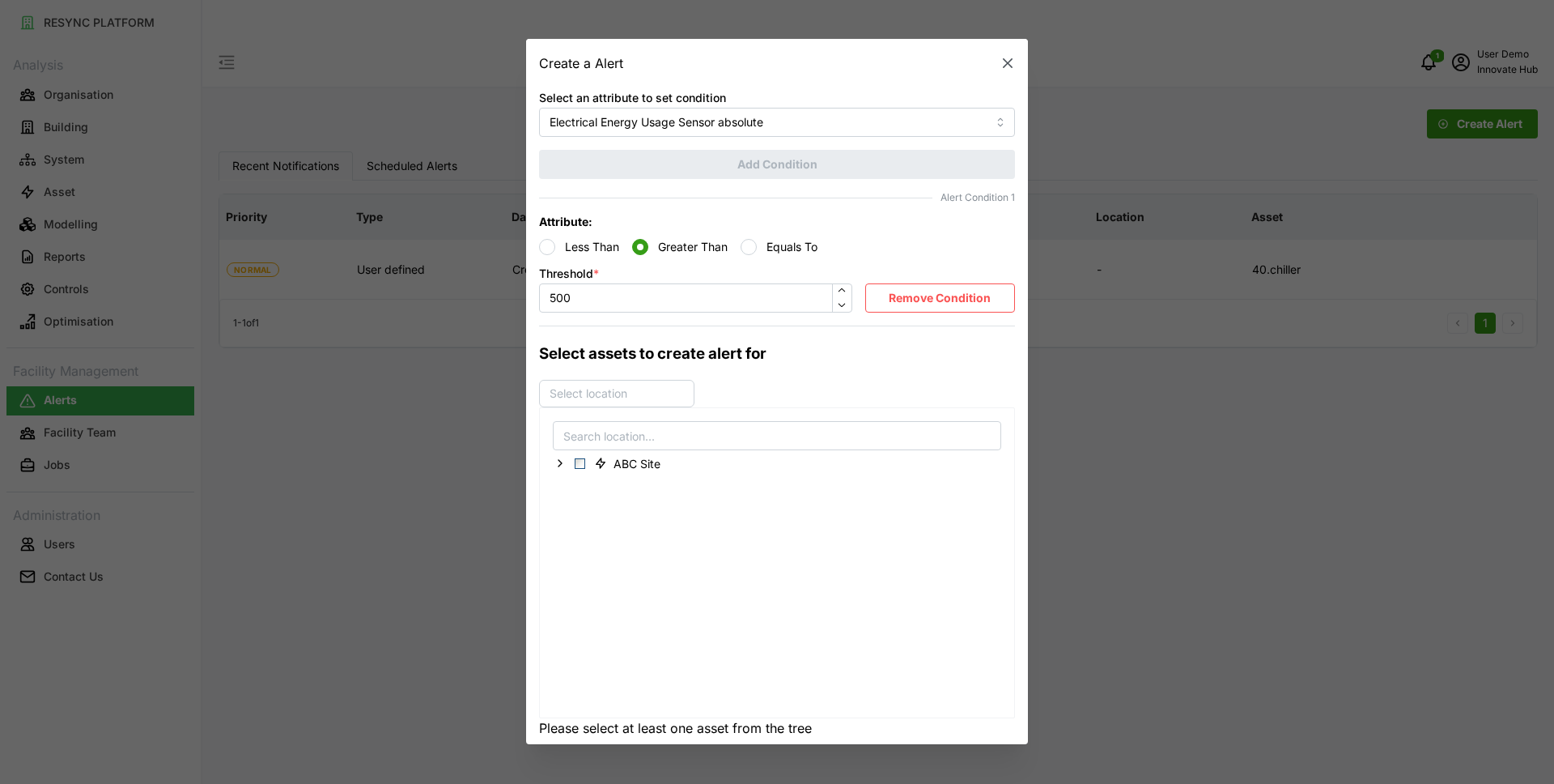
click at [556, 474] on div "ABC Site" at bounding box center [777, 463] width 449 height 25
click at [556, 468] on icon at bounding box center [560, 463] width 13 height 13
click at [571, 486] on icon at bounding box center [573, 486] width 13 height 13
click at [605, 510] on span "Select 40.AHU01" at bounding box center [606, 510] width 10 height 10
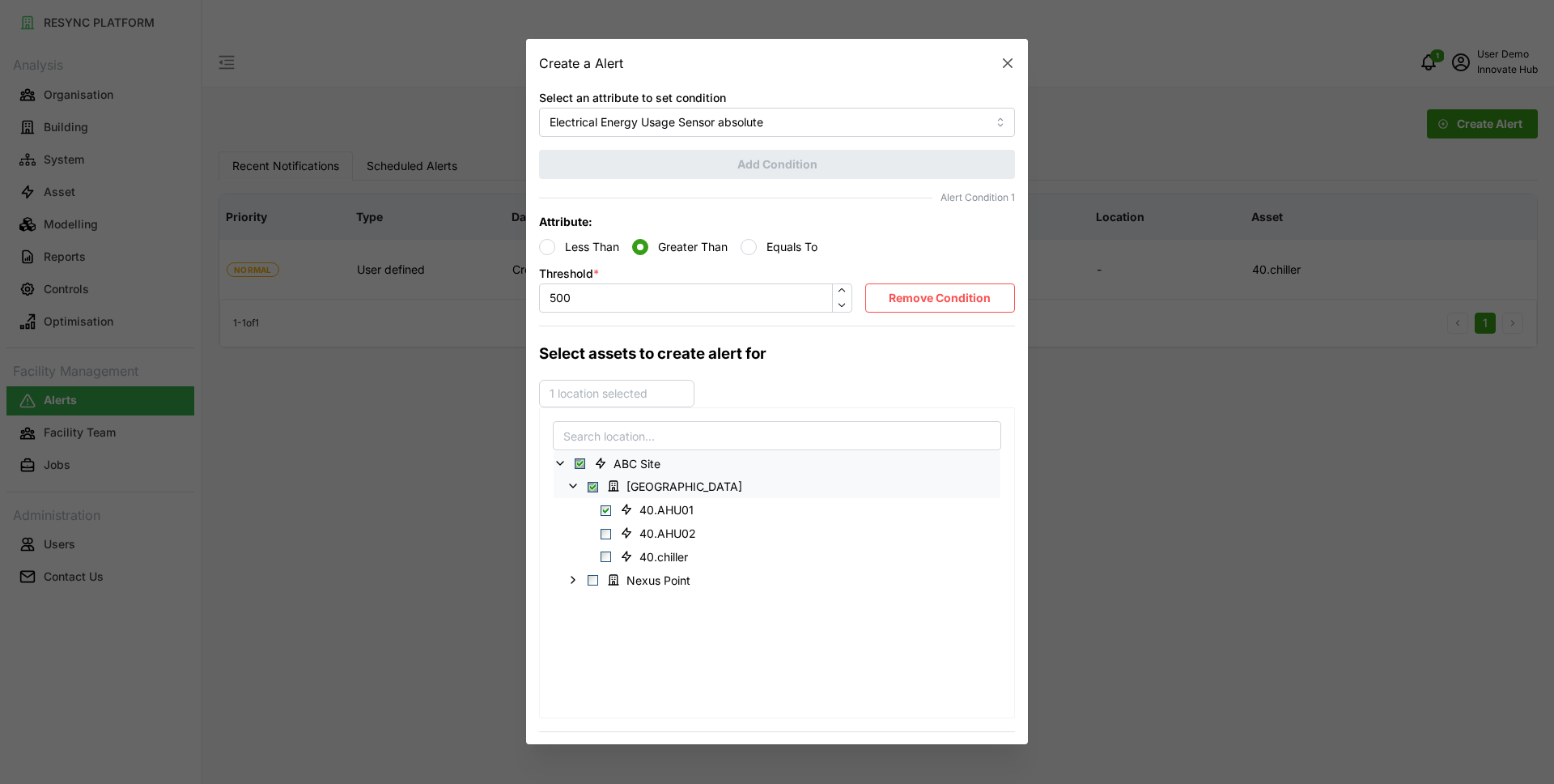
click at [824, 363] on h3 "Select assets to create alert for" at bounding box center [777, 353] width 476 height 23
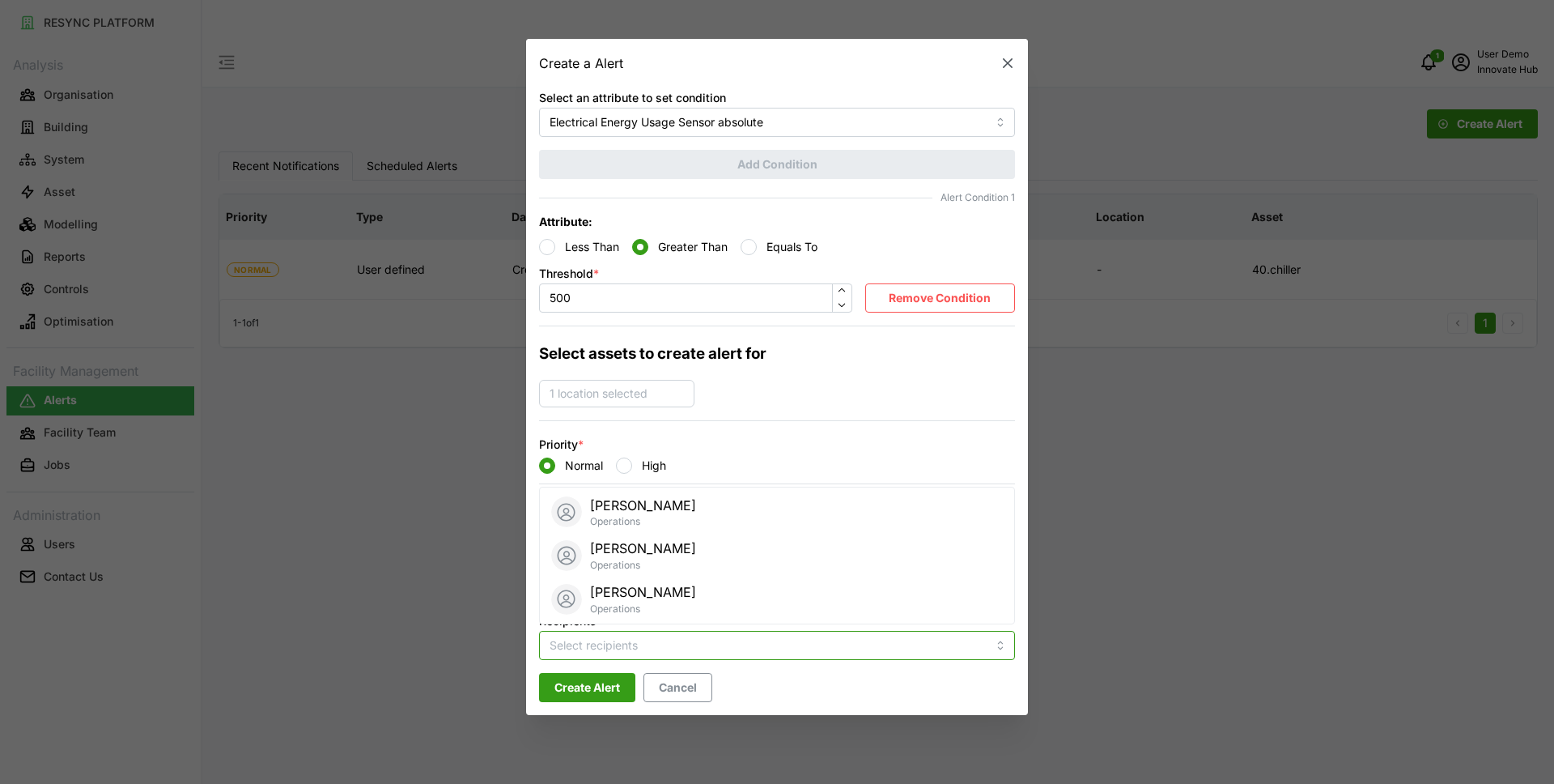
click at [595, 648] on input "Recipients" at bounding box center [768, 645] width 437 height 18
click at [676, 510] on div "[PERSON_NAME] Operations" at bounding box center [777, 512] width 468 height 44
click at [1010, 66] on icon "button" at bounding box center [1007, 63] width 16 height 16
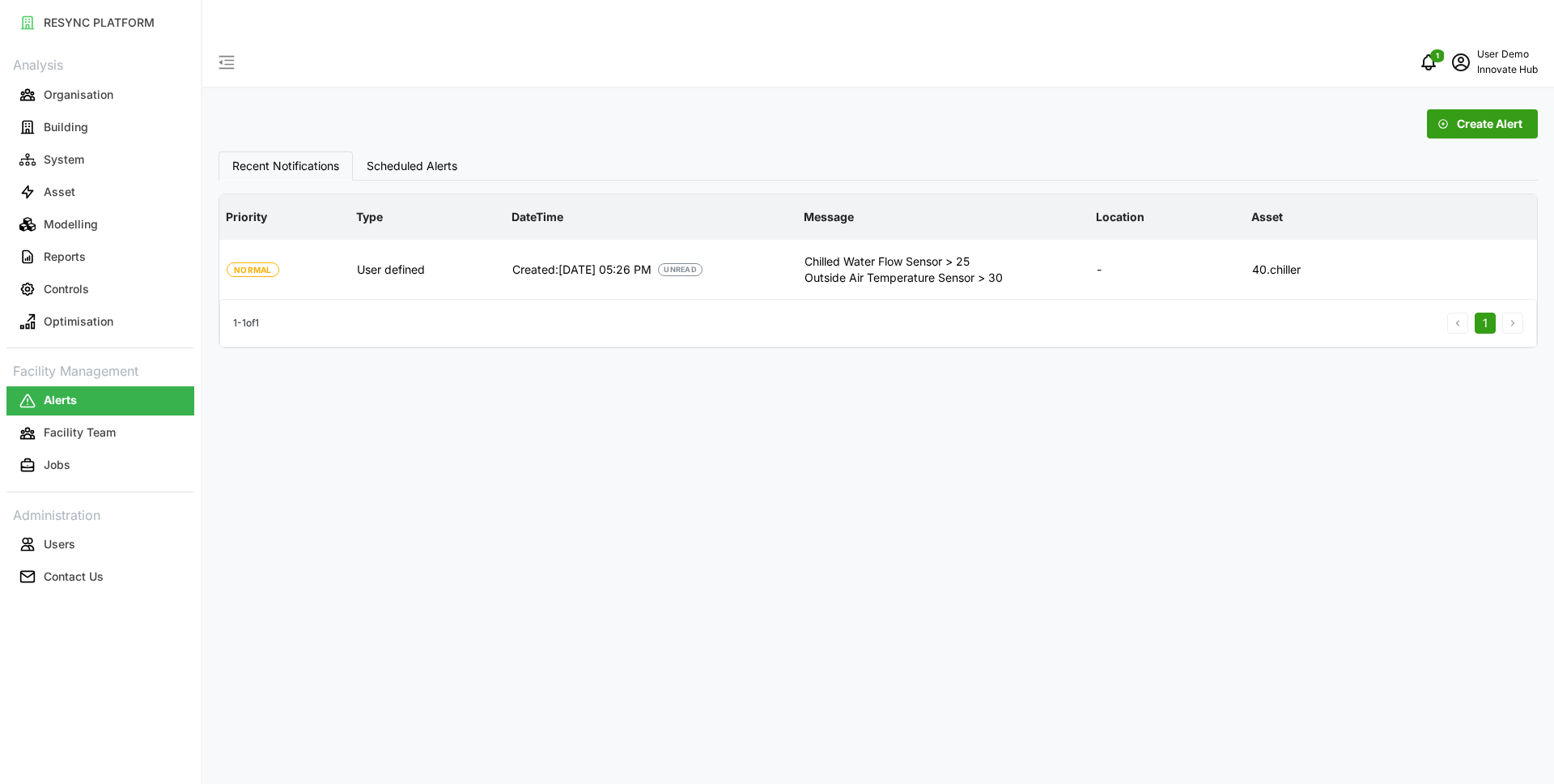
click at [674, 555] on div "Create Alert Recent Notifications Scheduled Alerts Priority Type DateTime Messa…" at bounding box center [878, 430] width 1352 height 784
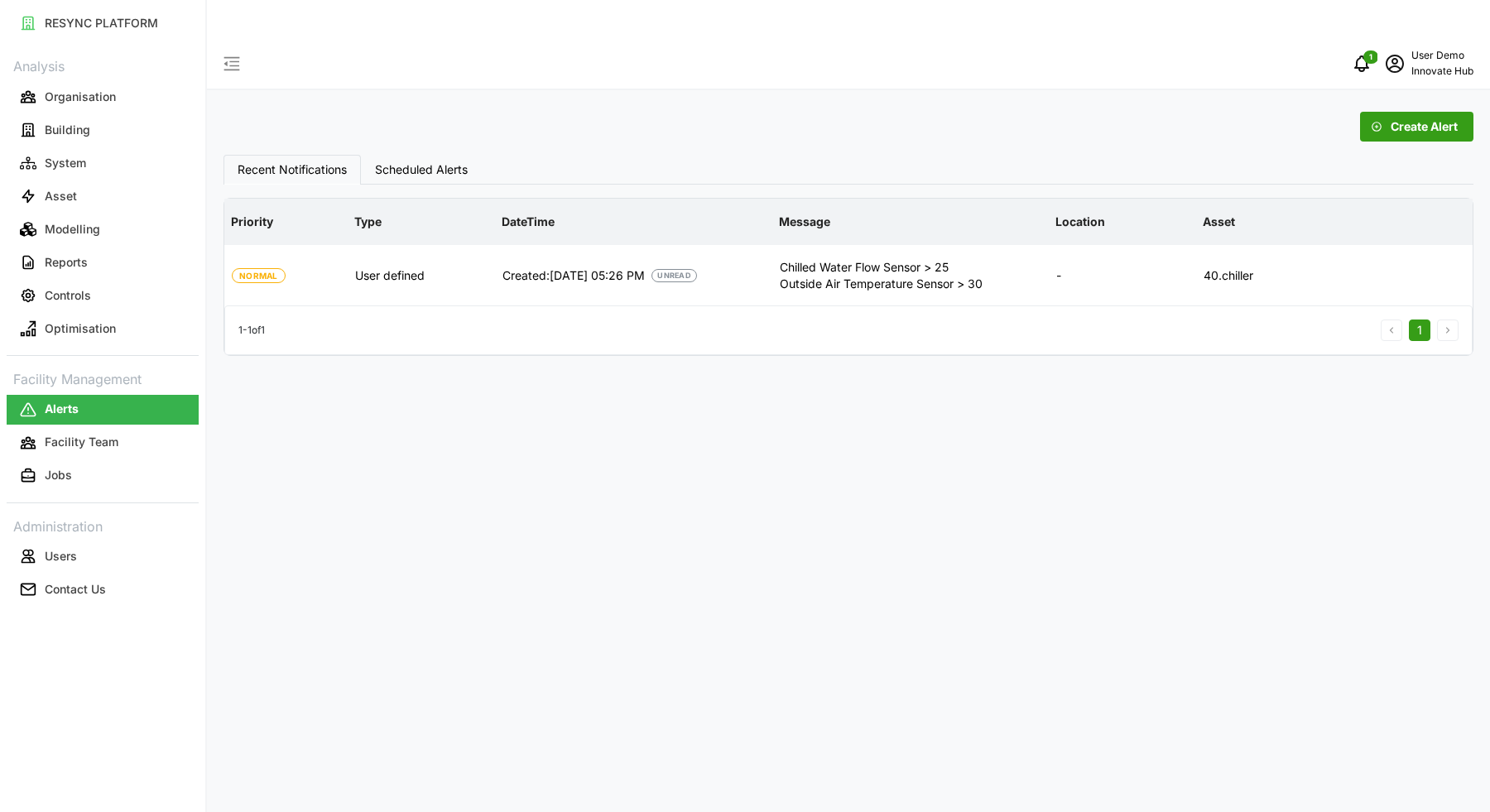
click at [965, 112] on div "Create Alert" at bounding box center [849, 126] width 1250 height 30
